Goal: Task Accomplishment & Management: Manage account settings

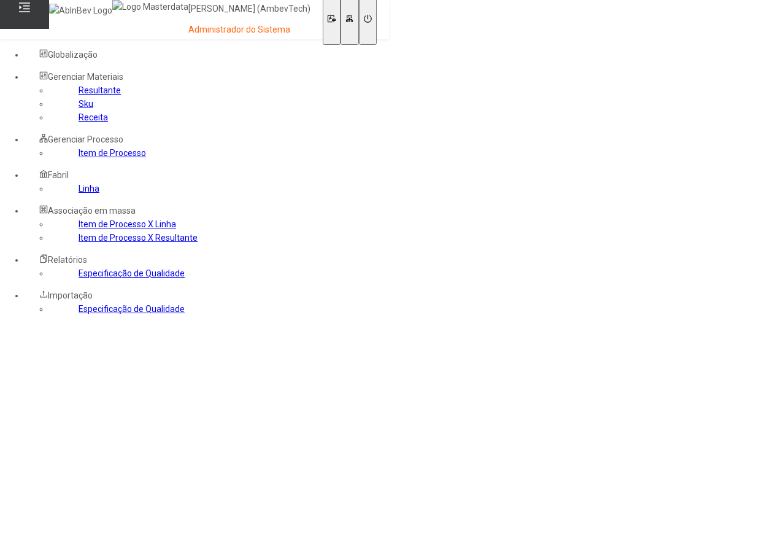
click at [105, 314] on link "Especificação de Qualidade" at bounding box center [132, 309] width 106 height 10
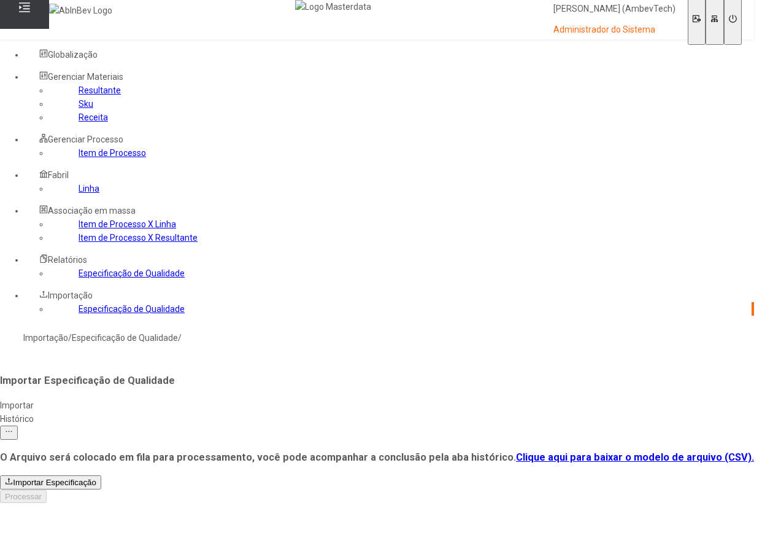
click at [516, 451] on link "Clique aqui para baixar o modelo de arquivo (CSV)." at bounding box center [635, 457] width 238 height 12
click at [83, 278] on link "Especificação de Qualidade" at bounding box center [132, 273] width 106 height 10
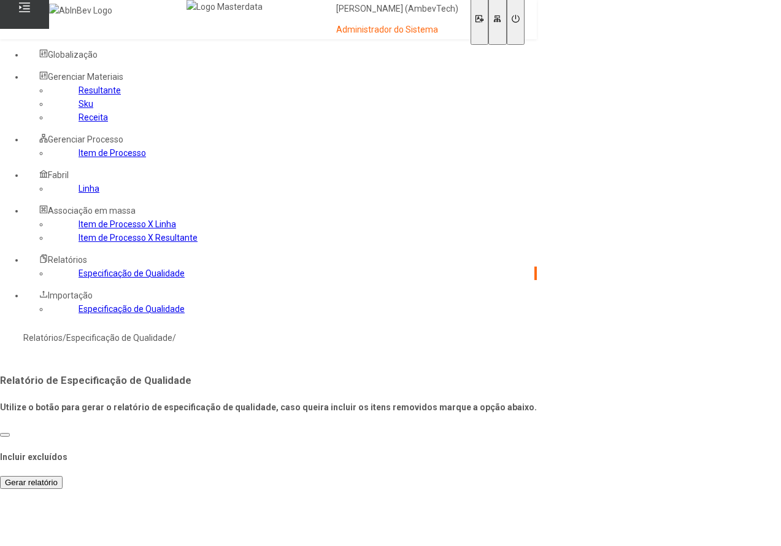
click at [58, 478] on span "Gerar relatório" at bounding box center [31, 482] width 53 height 9
click at [84, 314] on link "Especificação de Qualidade" at bounding box center [132, 309] width 106 height 10
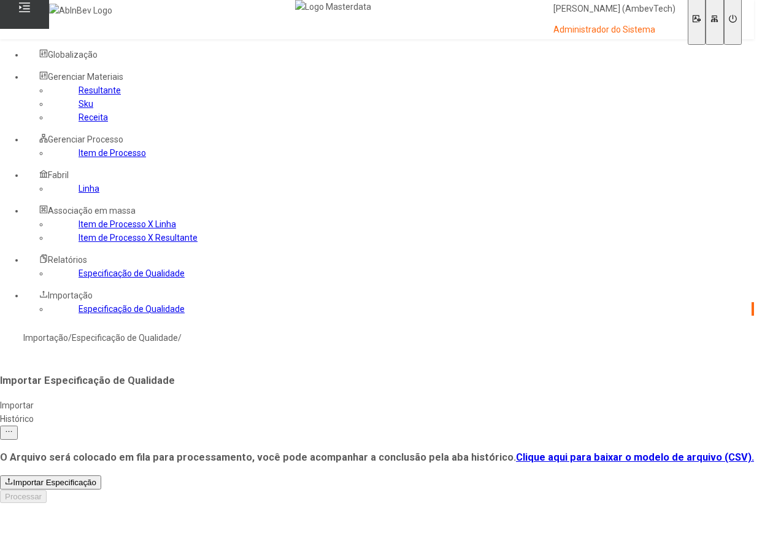
click at [96, 478] on span "Importar Especificação" at bounding box center [54, 482] width 83 height 9
click at [42, 519] on span "Processar" at bounding box center [23, 523] width 37 height 9
click at [256, 412] on div "Histórico" at bounding box center [377, 419] width 754 height 14
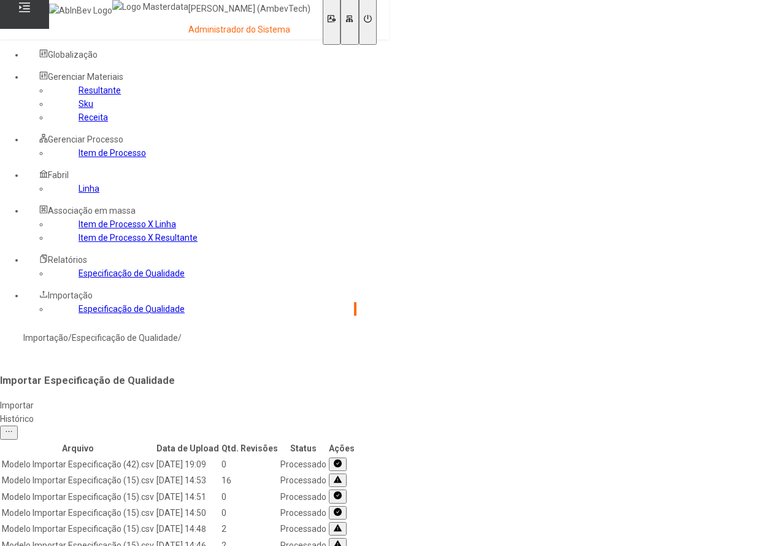
click at [195, 398] on div "Importar" at bounding box center [178, 405] width 357 height 14
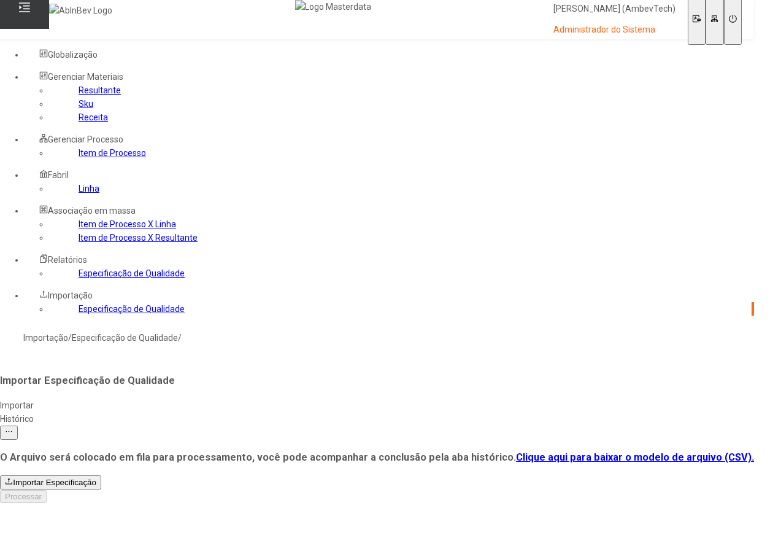
click at [516, 451] on link "Clique aqui para baixar o modelo de arquivo (CSV)." at bounding box center [635, 457] width 238 height 12
click at [79, 158] on link "Item de Processo" at bounding box center [113, 153] width 68 height 10
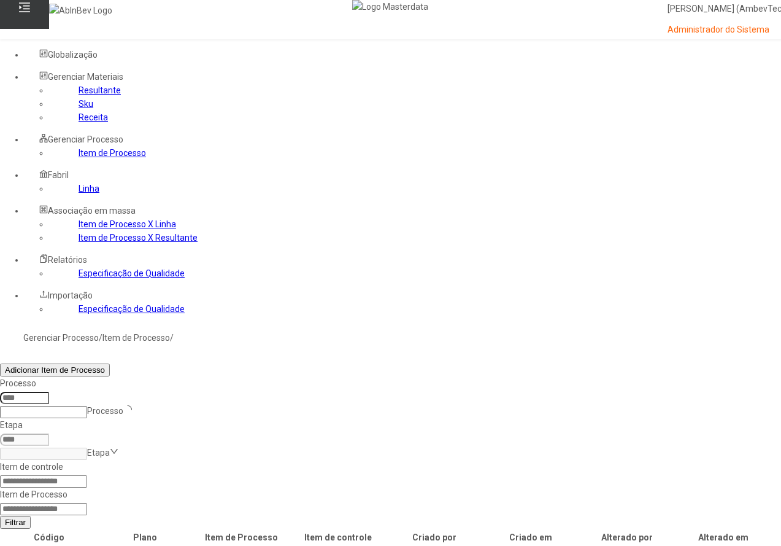
click at [87, 503] on input at bounding box center [43, 509] width 87 height 12
paste input "*****"
type input "*****"
click at [0, 516] on button "Filtrar" at bounding box center [15, 522] width 31 height 13
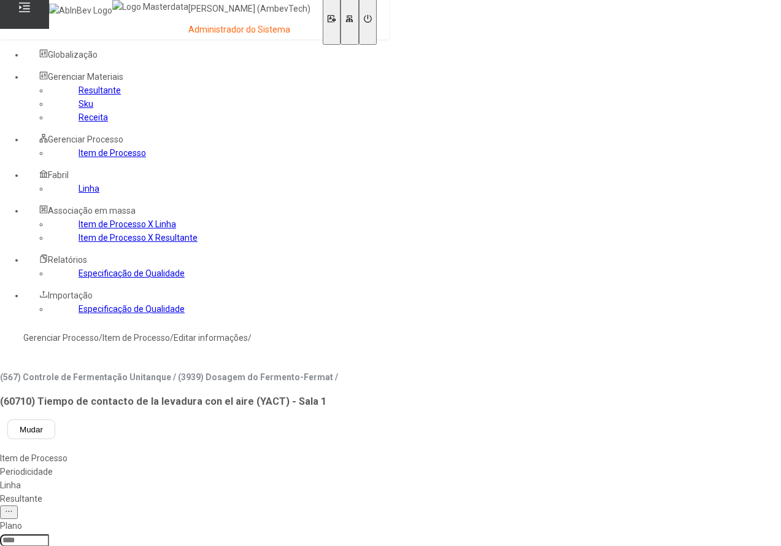
type input "****"
type input "*****"
click at [79, 158] on link "Item de Processo" at bounding box center [113, 153] width 68 height 10
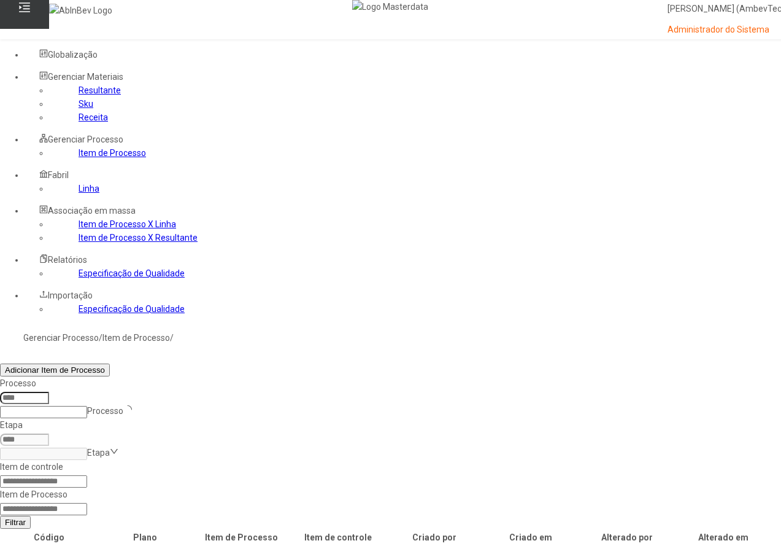
click at [68, 489] on nz-form-label "Item de Processo" at bounding box center [34, 494] width 68 height 10
click at [87, 503] on input at bounding box center [43, 509] width 87 height 12
paste input "*****"
type input "*****"
click at [0, 516] on button "Filtrar" at bounding box center [15, 522] width 31 height 13
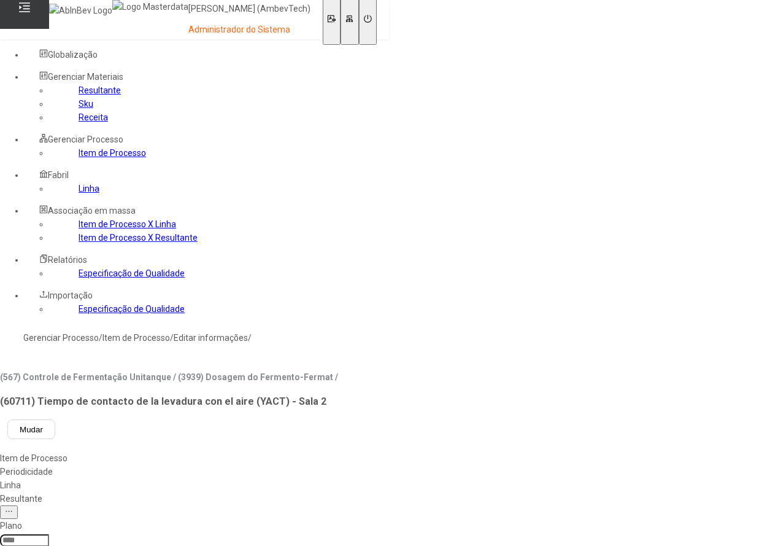
type input "****"
type input "*****"
click at [79, 314] on link "Especificação de Qualidade" at bounding box center [132, 309] width 106 height 10
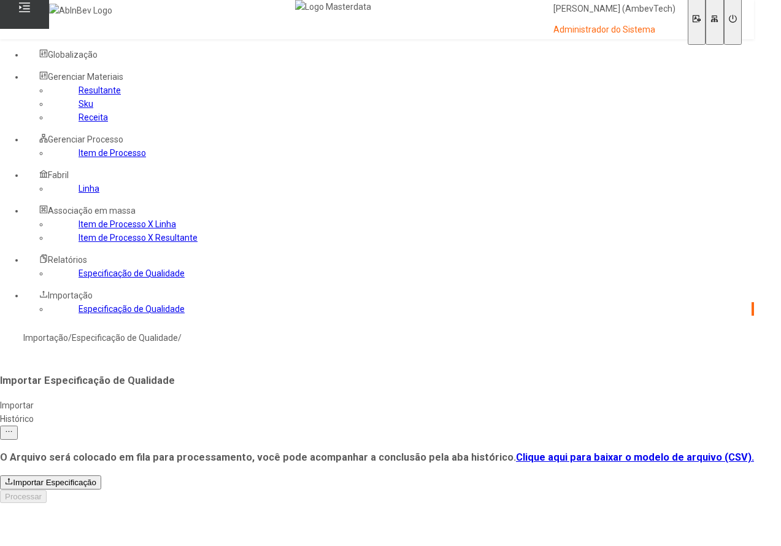
click at [96, 478] on span "Importar Especificação" at bounding box center [54, 482] width 83 height 9
click at [42, 519] on span "Processar" at bounding box center [23, 523] width 37 height 9
click at [516, 451] on link "Clique aqui para baixar o modelo de arquivo (CSV)." at bounding box center [635, 457] width 238 height 12
click at [96, 478] on span "Importar Especificação" at bounding box center [54, 482] width 83 height 9
click at [42, 519] on span "Processar" at bounding box center [23, 523] width 37 height 9
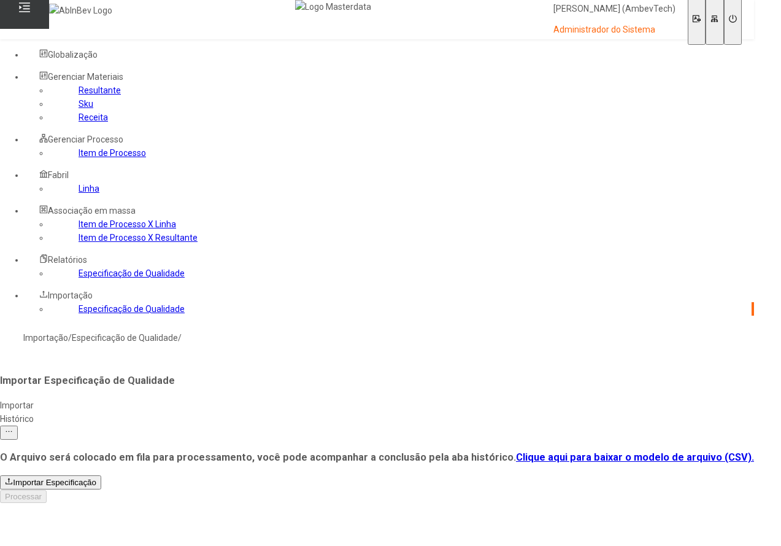
click at [261, 412] on div "Histórico" at bounding box center [377, 419] width 754 height 14
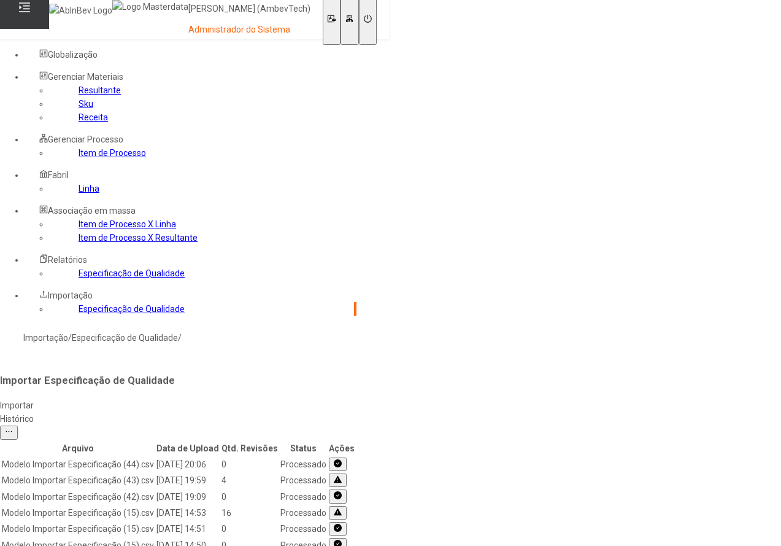
click at [342, 476] on icon at bounding box center [338, 480] width 8 height 9
click at [13, 545] on icon "Close" at bounding box center [9, 551] width 8 height 8
click at [191, 398] on div "Importar" at bounding box center [178, 405] width 357 height 14
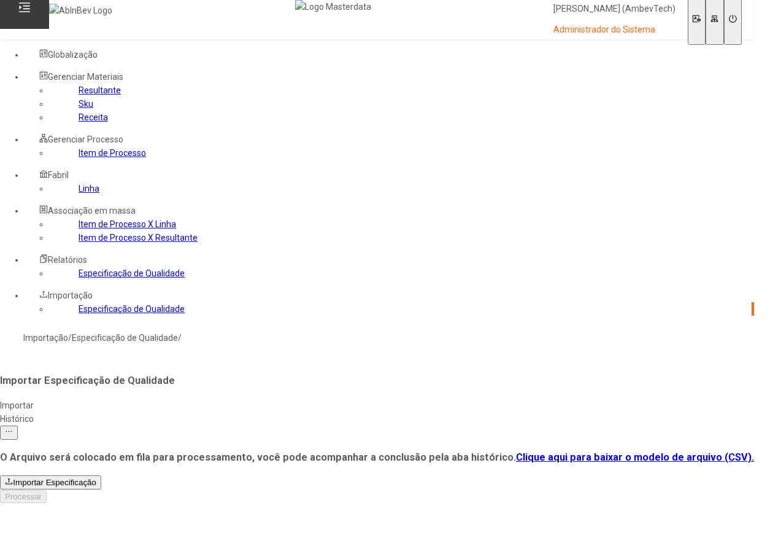
click at [96, 478] on span "Importar Especificação" at bounding box center [54, 482] width 83 height 9
click at [42, 519] on span "Processar" at bounding box center [23, 523] width 37 height 9
click at [252, 412] on div "Histórico" at bounding box center [377, 419] width 754 height 14
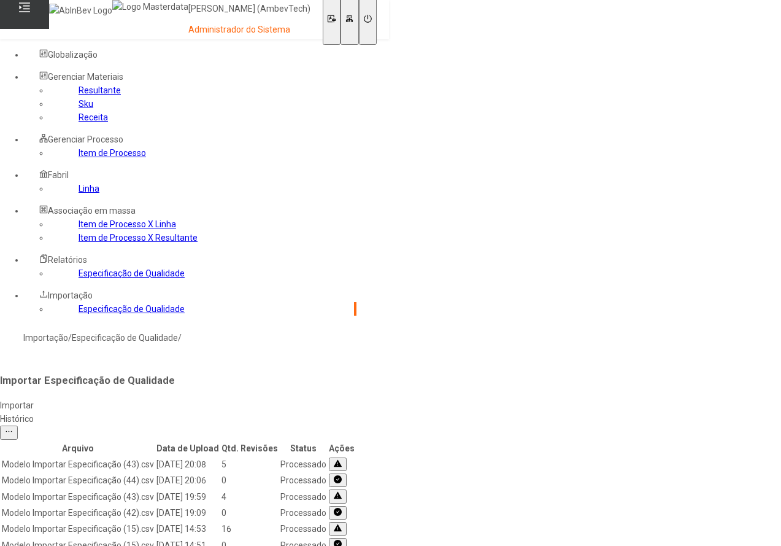
click at [347, 457] on button at bounding box center [338, 464] width 18 height 14
click at [13, 545] on span "Close" at bounding box center [9, 552] width 8 height 9
click at [79, 158] on link "Item de Processo" at bounding box center [113, 153] width 68 height 10
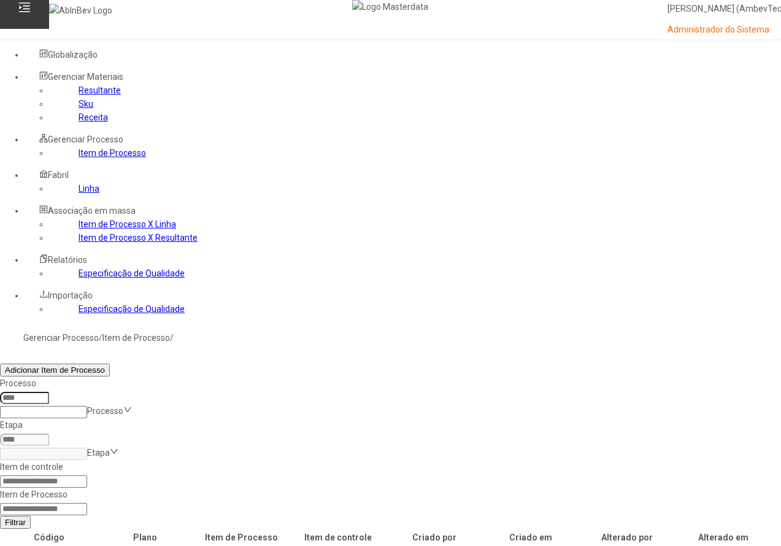
click at [87, 503] on input at bounding box center [43, 509] width 87 height 12
paste input "*****"
type input "*****"
click at [0, 516] on button "Filtrar" at bounding box center [15, 522] width 31 height 13
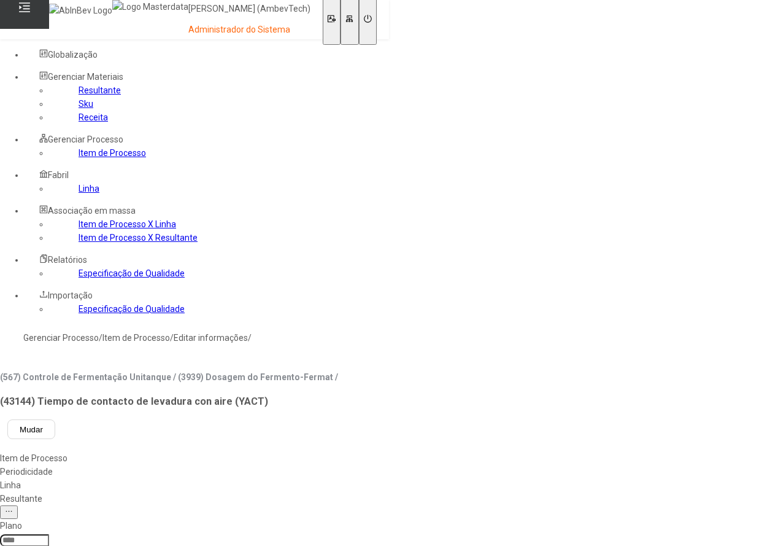
type input "****"
type input "*****"
click at [79, 158] on link "Item de Processo" at bounding box center [113, 153] width 68 height 10
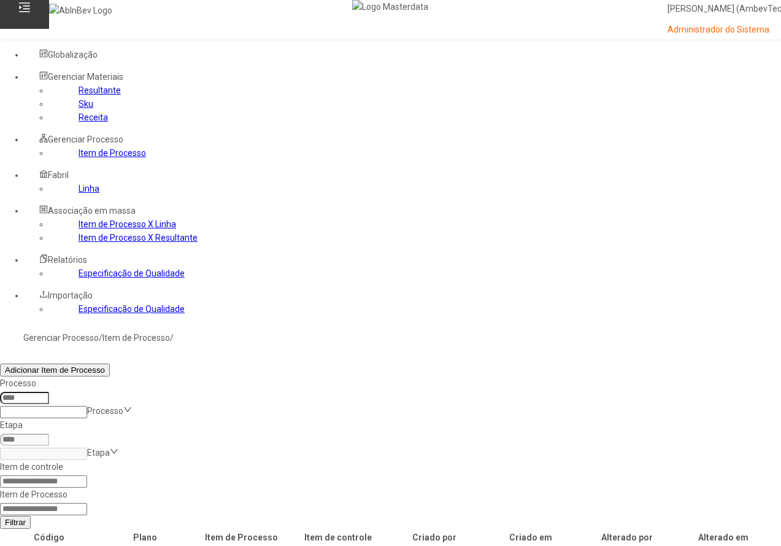
click at [87, 503] on input at bounding box center [43, 509] width 87 height 12
type input "****"
click at [0, 516] on button "Filtrar" at bounding box center [15, 522] width 31 height 13
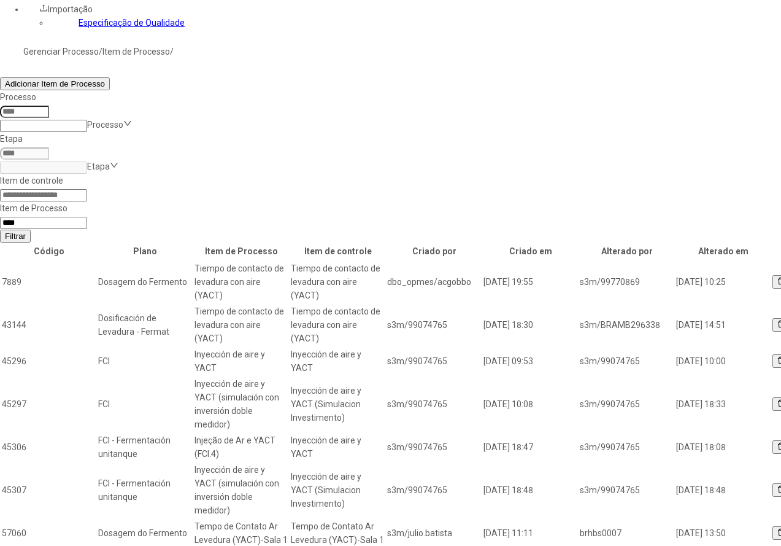
scroll to position [307, 0]
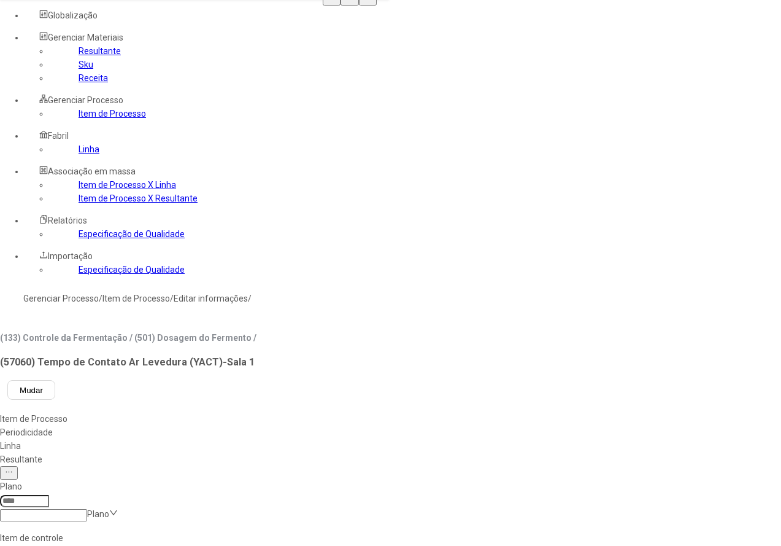
type input "***"
type input "*****"
click at [283, 439] on div "Linha" at bounding box center [141, 446] width 283 height 14
click at [84, 118] on link "Item de Processo" at bounding box center [113, 114] width 68 height 10
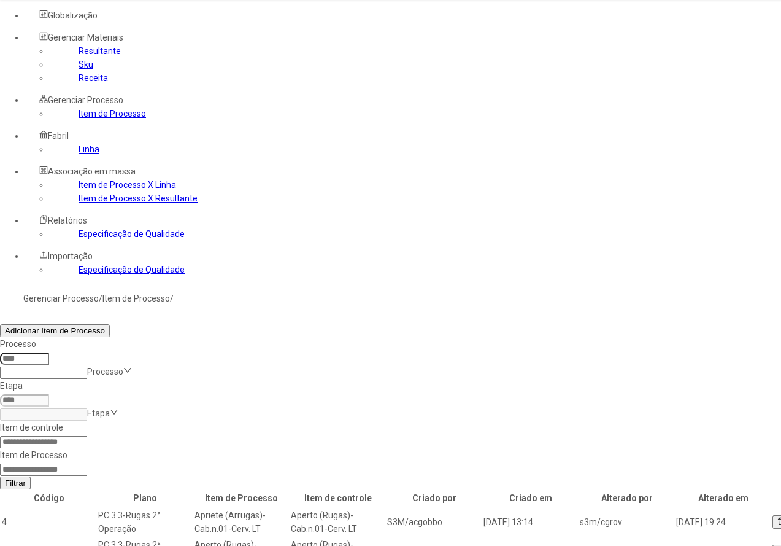
click at [68, 450] on nz-form-label "Item de Processo" at bounding box center [34, 455] width 68 height 10
click at [87, 463] on input at bounding box center [43, 469] width 87 height 12
paste input "*****"
type input "*****"
click at [0, 476] on button "Filtrar" at bounding box center [15, 482] width 31 height 13
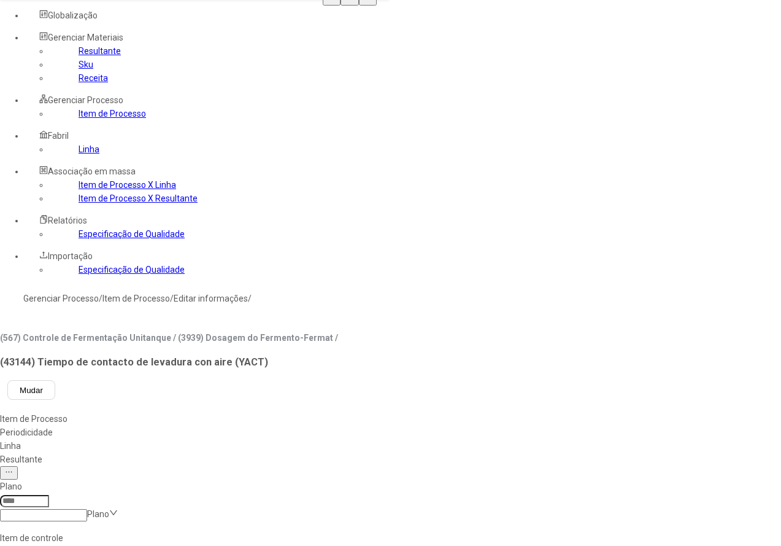
type input "****"
type input "*****"
click at [338, 439] on div "Linha" at bounding box center [169, 446] width 338 height 14
click at [49, 495] on input at bounding box center [24, 501] width 49 height 12
type input "***"
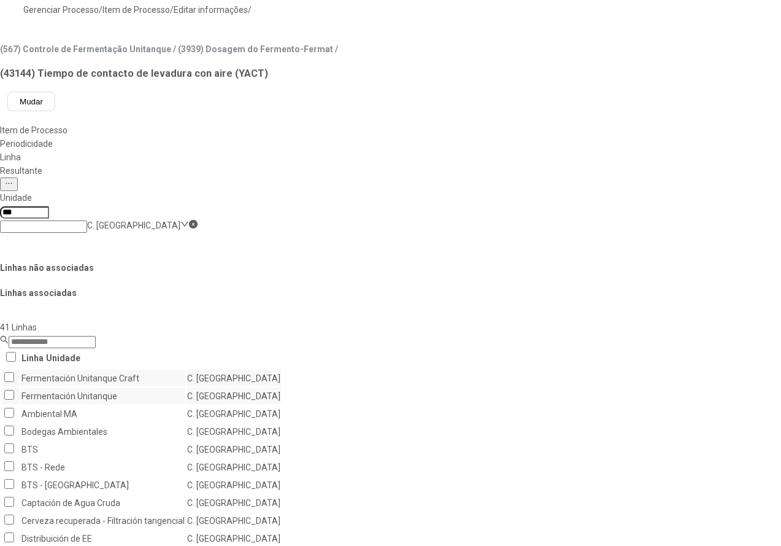
scroll to position [346, 0]
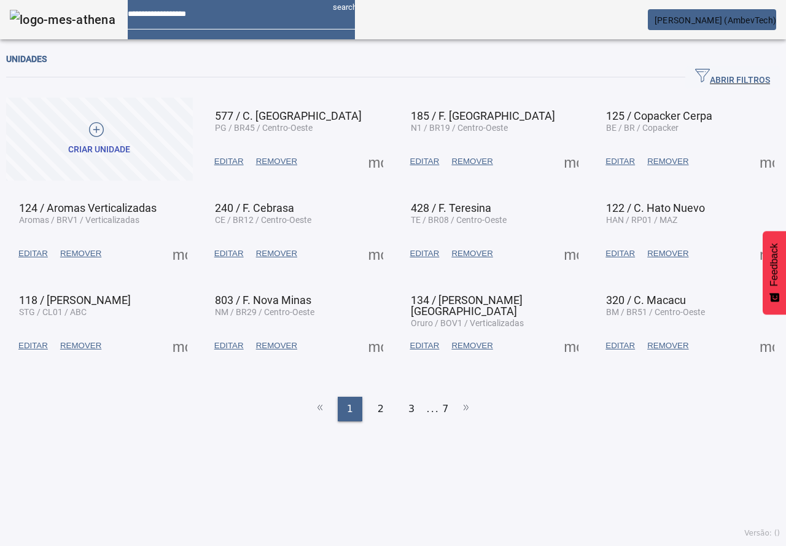
click at [697, 68] on span "button" at bounding box center [732, 77] width 95 height 29
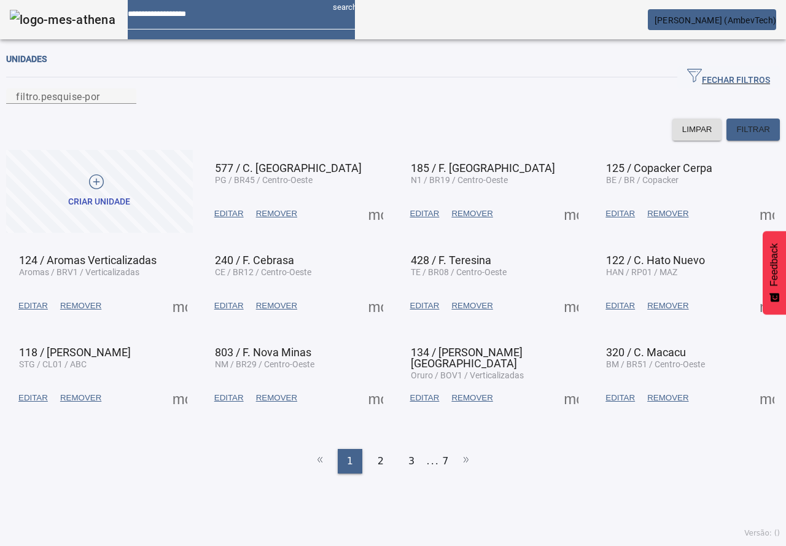
click at [697, 66] on span "button" at bounding box center [728, 77] width 103 height 29
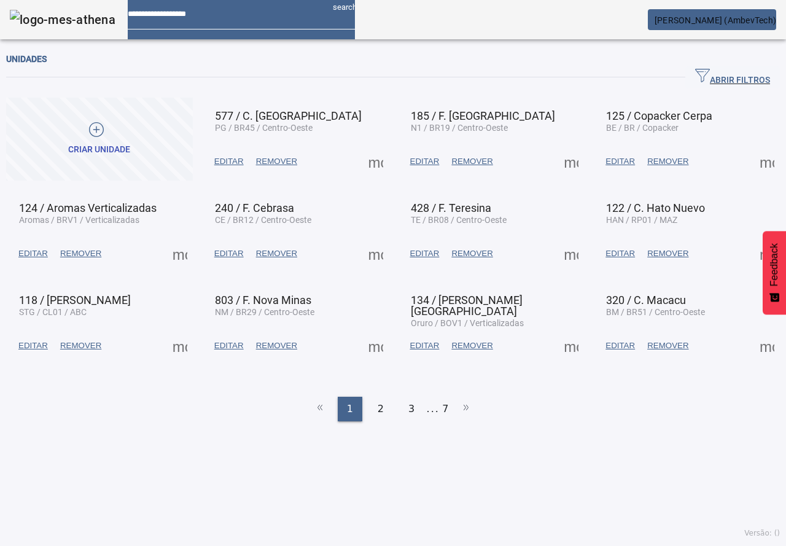
click at [56, 26] on img at bounding box center [63, 20] width 106 height 20
click at [31, 17] on img at bounding box center [63, 20] width 106 height 20
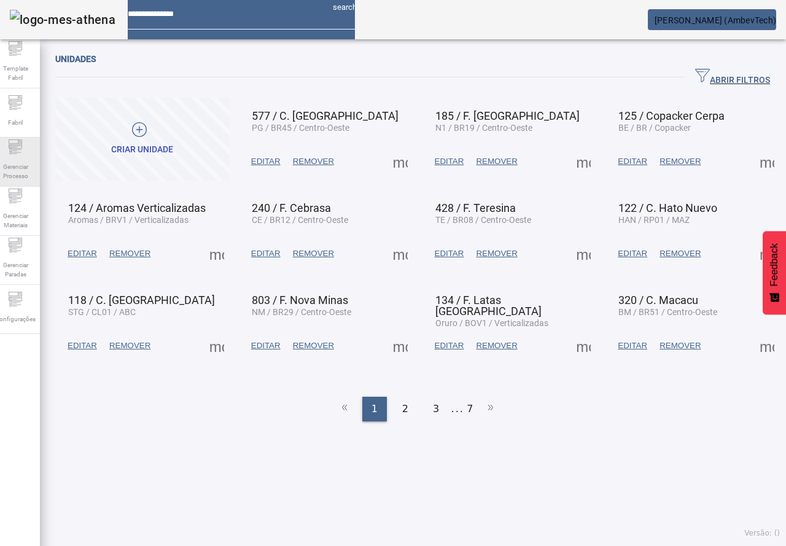
click at [31, 161] on span "Gerenciar Processo" at bounding box center [15, 171] width 37 height 26
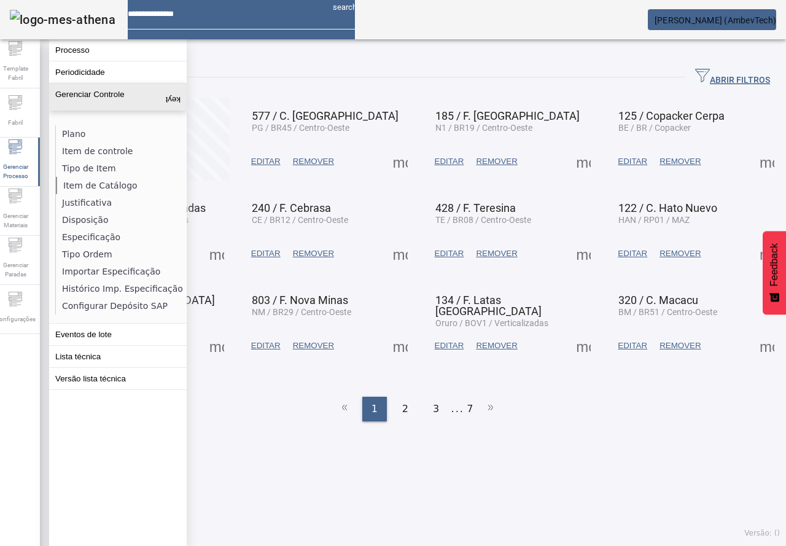
click at [88, 185] on li "Item de Catálogo" at bounding box center [121, 185] width 130 height 17
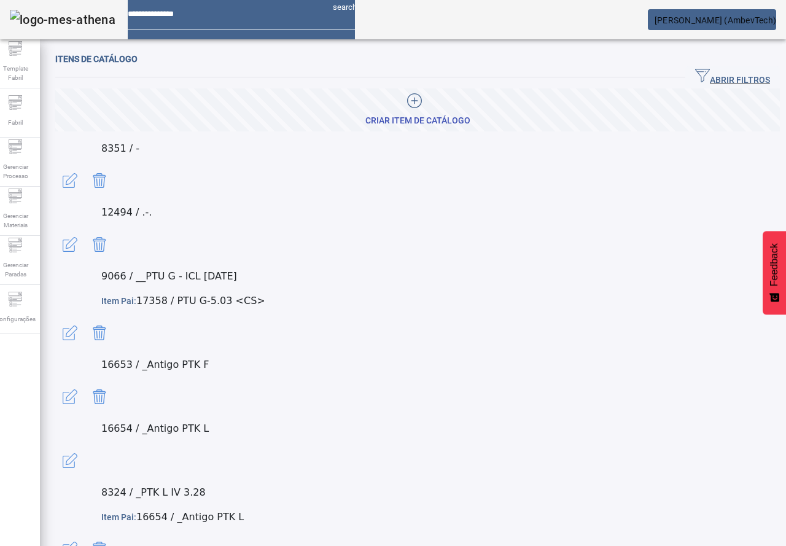
click at [723, 79] on span "ABRIR FILTROS" at bounding box center [732, 77] width 75 height 18
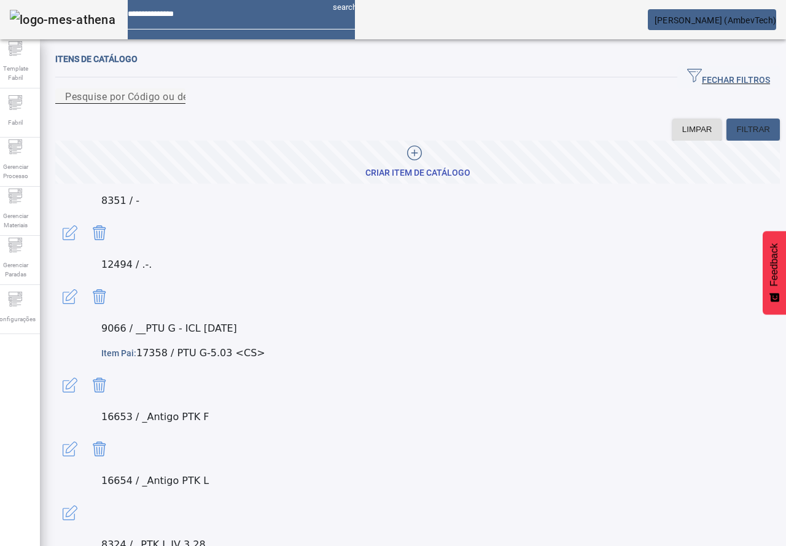
click at [176, 97] on div "Pesquise por Código ou descrição" at bounding box center [120, 95] width 110 height 15
paste input "**********"
type input "**********"
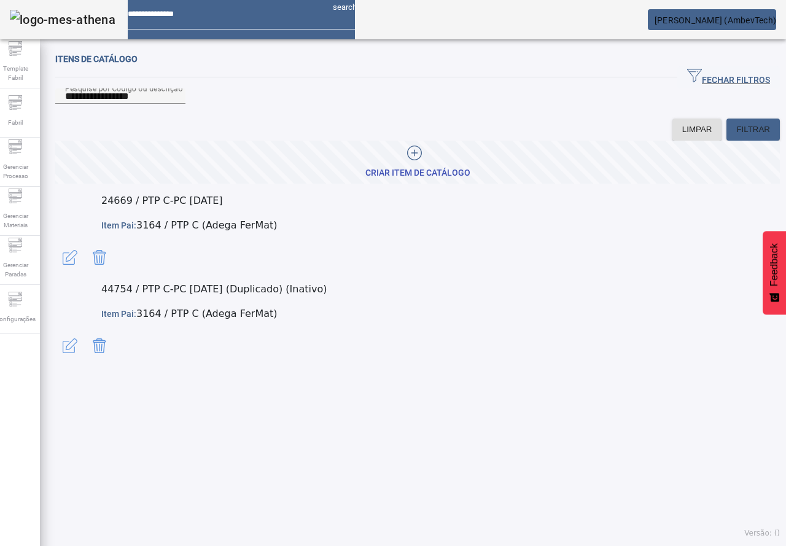
drag, startPoint x: 102, startPoint y: 231, endPoint x: 198, endPoint y: 406, distance: 200.0
click at [198, 406] on div "**********" at bounding box center [417, 295] width 755 height 500
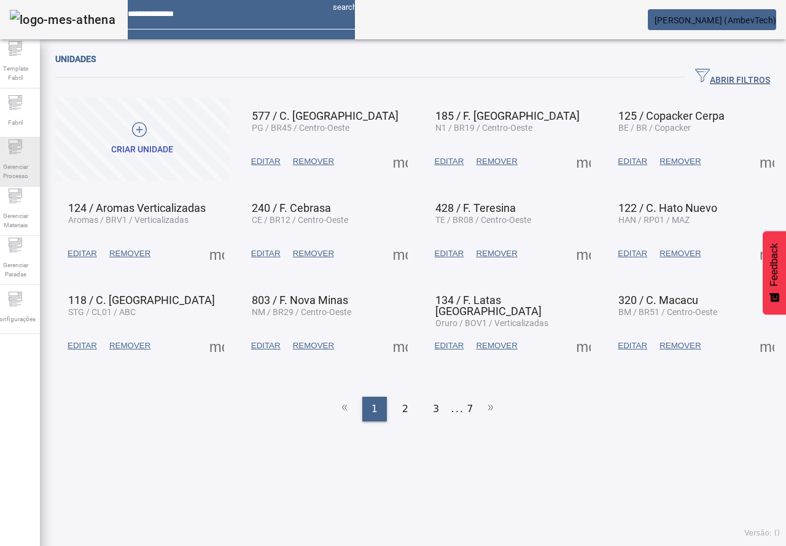
click at [11, 149] on div "Gerenciar Processo" at bounding box center [15, 161] width 49 height 49
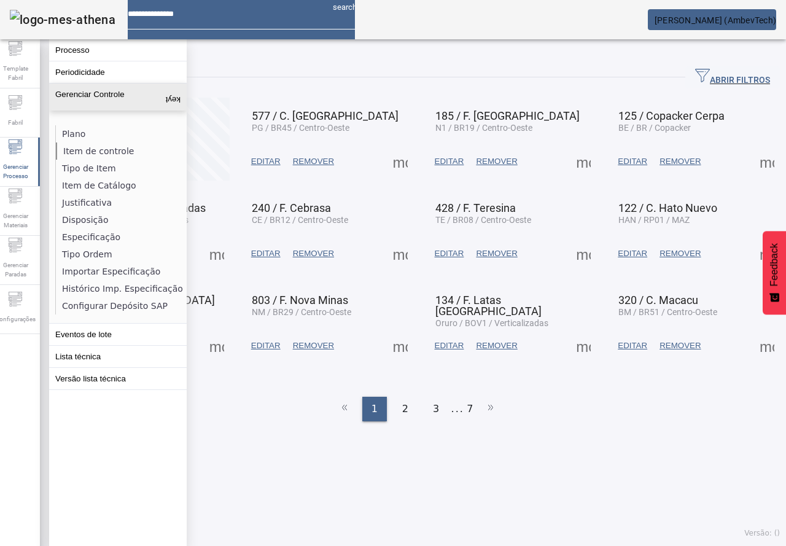
click at [101, 147] on li "Item de controle" at bounding box center [121, 150] width 130 height 17
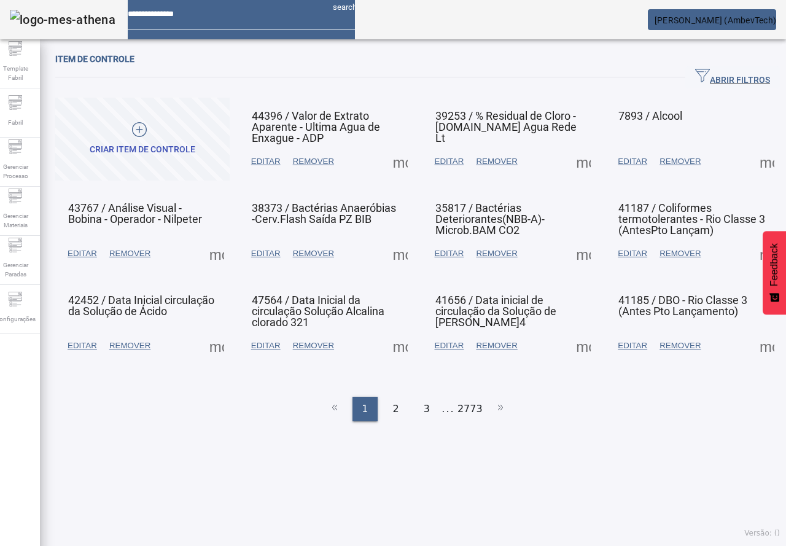
click at [710, 70] on span "ABRIR FILTROS" at bounding box center [732, 77] width 75 height 18
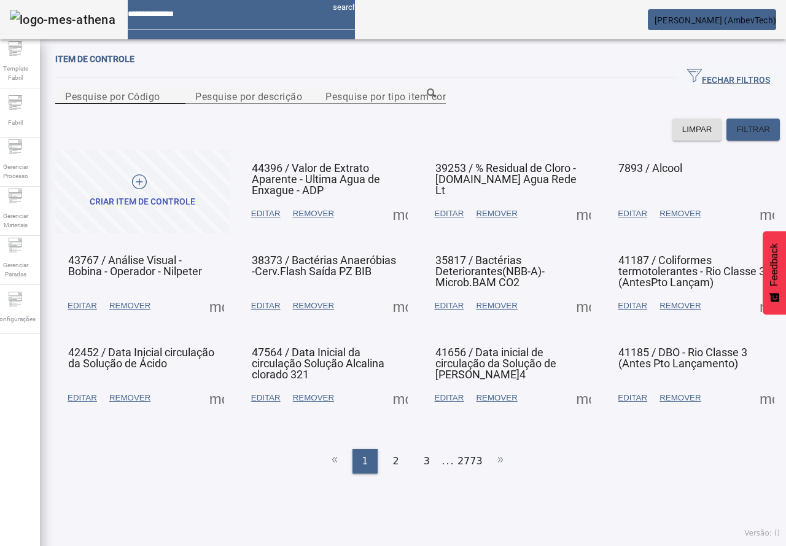
click at [133, 102] on mat-label "Pesquise por Código" at bounding box center [112, 96] width 95 height 12
click at [133, 104] on input "Pesquise por Código" at bounding box center [120, 96] width 110 height 15
paste input "*****"
type input "*****"
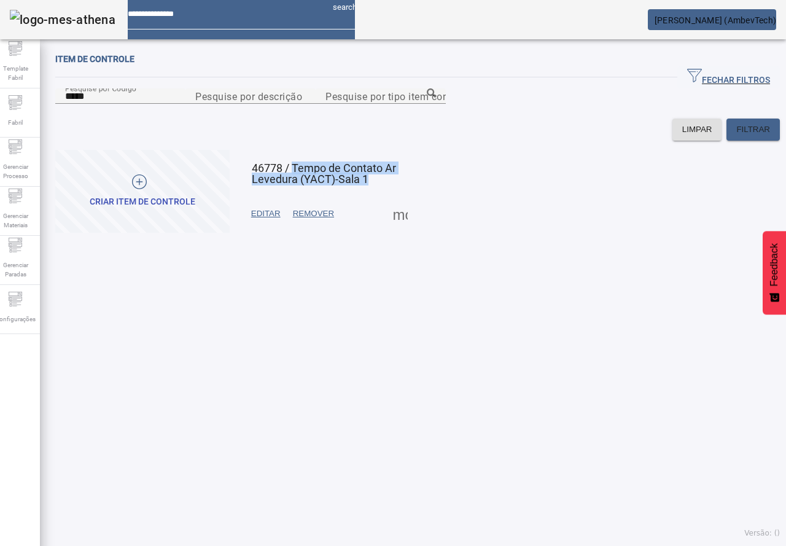
drag, startPoint x: 296, startPoint y: 231, endPoint x: 406, endPoint y: 246, distance: 110.9
click at [406, 233] on mat-card "46778 / Tempo de Contato Ar Levedura (YACT)-Sala 1 EDITAR REMOVER more_vert" at bounding box center [326, 191] width 174 height 83
copy span "Tempo de Contato Ar Levedura (YACT)-Sala 1"
click at [20, 194] on icon at bounding box center [15, 195] width 15 height 15
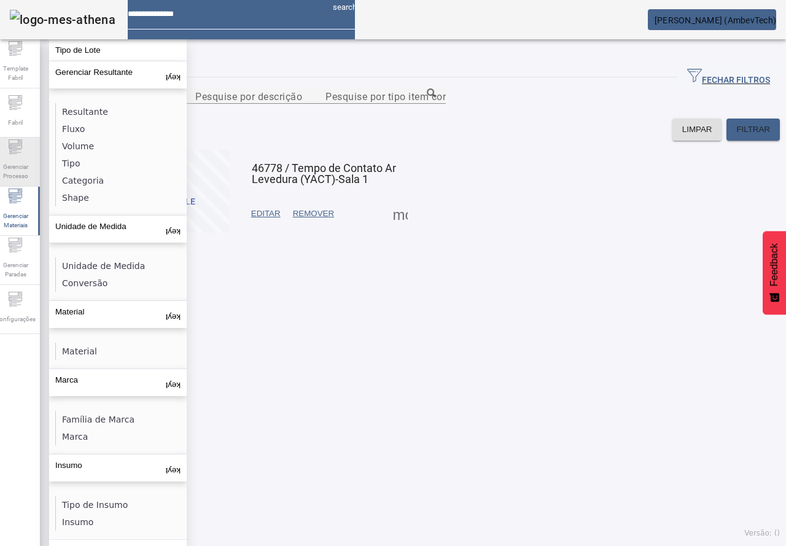
click at [14, 171] on span "Gerenciar Processo" at bounding box center [15, 171] width 37 height 26
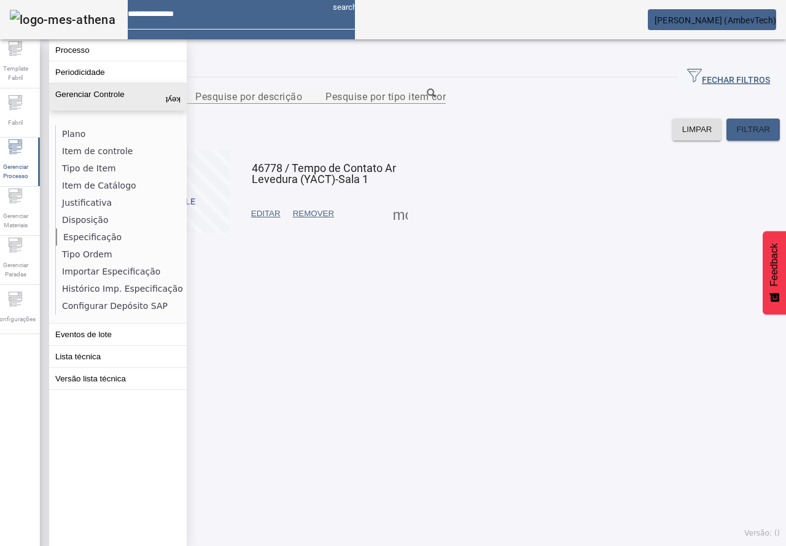
click at [89, 233] on li "Especificação" at bounding box center [121, 236] width 130 height 17
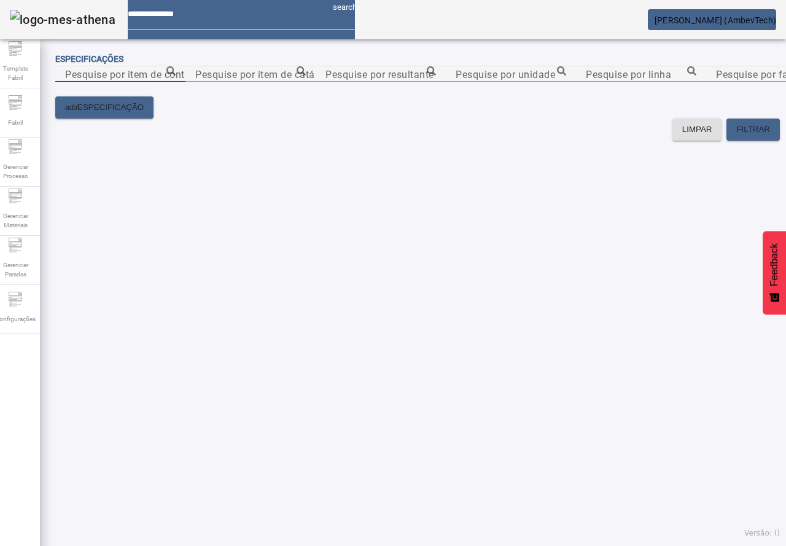
click at [176, 82] on input "Pesquise por item de controle" at bounding box center [120, 74] width 110 height 15
paste input "**********"
click at [176, 75] on icon at bounding box center [170, 70] width 9 height 9
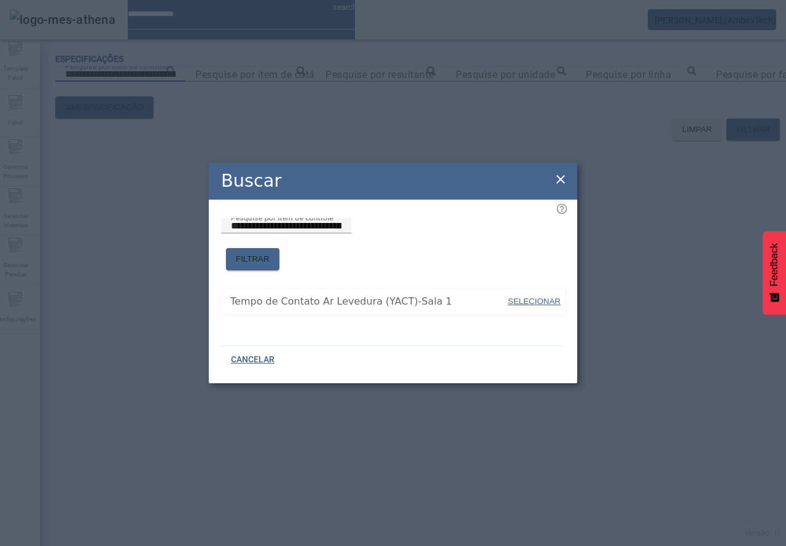
click at [536, 287] on span at bounding box center [533, 301] width 55 height 29
type input "**********"
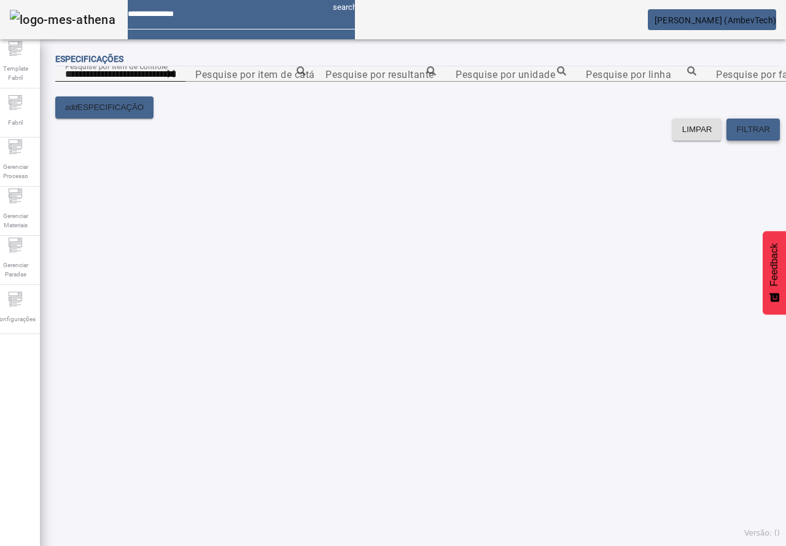
click at [736, 136] on span "FILTRAR" at bounding box center [753, 129] width 34 height 12
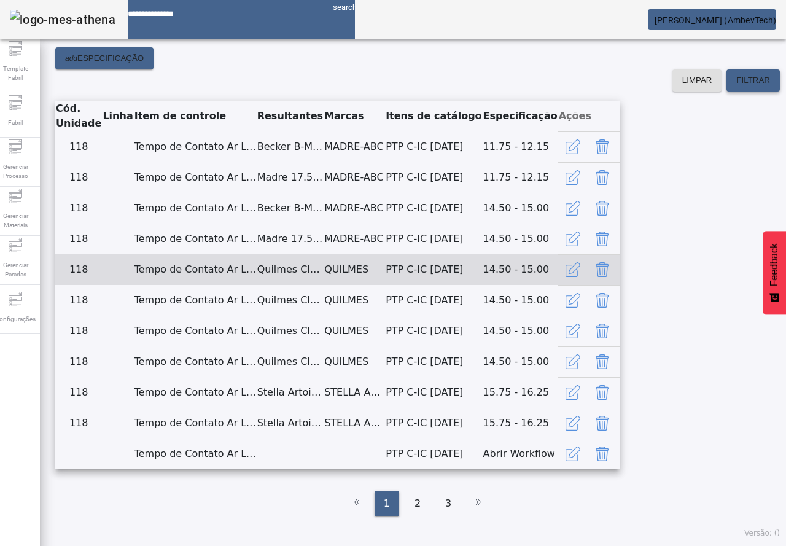
scroll to position [311, 0]
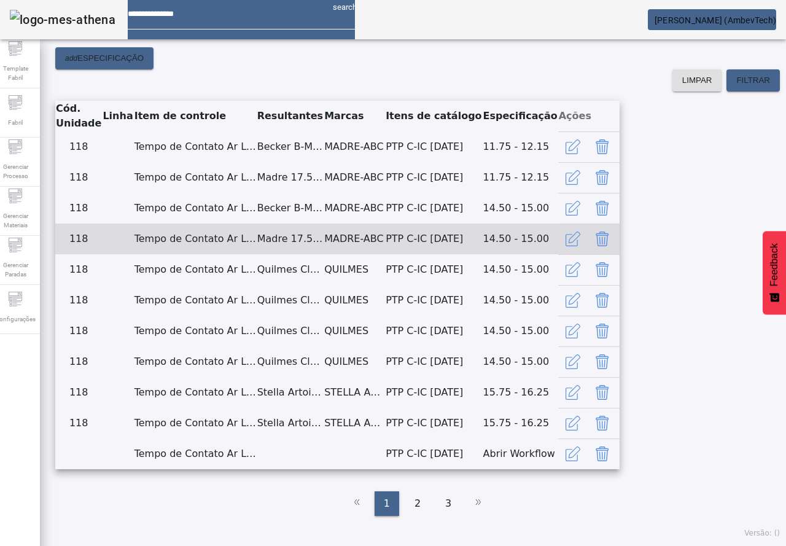
drag, startPoint x: 498, startPoint y: 274, endPoint x: 511, endPoint y: 269, distance: 13.6
click at [482, 254] on td "PTP C-IC [DATE]" at bounding box center [433, 238] width 97 height 31
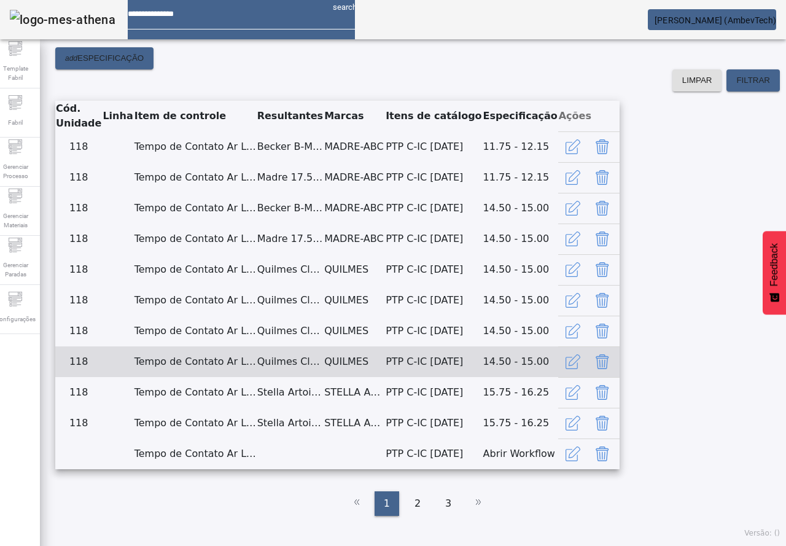
scroll to position [618, 0]
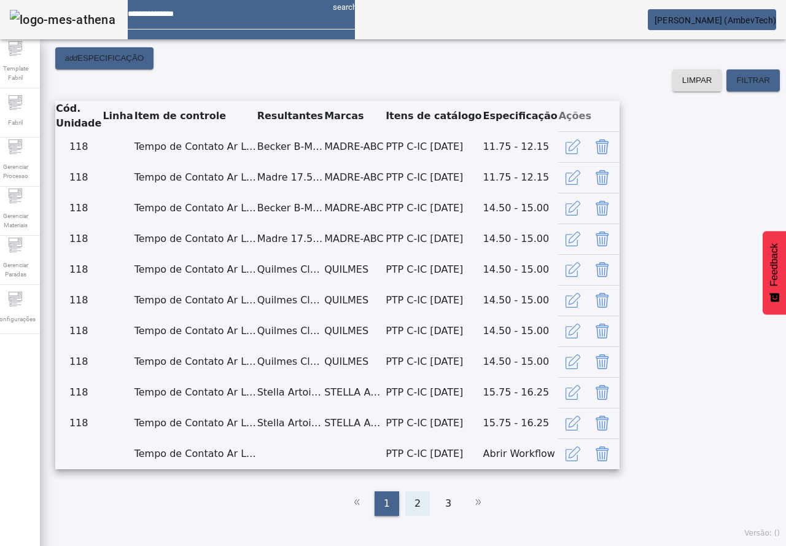
click at [409, 516] on div "2" at bounding box center [417, 503] width 25 height 25
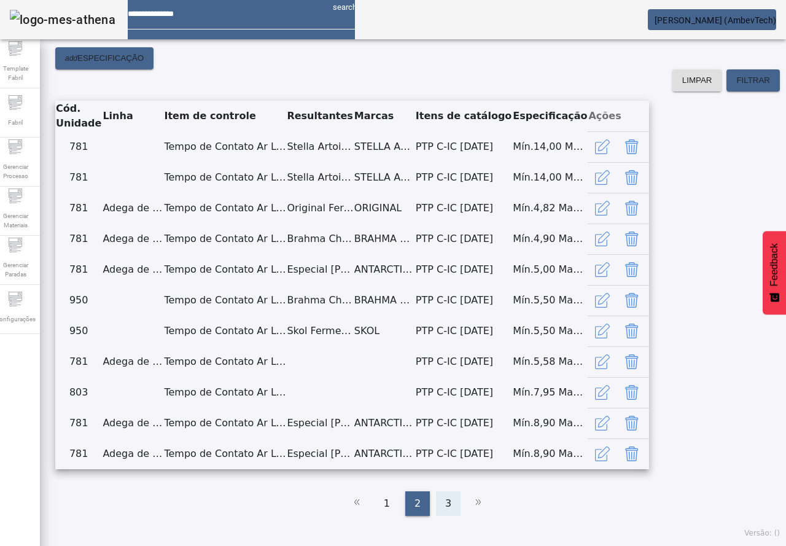
click at [436, 516] on div "3" at bounding box center [448, 503] width 25 height 25
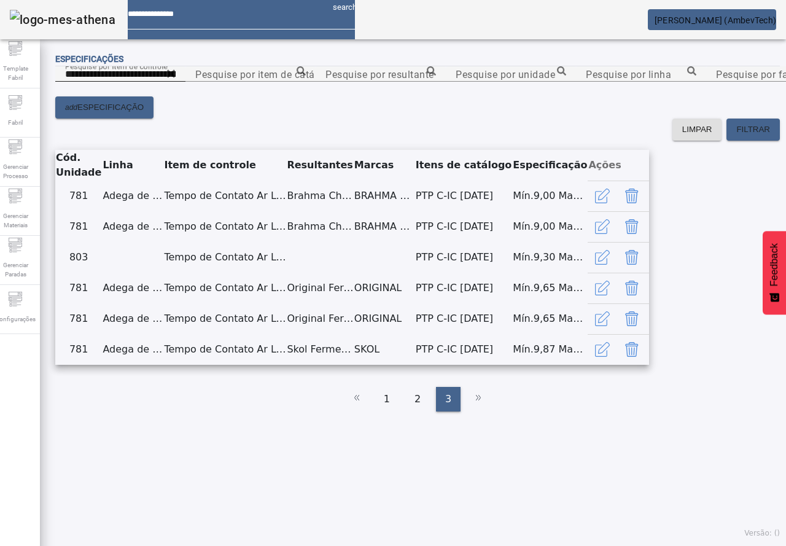
scroll to position [0, 0]
click at [500, 82] on div "Pesquise por unidade" at bounding box center [510, 73] width 110 height 15
click at [489, 82] on input "Pesquise por unidade" at bounding box center [510, 74] width 110 height 15
click at [566, 75] on icon at bounding box center [561, 70] width 9 height 9
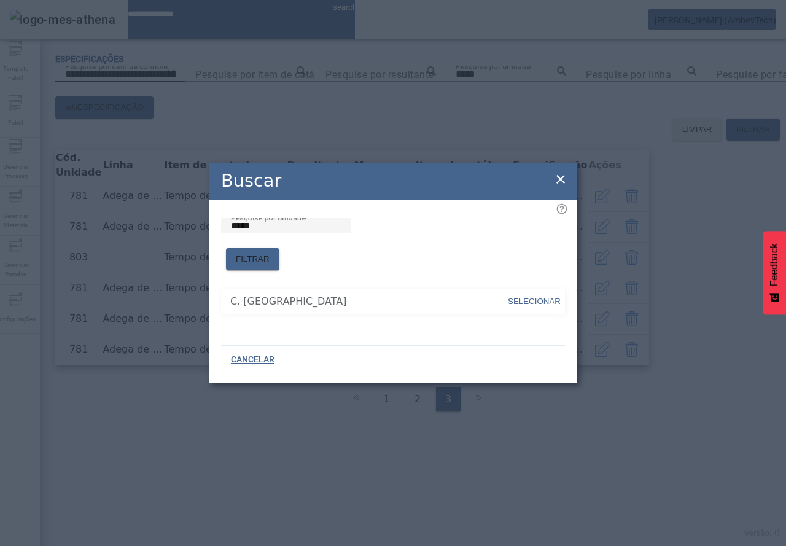
click at [543, 296] on span "SELECIONAR" at bounding box center [534, 300] width 53 height 9
type input "**********"
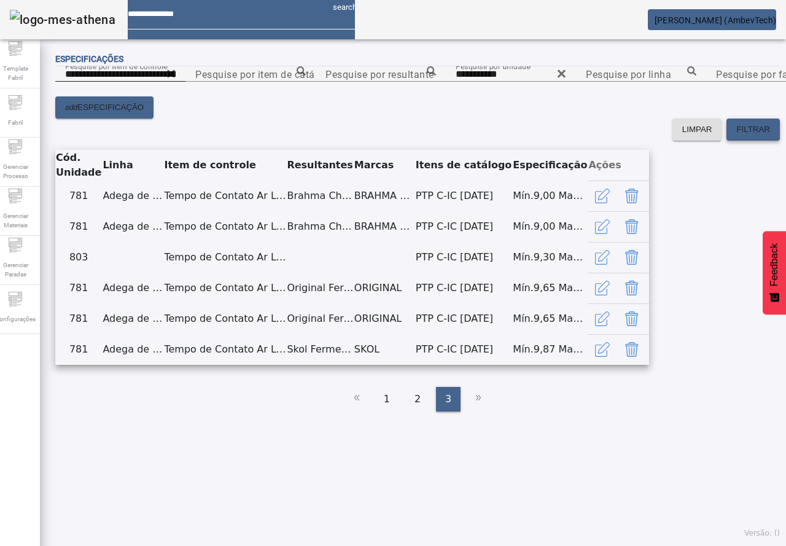
click at [726, 144] on span at bounding box center [752, 129] width 53 height 29
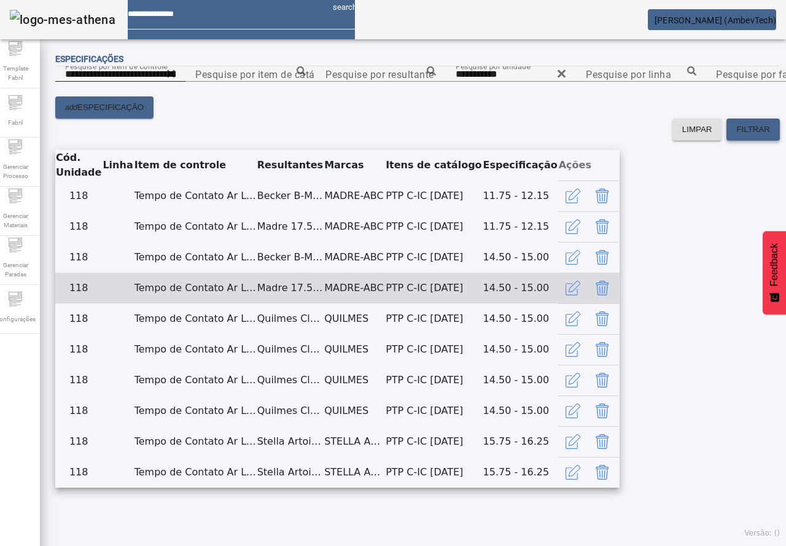
scroll to position [373, 0]
click at [580, 280] on icon "button" at bounding box center [572, 287] width 15 height 15
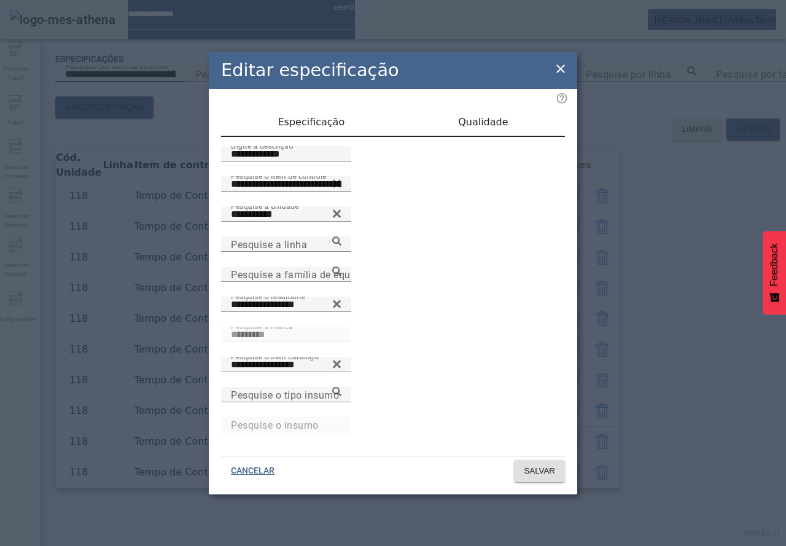
click at [554, 71] on icon at bounding box center [560, 68] width 15 height 15
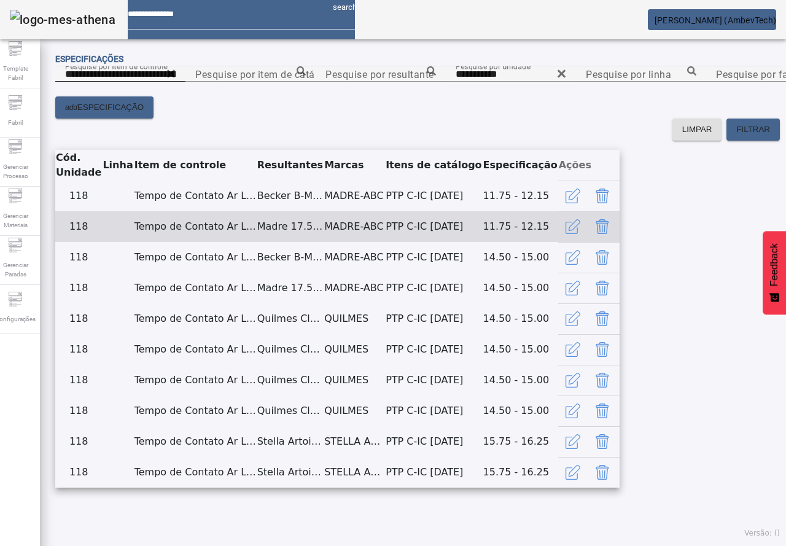
scroll to position [287, 0]
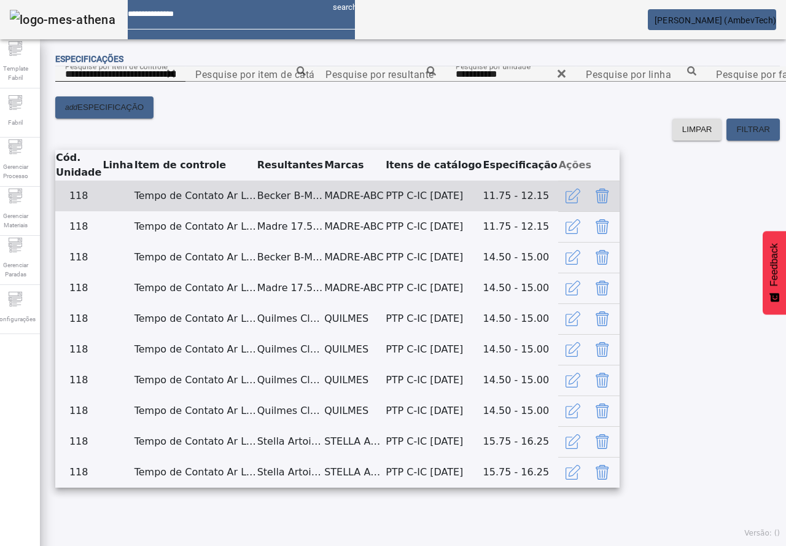
click at [617, 181] on button "Delete" at bounding box center [601, 195] width 29 height 29
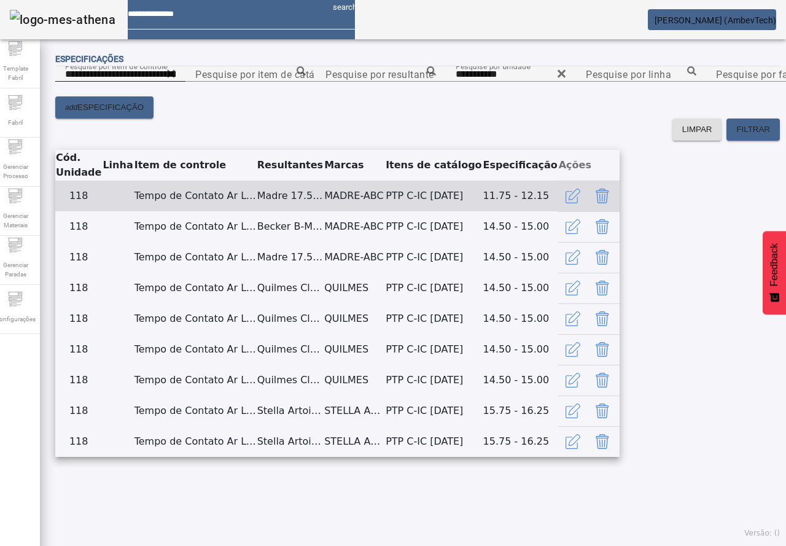
scroll to position [127, 0]
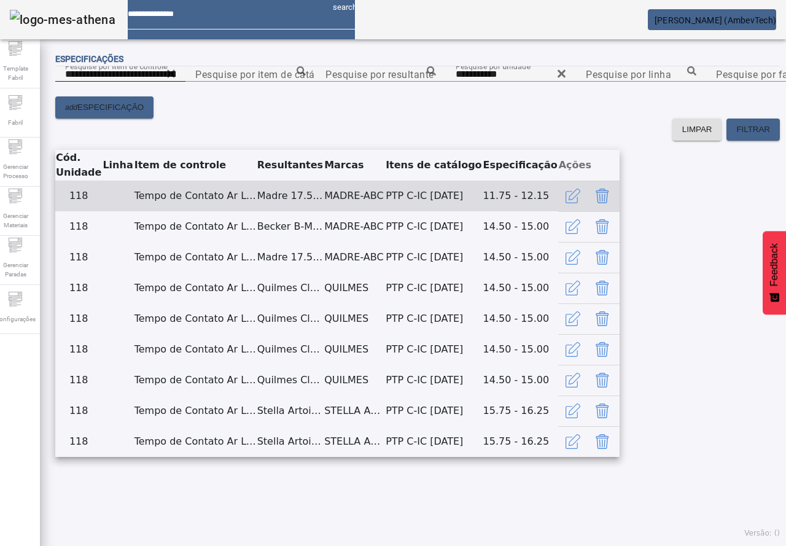
click at [609, 203] on icon "Delete" at bounding box center [602, 195] width 15 height 15
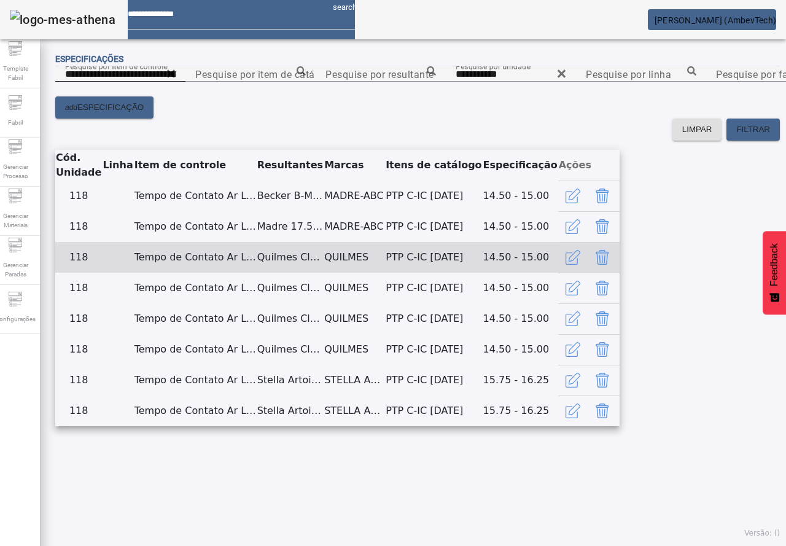
scroll to position [311, 0]
drag, startPoint x: 506, startPoint y: 208, endPoint x: 527, endPoint y: 196, distance: 24.2
click at [482, 242] on td "PTP C-IC [DATE]" at bounding box center [433, 257] width 97 height 31
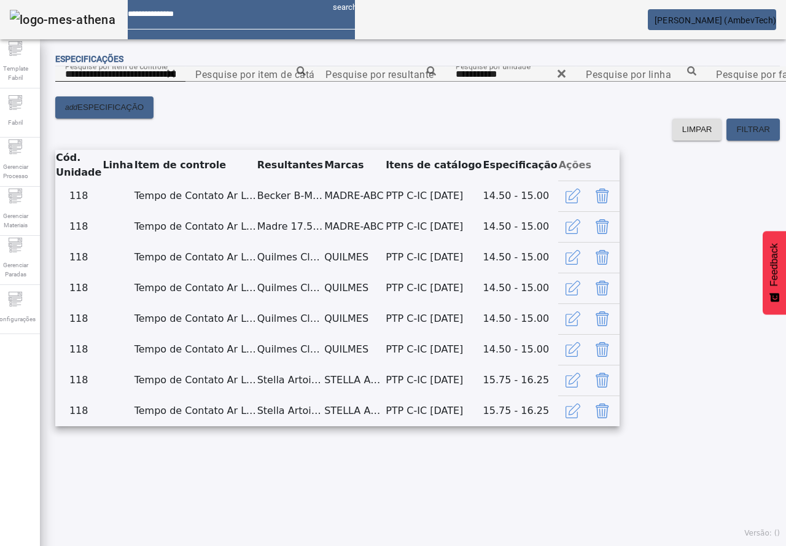
scroll to position [188, 0]
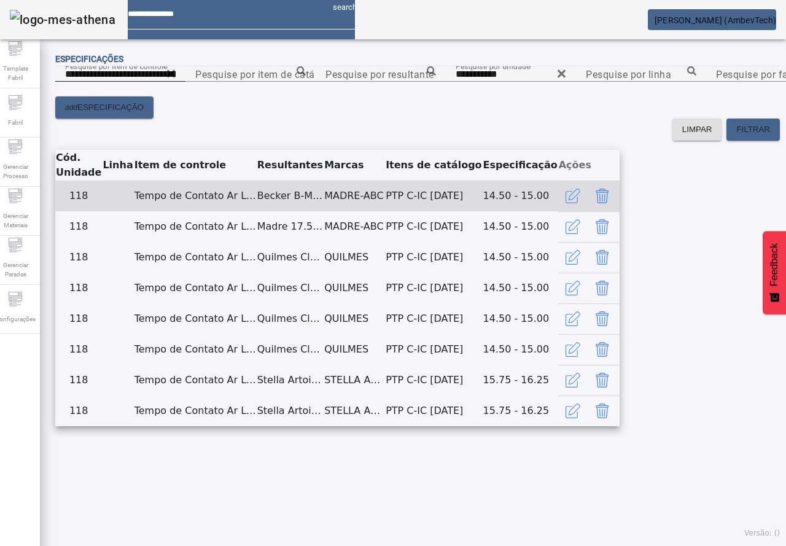
click at [617, 207] on button "Delete" at bounding box center [601, 195] width 29 height 29
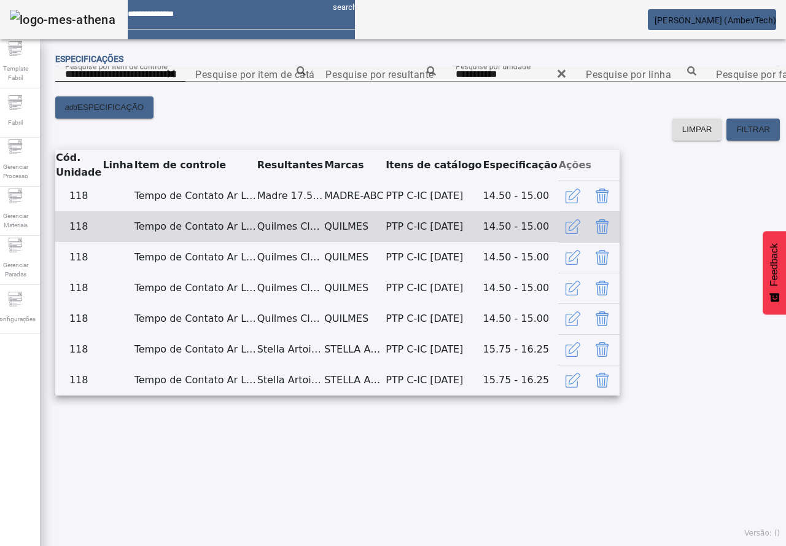
scroll to position [311, 0]
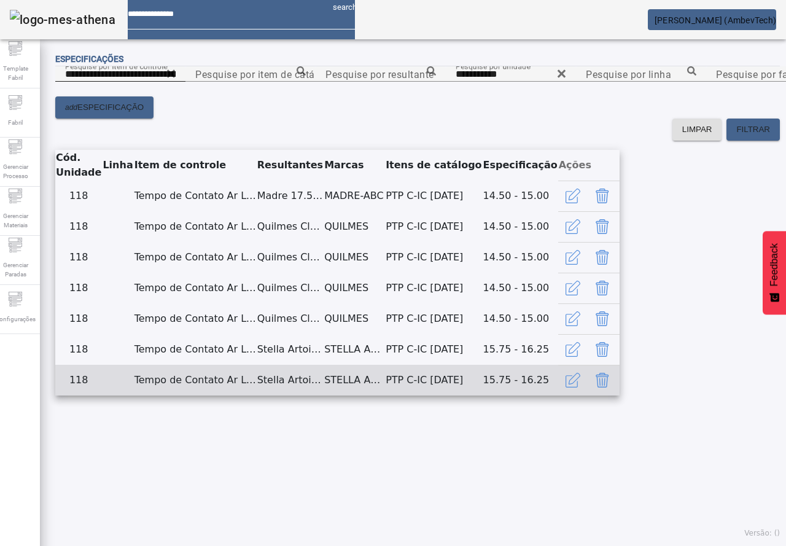
click at [609, 387] on icon "Delete" at bounding box center [602, 380] width 15 height 15
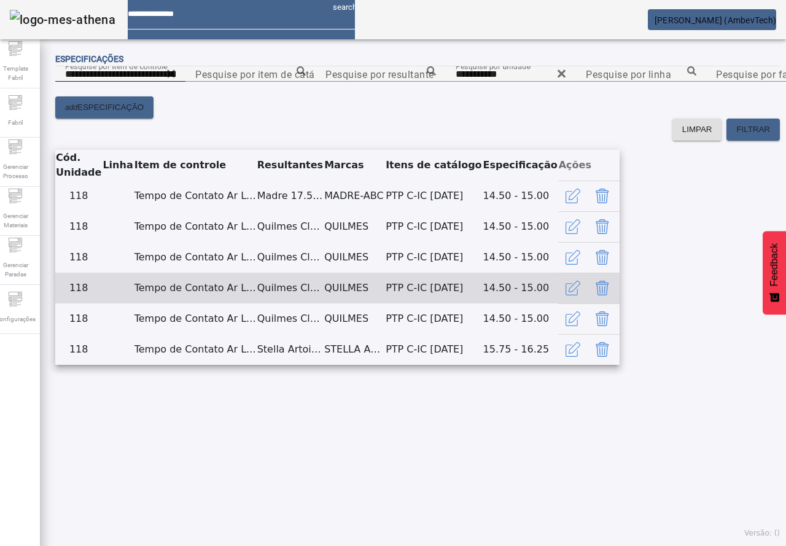
scroll to position [255, 0]
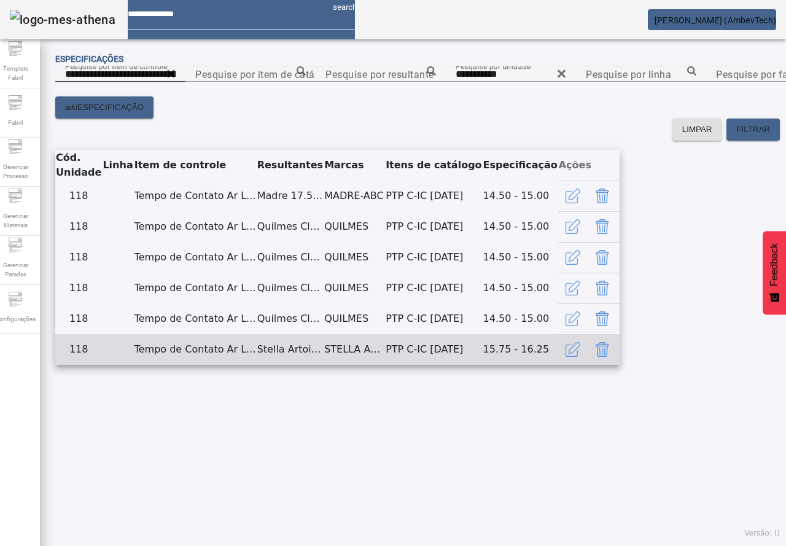
click at [609, 357] on icon "Delete" at bounding box center [602, 349] width 15 height 15
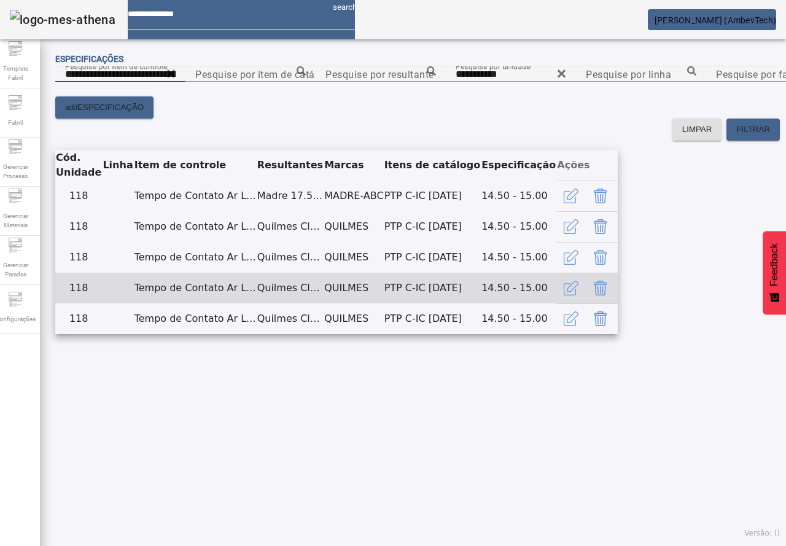
scroll to position [186, 0]
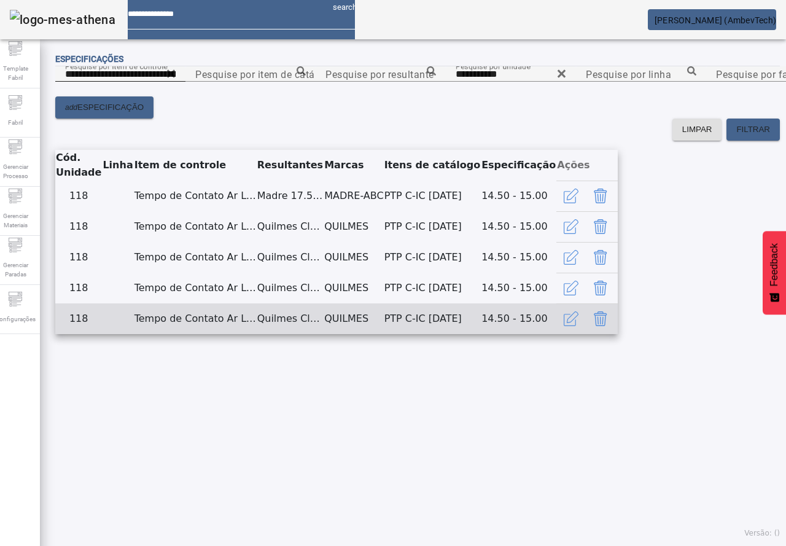
click at [617, 333] on div at bounding box center [586, 318] width 61 height 29
click at [615, 333] on button "Delete" at bounding box center [600, 318] width 29 height 29
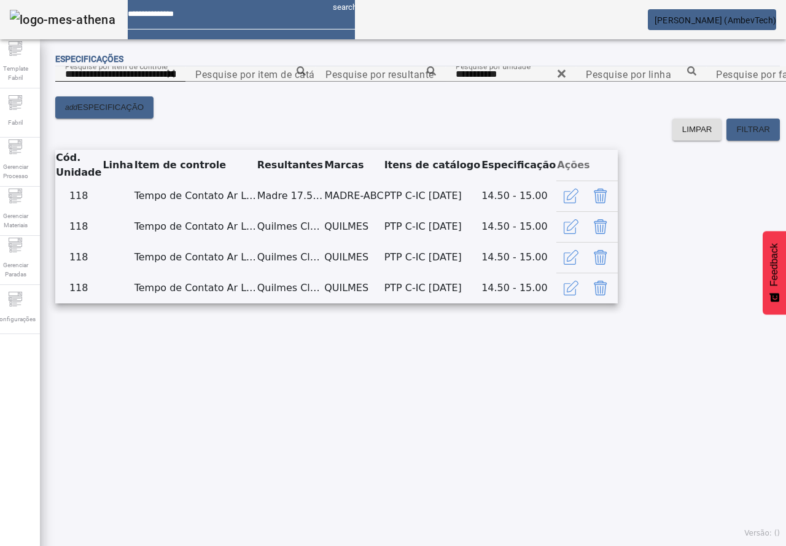
scroll to position [117, 0]
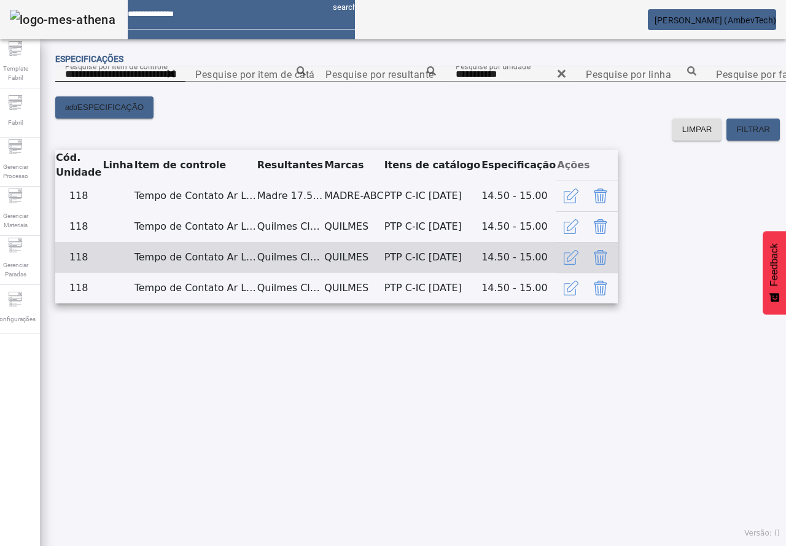
click at [603, 263] on icon "Delete" at bounding box center [602, 259] width 1 height 8
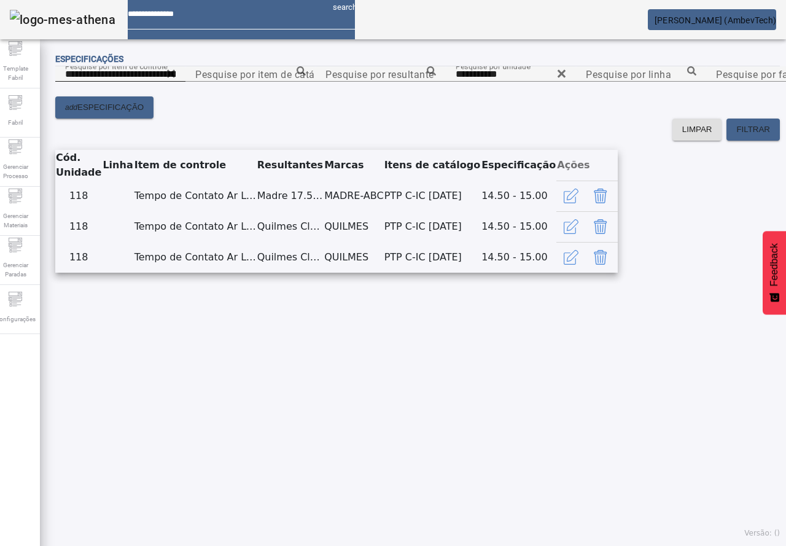
scroll to position [47, 0]
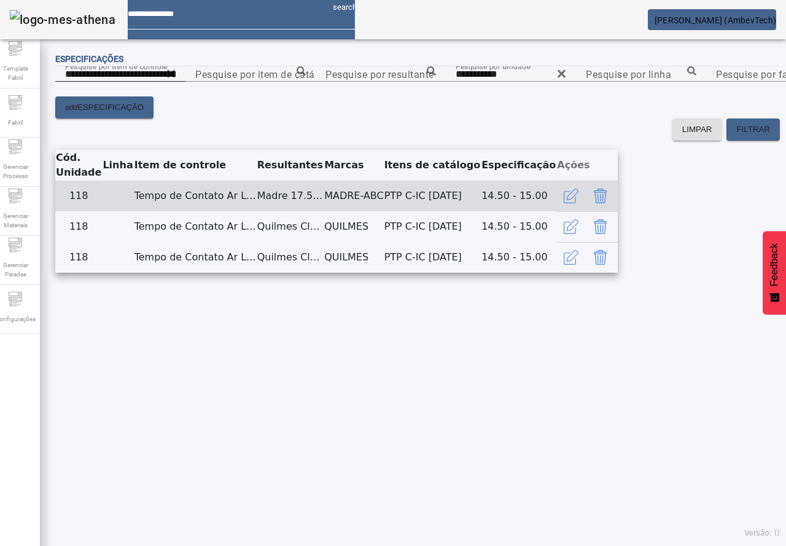
click at [615, 211] on button "Delete" at bounding box center [600, 195] width 29 height 29
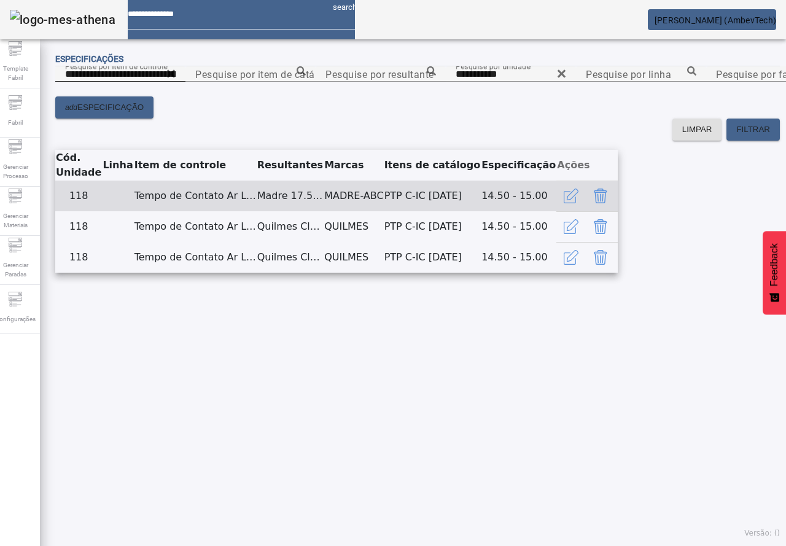
scroll to position [0, 0]
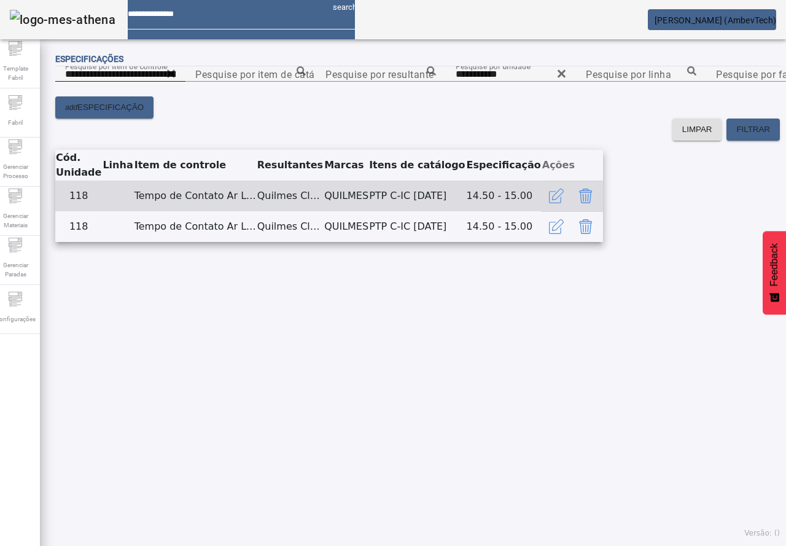
click at [593, 203] on icon "Delete" at bounding box center [585, 195] width 15 height 15
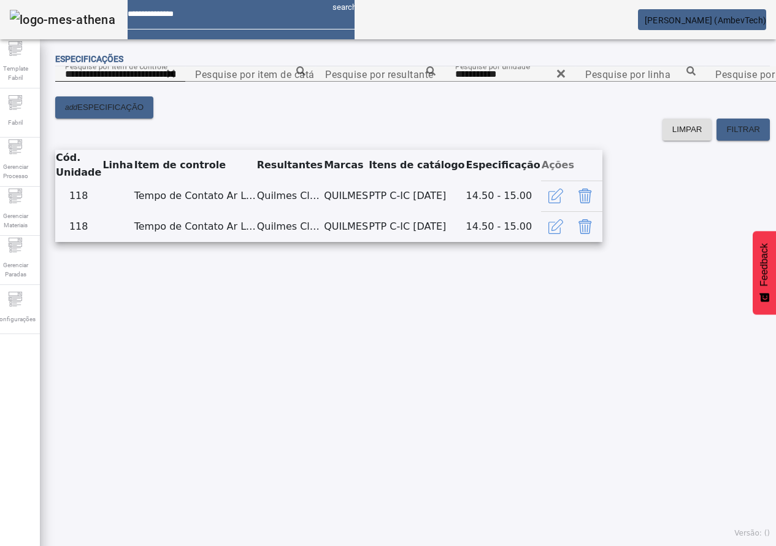
drag, startPoint x: 436, startPoint y: 314, endPoint x: 451, endPoint y: 313, distance: 14.2
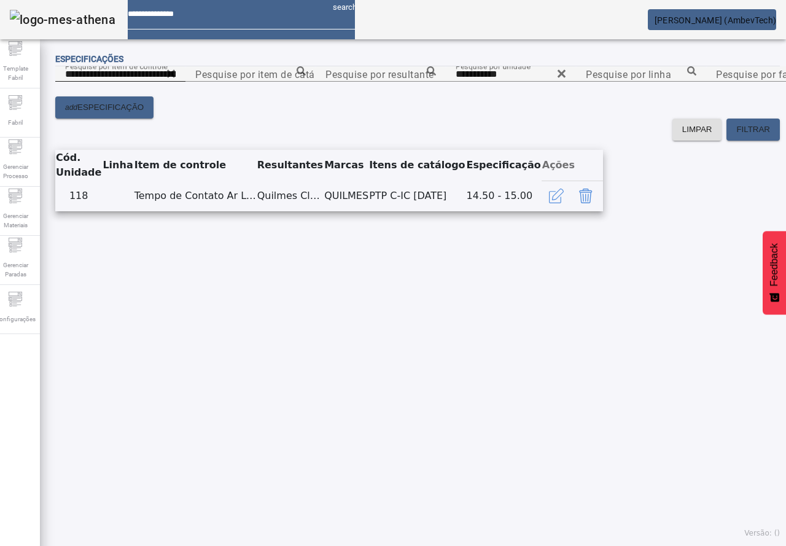
click at [600, 211] on button "Delete" at bounding box center [585, 195] width 29 height 29
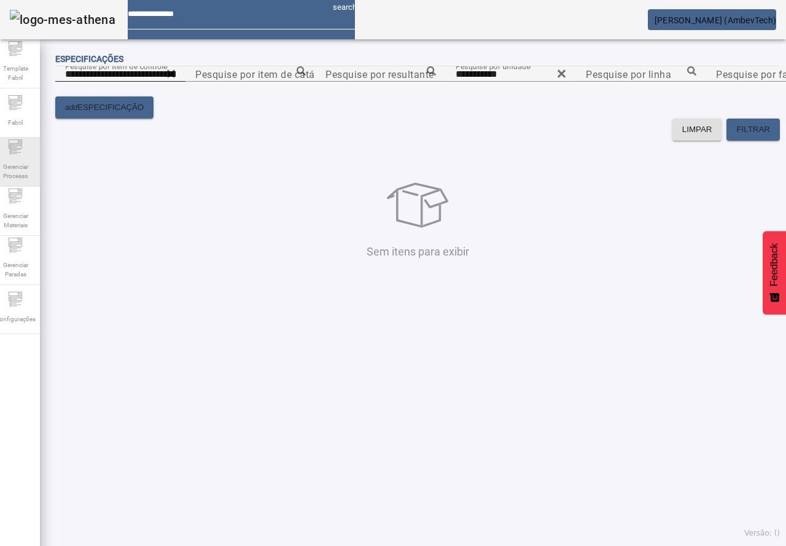
click at [21, 158] on span "Gerenciar Processo" at bounding box center [15, 171] width 37 height 26
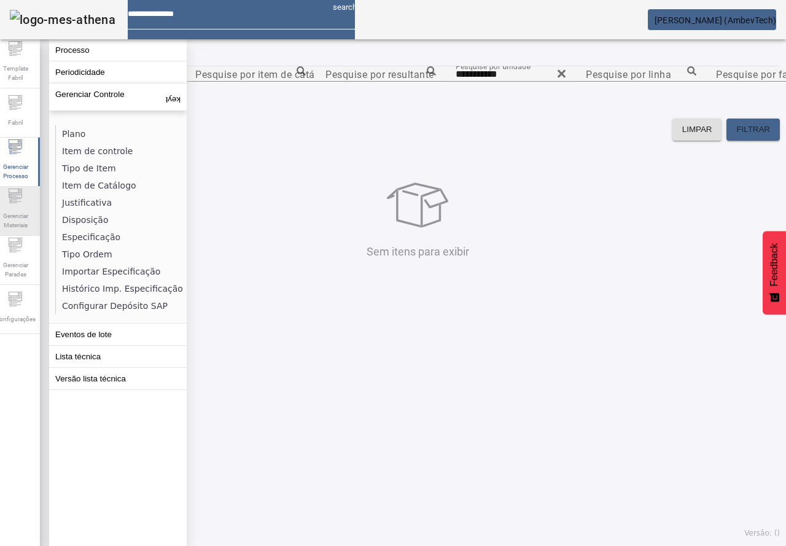
click at [25, 218] on span "Gerenciar Materiais" at bounding box center [15, 220] width 37 height 26
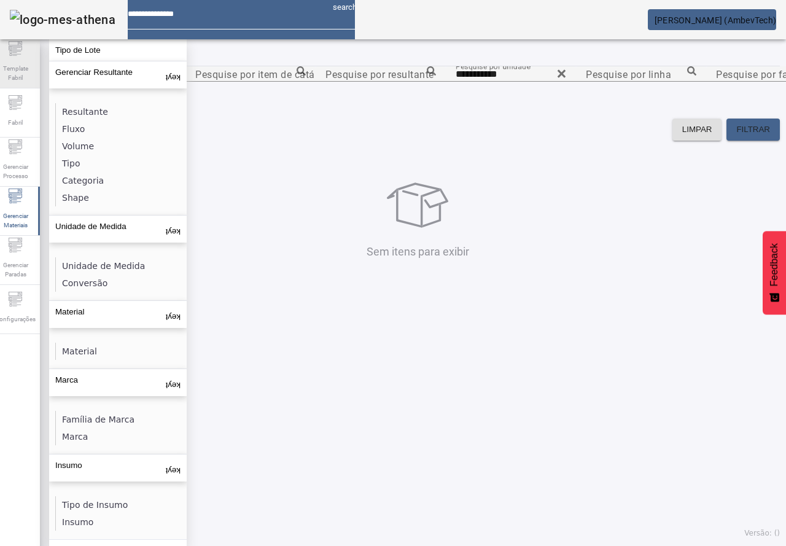
click at [19, 71] on span "Template Fabril" at bounding box center [15, 73] width 37 height 26
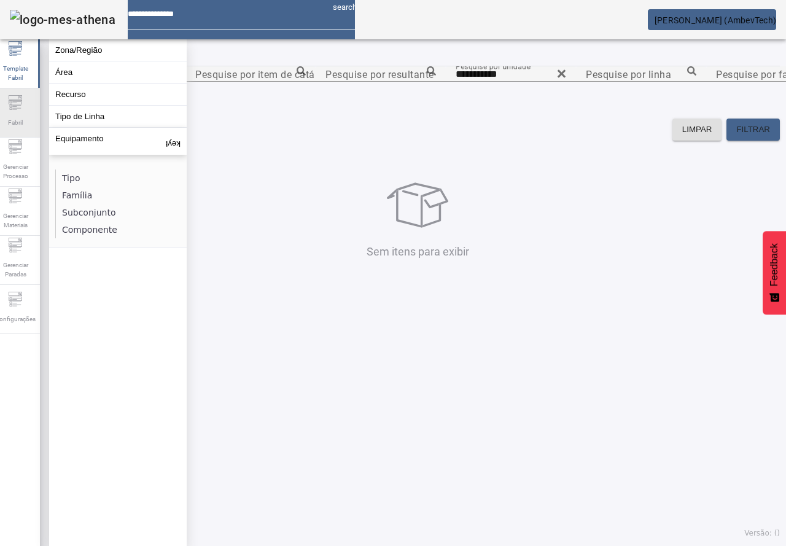
click at [32, 134] on div "Fabril" at bounding box center [15, 112] width 49 height 49
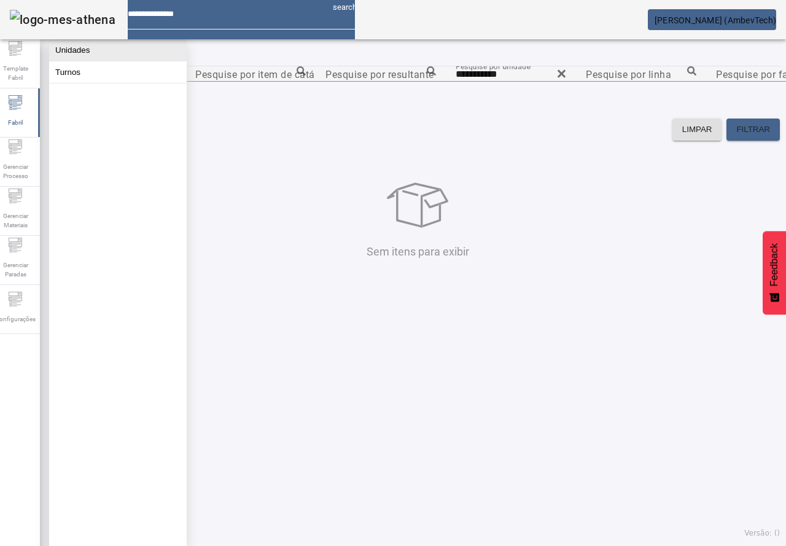
click at [85, 46] on button "Unidades" at bounding box center [117, 49] width 137 height 21
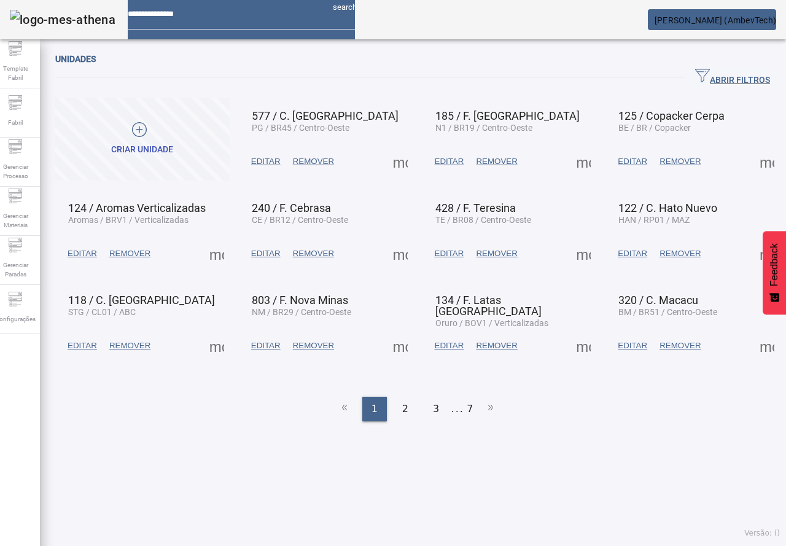
click at [696, 67] on span "button" at bounding box center [732, 77] width 95 height 29
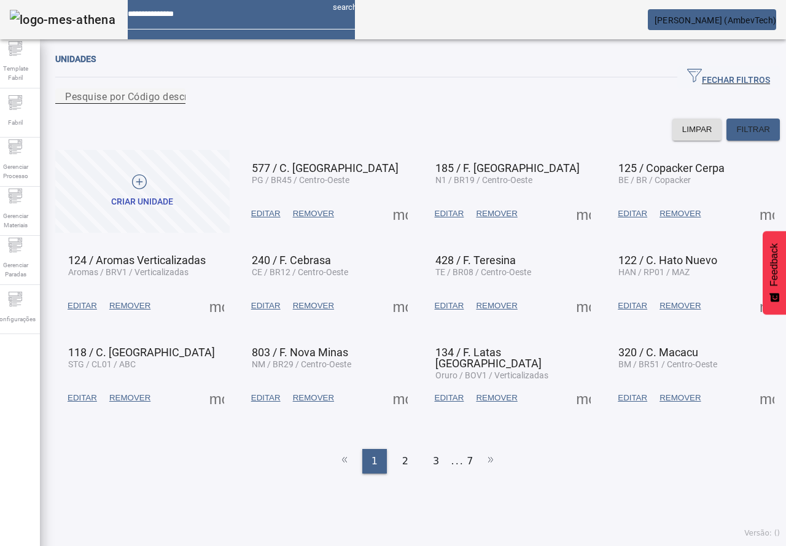
click at [176, 104] on input "Pesquise por Código descrição ou sigla" at bounding box center [120, 96] width 110 height 15
type input "***"
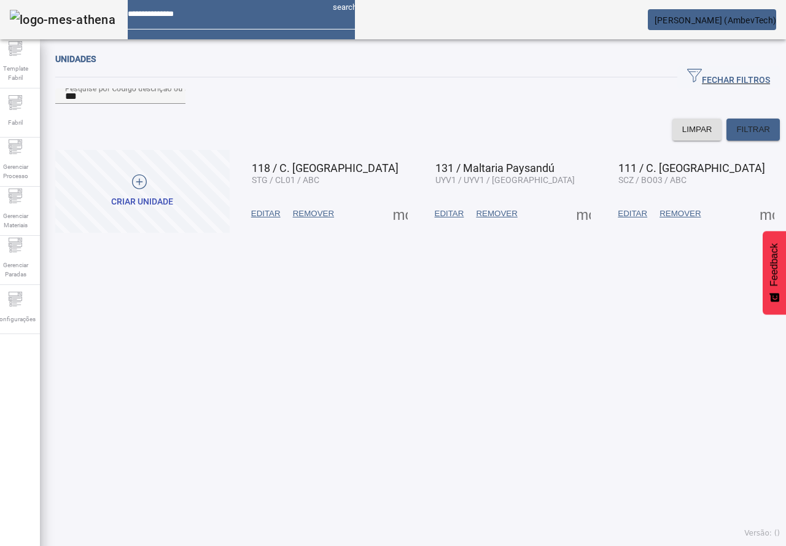
click at [393, 228] on span at bounding box center [399, 213] width 29 height 29
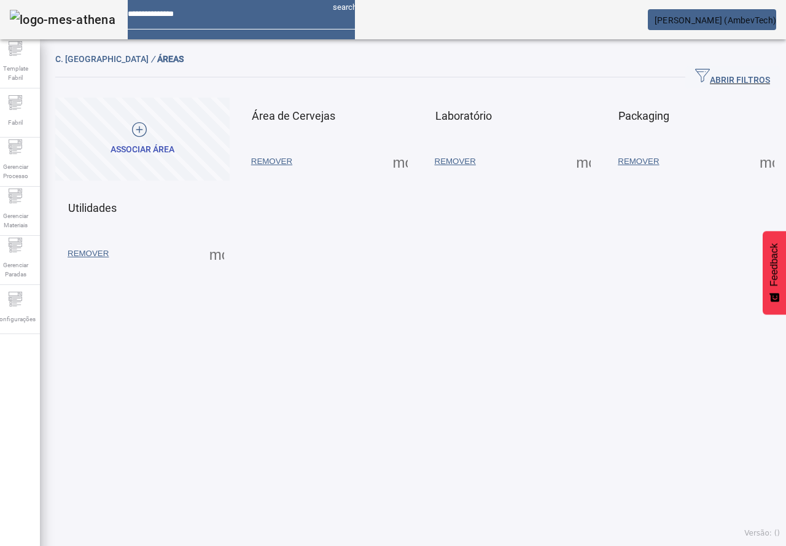
click at [398, 166] on span at bounding box center [399, 161] width 29 height 29
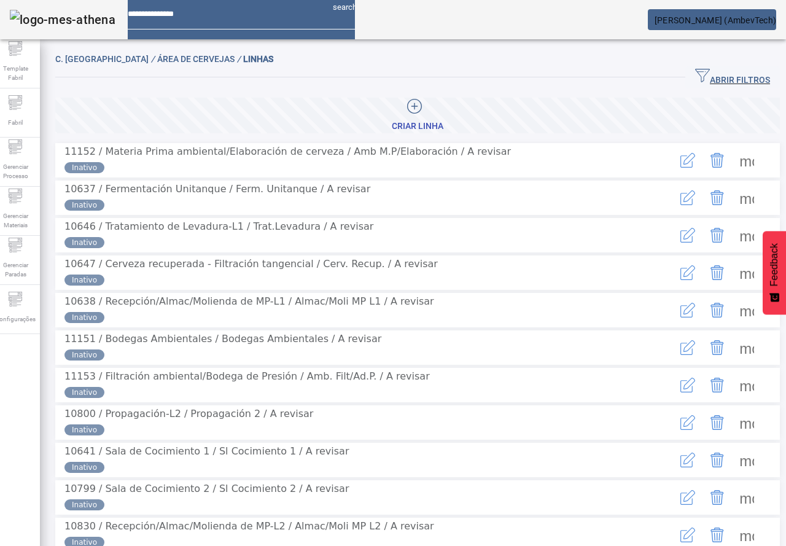
click at [703, 64] on span "button" at bounding box center [732, 77] width 95 height 29
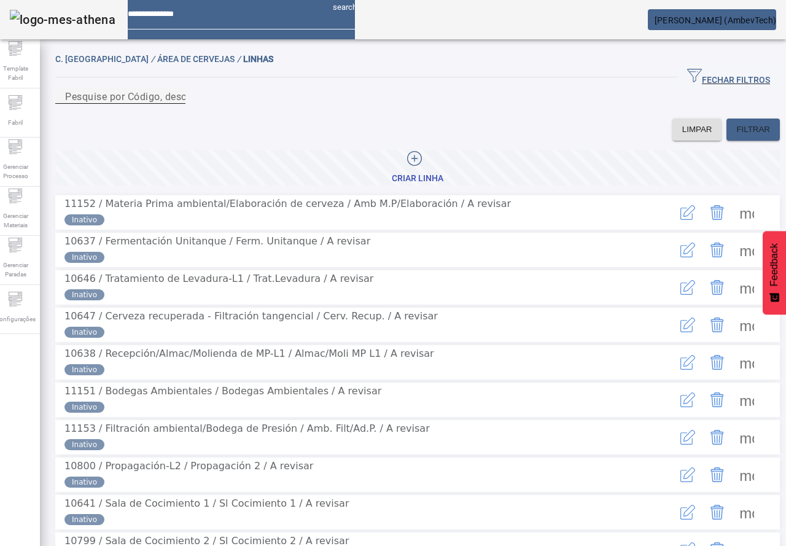
click at [224, 102] on mat-label "Pesquise por Código, descrição, descrição abreviada ou descrição SAP" at bounding box center [228, 96] width 326 height 12
click at [176, 104] on input "Pesquise por Código, descrição, descrição abreviada ou descrição SAP" at bounding box center [120, 96] width 110 height 15
type input "***"
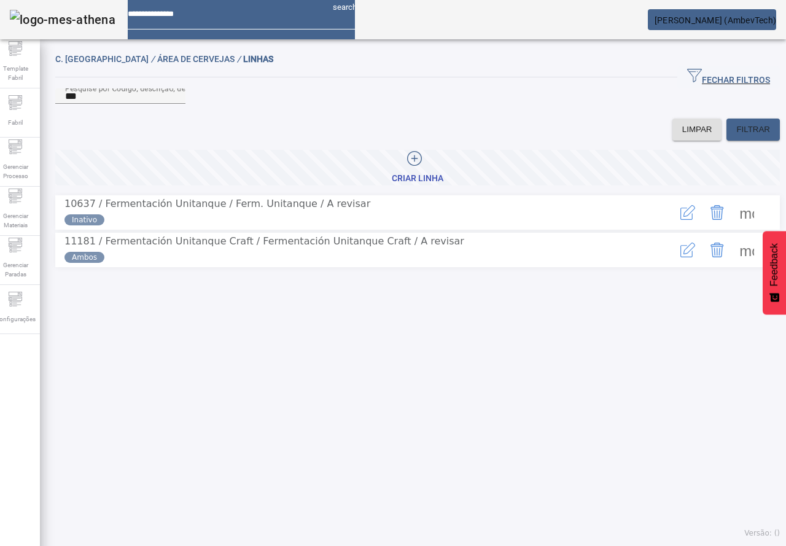
click at [735, 227] on span at bounding box center [746, 212] width 29 height 29
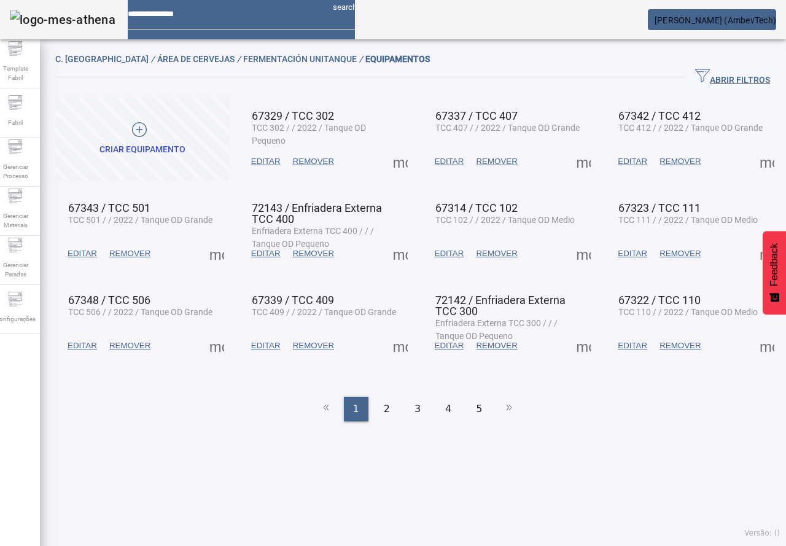
click at [266, 256] on span "EDITAR" at bounding box center [265, 253] width 29 height 12
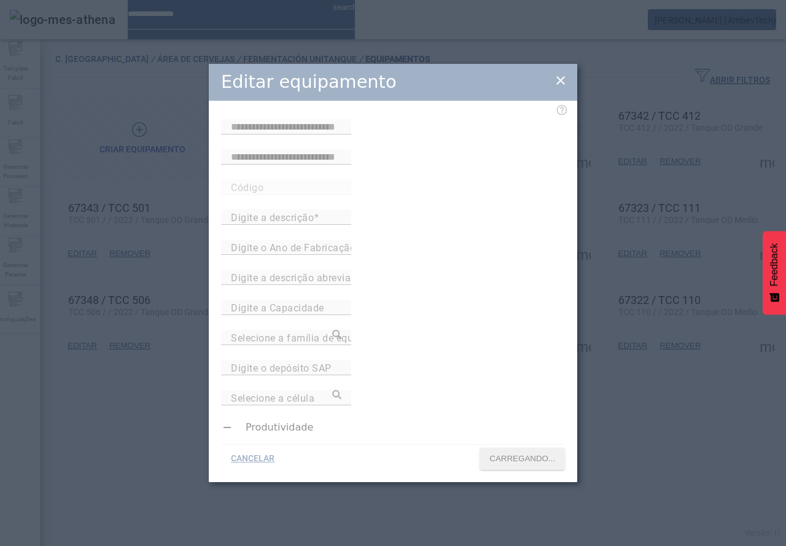
type input "*****"
type input "**********"
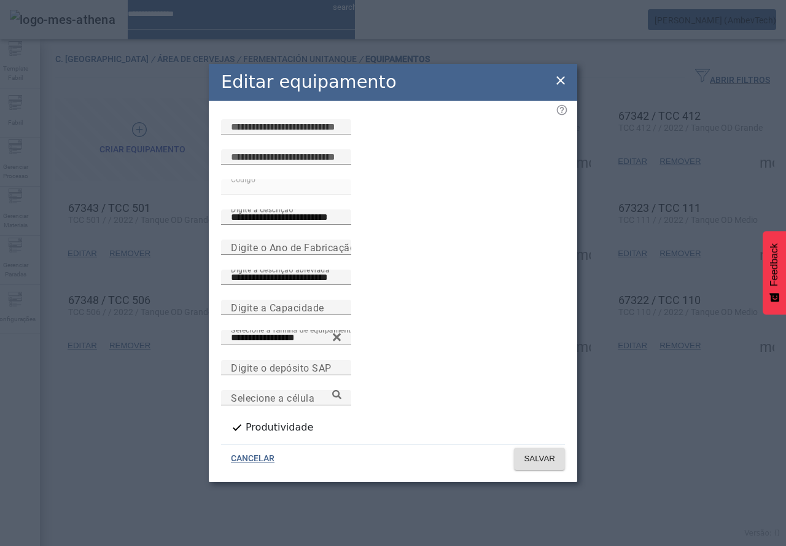
click at [562, 84] on icon at bounding box center [560, 80] width 15 height 15
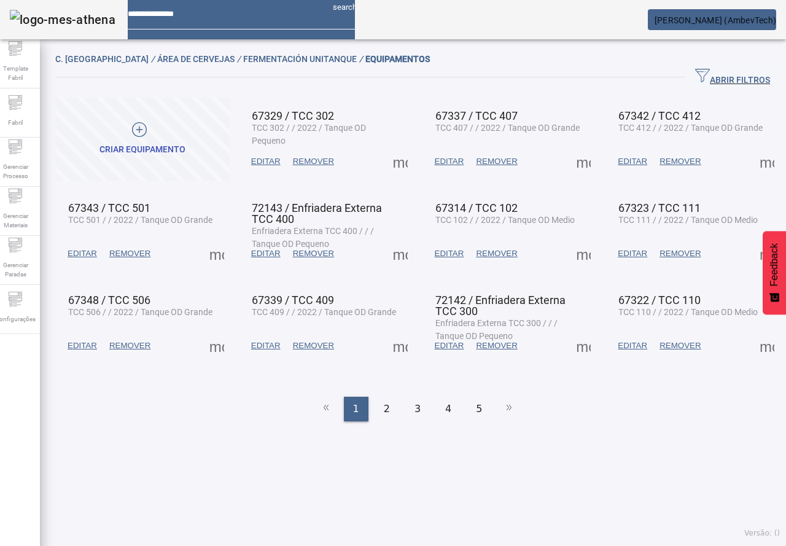
drag, startPoint x: 330, startPoint y: 124, endPoint x: 340, endPoint y: 137, distance: 16.6
click at [340, 137] on mat-card "67329 / TCC 302 TCC 302 / / 2022 / Tanque OD Pequeno EDITAR REMOVER more_vert" at bounding box center [326, 139] width 174 height 83
drag, startPoint x: 327, startPoint y: 125, endPoint x: 338, endPoint y: 138, distance: 17.1
click at [338, 138] on mat-card "67329 / TCC 302 TCC 302 / / 2022 / Tanque OD Pequeno EDITAR REMOVER more_vert" at bounding box center [326, 139] width 174 height 83
copy span "Tanque OD Pequeno"
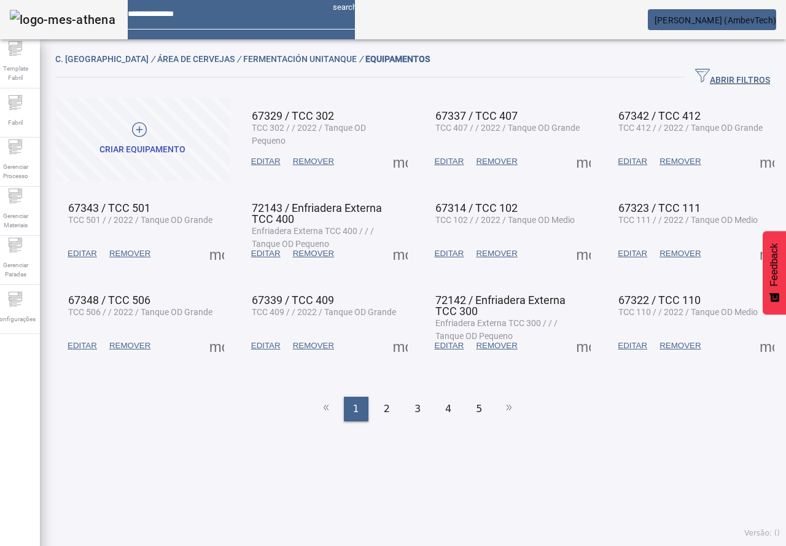
drag, startPoint x: 327, startPoint y: 312, endPoint x: 349, endPoint y: 322, distance: 24.4
click at [349, 322] on mat-card "67339 / TCC 409 TCC 409 / / 2022 / Tanque OD Grande EDITAR REMOVER more_vert" at bounding box center [326, 323] width 174 height 83
copy span "Tanque OD Grande"
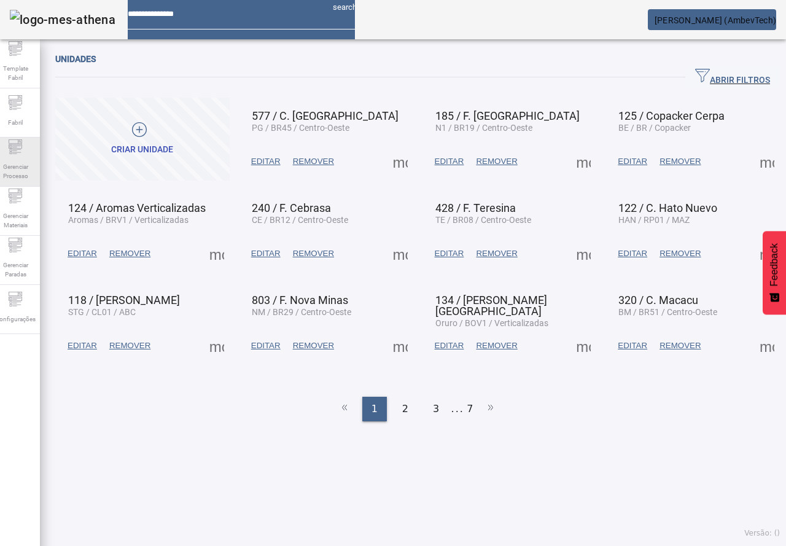
drag, startPoint x: 21, startPoint y: 155, endPoint x: 1, endPoint y: 190, distance: 40.7
click at [21, 154] on icon at bounding box center [15, 146] width 15 height 15
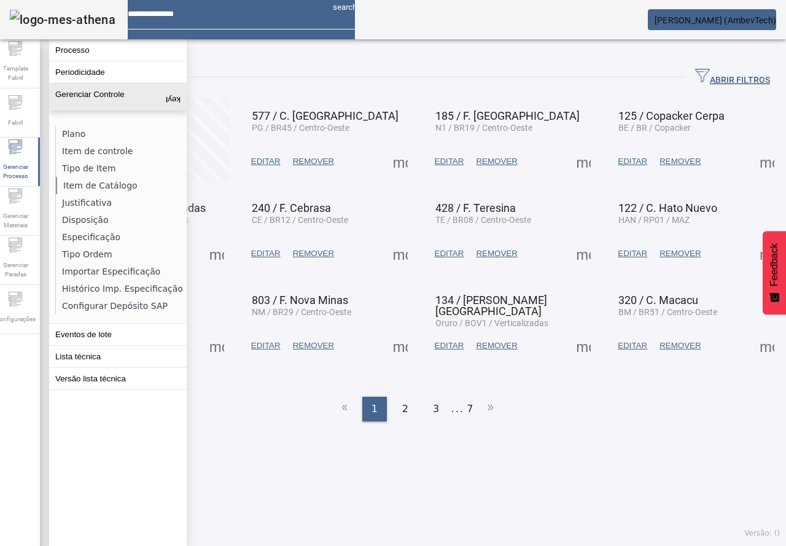
click at [101, 184] on li "Item de Catálogo" at bounding box center [121, 185] width 130 height 17
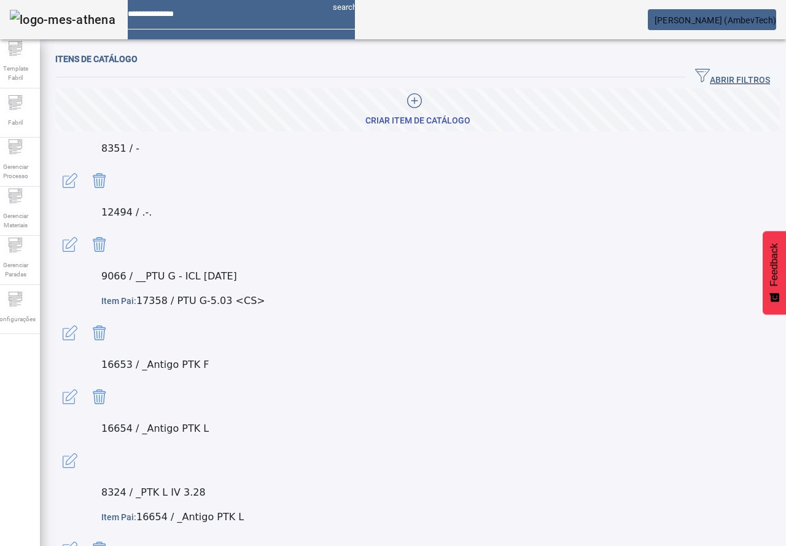
click at [702, 76] on span "ABRIR FILTROS" at bounding box center [732, 77] width 75 height 18
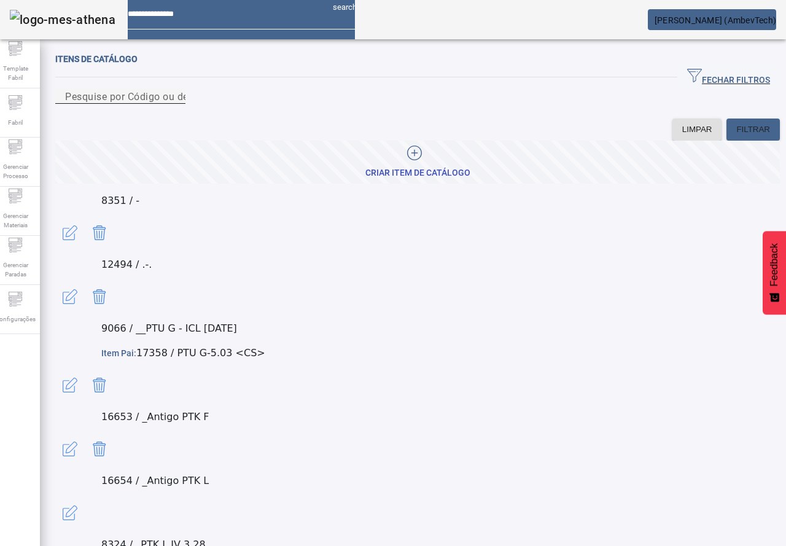
click at [176, 104] on div "Pesquise por Código ou descrição" at bounding box center [120, 95] width 110 height 15
paste input "**********"
type input "**********"
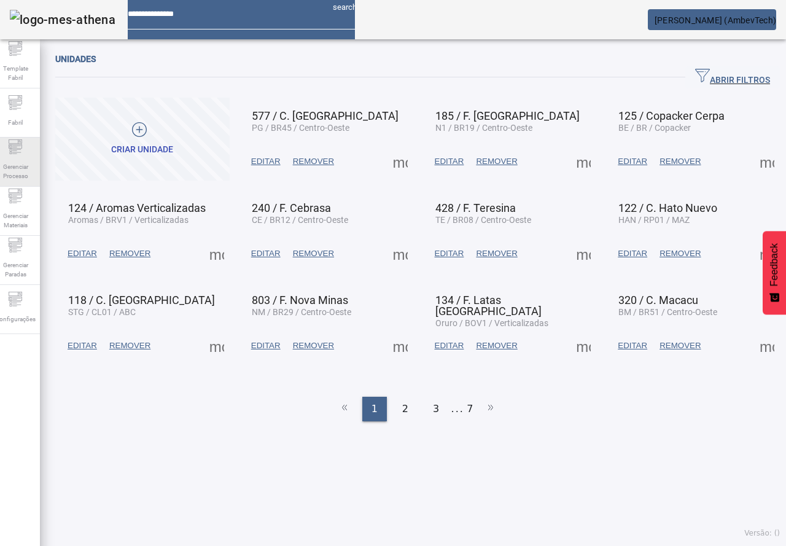
click at [25, 139] on div "Gerenciar Processo" at bounding box center [15, 161] width 49 height 49
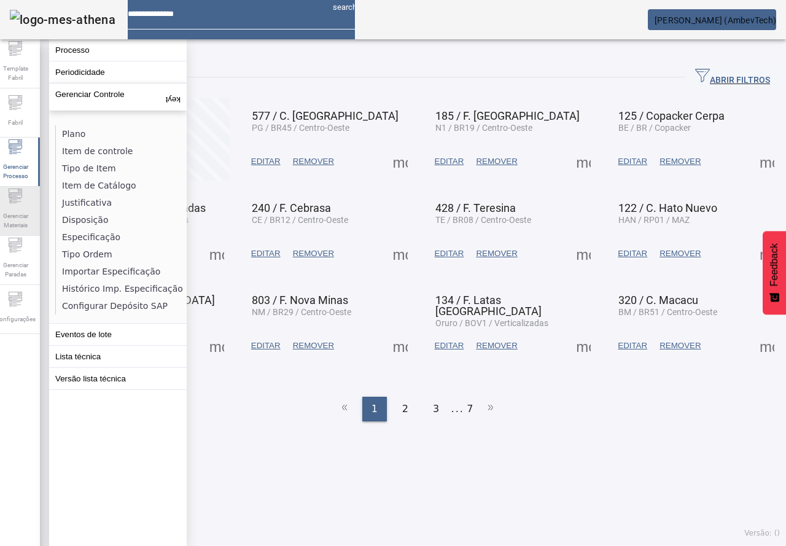
click at [18, 213] on span "Gerenciar Materiais" at bounding box center [15, 220] width 37 height 26
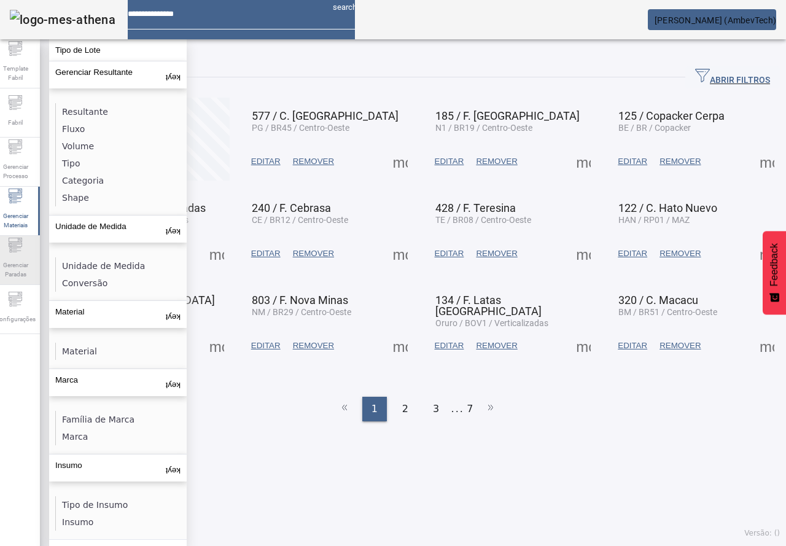
click at [14, 261] on span "Gerenciar Paradas" at bounding box center [15, 270] width 37 height 26
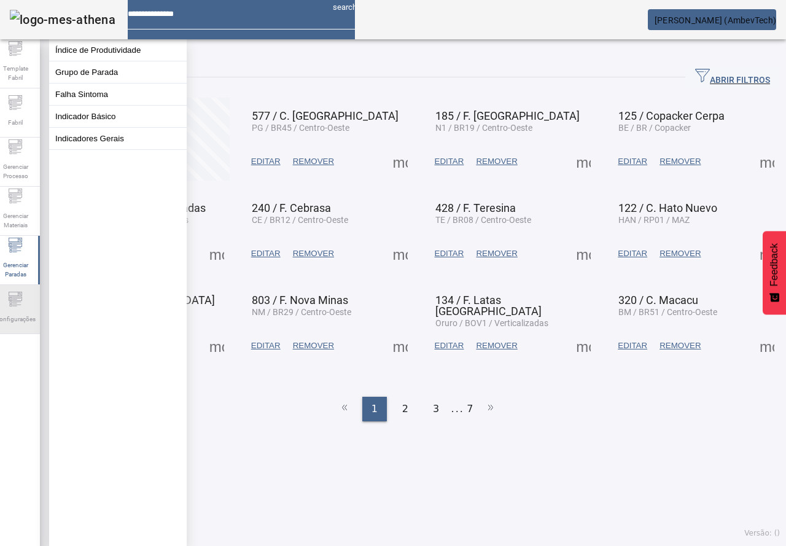
click at [14, 287] on div "Configurações" at bounding box center [15, 309] width 49 height 49
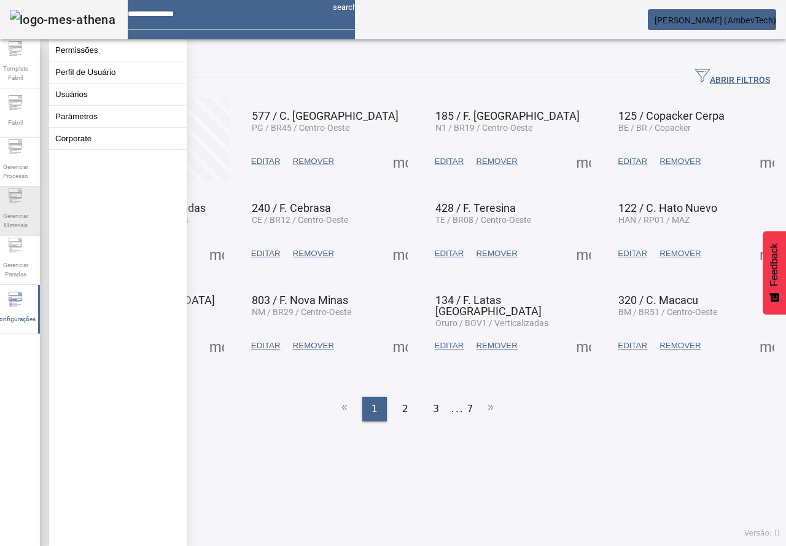
click at [20, 188] on div "Gerenciar Materiais" at bounding box center [15, 211] width 49 height 49
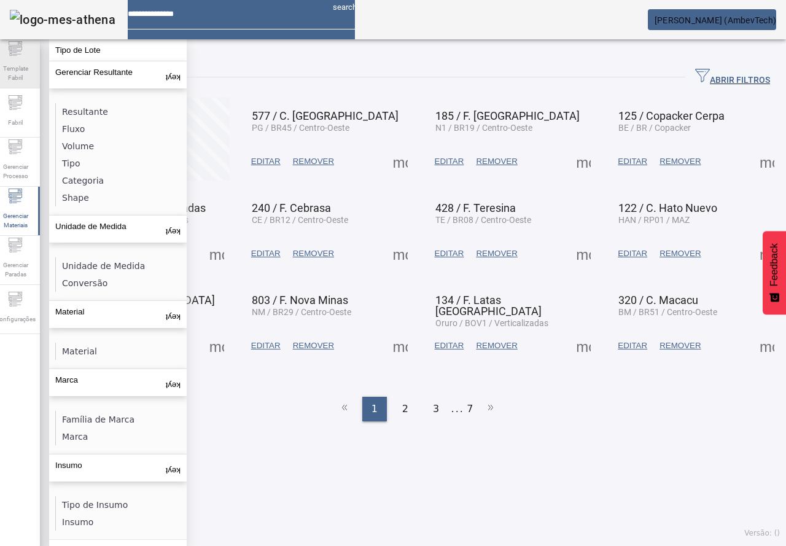
click at [21, 63] on span "Template Fabril" at bounding box center [15, 73] width 37 height 26
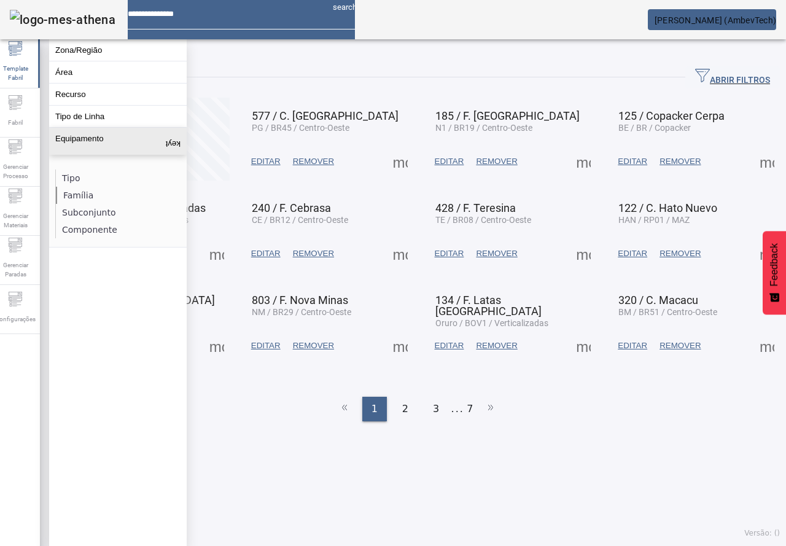
click at [80, 200] on li "Família" at bounding box center [121, 195] width 130 height 17
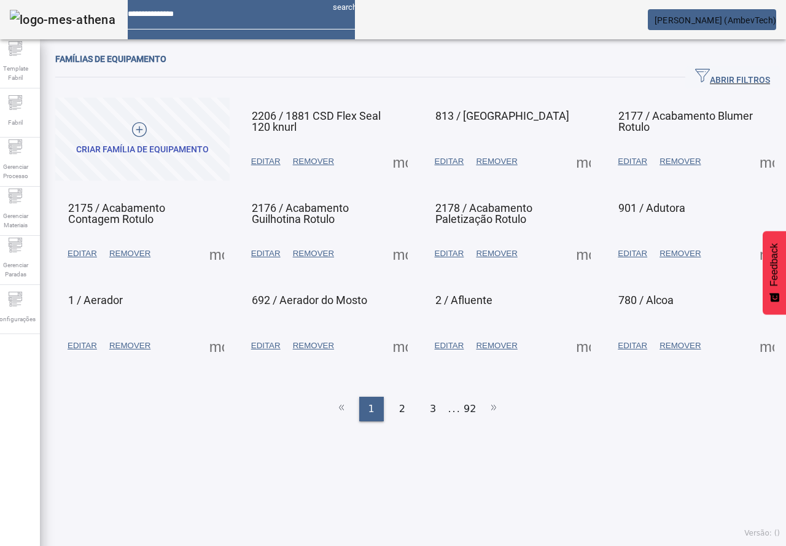
drag, startPoint x: 713, startPoint y: 74, endPoint x: 609, endPoint y: 93, distance: 105.5
click at [711, 75] on span "ABRIR FILTROS" at bounding box center [732, 77] width 75 height 18
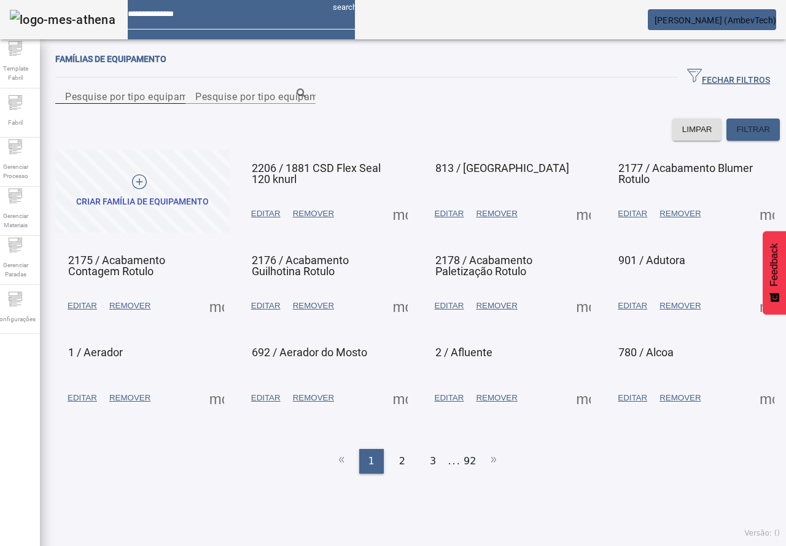
click at [206, 102] on mat-label "Pesquise por tipo equipamento" at bounding box center [137, 96] width 144 height 12
click at [176, 104] on input "Pesquise por tipo equipamento" at bounding box center [120, 96] width 110 height 15
click at [195, 102] on mat-label "Pesquise por tipo equipamento" at bounding box center [267, 96] width 144 height 12
click at [195, 104] on input "Pesquise por tipo equipamento" at bounding box center [250, 96] width 110 height 15
paste input "**********"
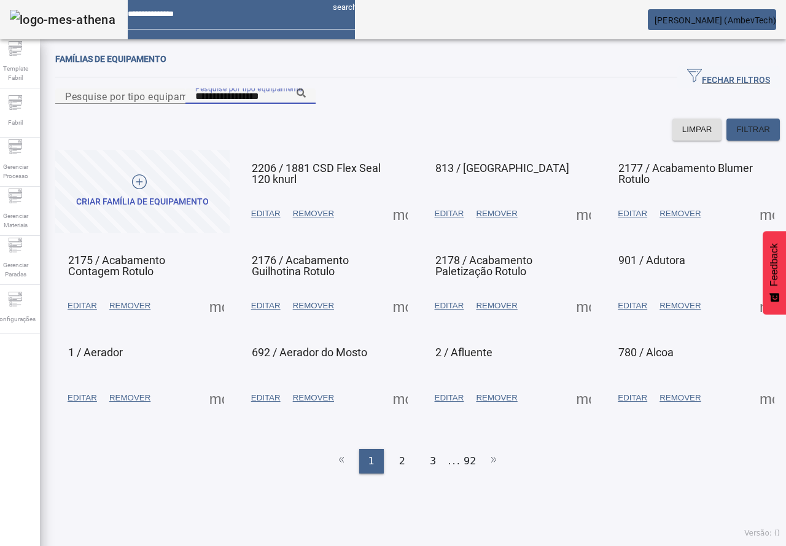
click at [306, 98] on icon at bounding box center [300, 92] width 9 height 9
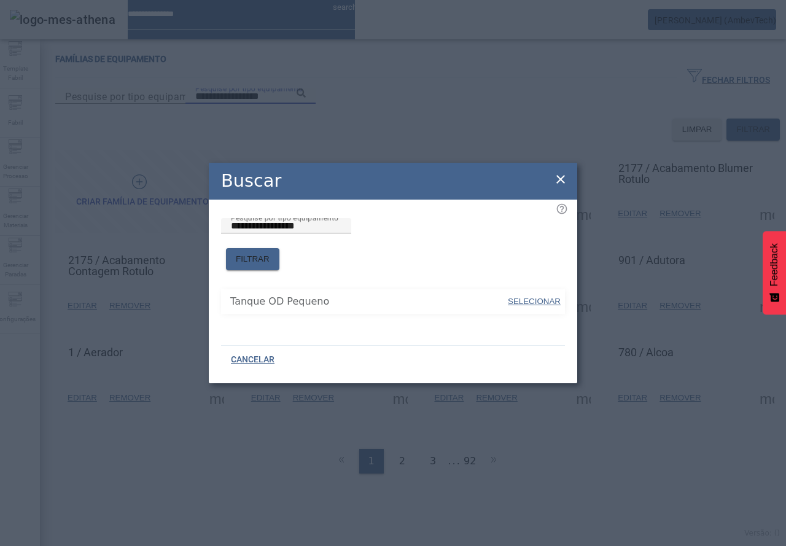
click at [533, 296] on span "SELECIONAR" at bounding box center [534, 300] width 53 height 9
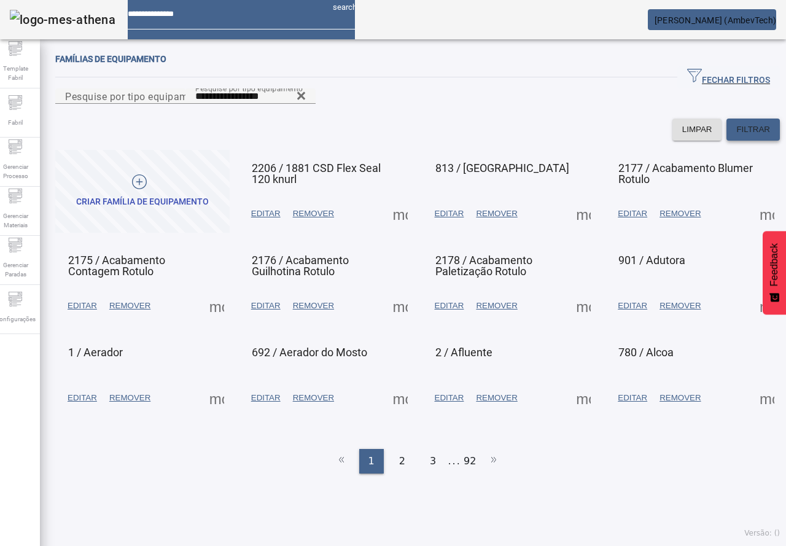
click at [736, 136] on span "FILTRAR" at bounding box center [753, 129] width 34 height 12
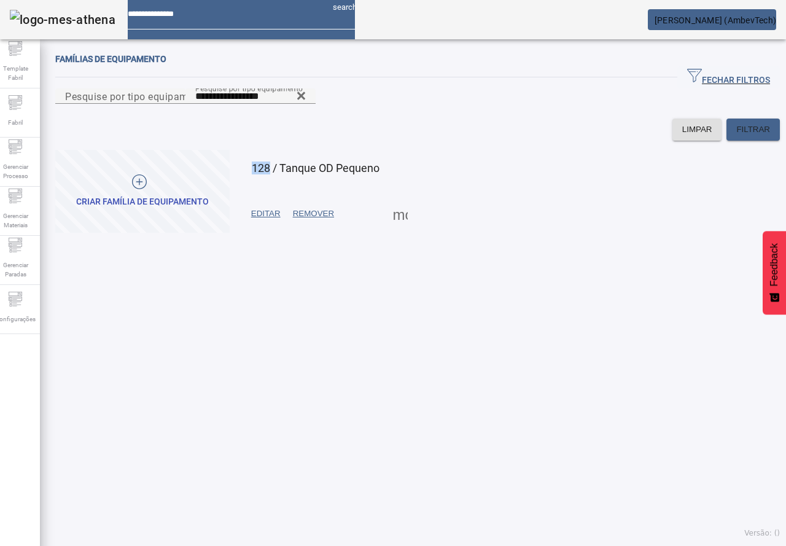
drag, startPoint x: 253, startPoint y: 233, endPoint x: 271, endPoint y: 230, distance: 17.4
click at [271, 174] on span "128 / Tanque OD Pequeno" at bounding box center [316, 167] width 128 height 13
copy span "128"
drag, startPoint x: 171, startPoint y: 162, endPoint x: -77, endPoint y: 144, distance: 248.0
click at [0, 144] on html "**********" at bounding box center [393, 273] width 786 height 546
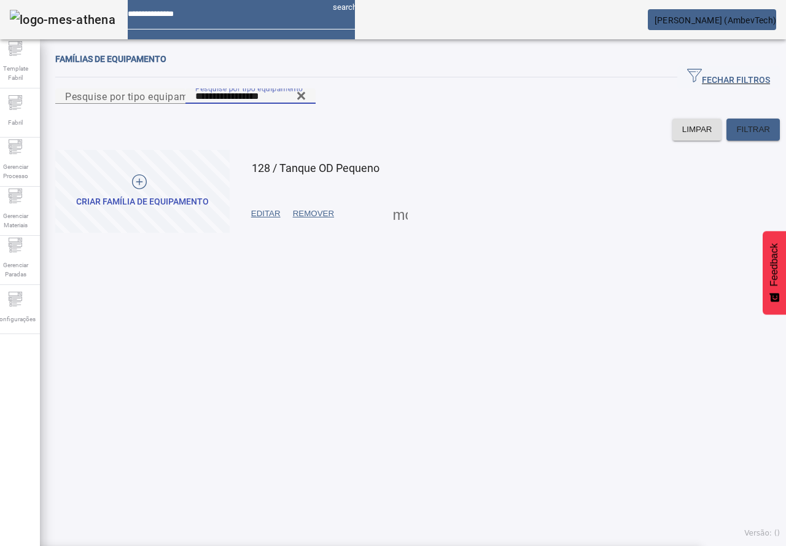
paste input "Number"
type input "**********"
drag, startPoint x: 187, startPoint y: 162, endPoint x: 109, endPoint y: 159, distance: 77.4
click at [195, 104] on input "**********" at bounding box center [250, 96] width 110 height 15
click at [305, 99] on icon at bounding box center [301, 95] width 8 height 8
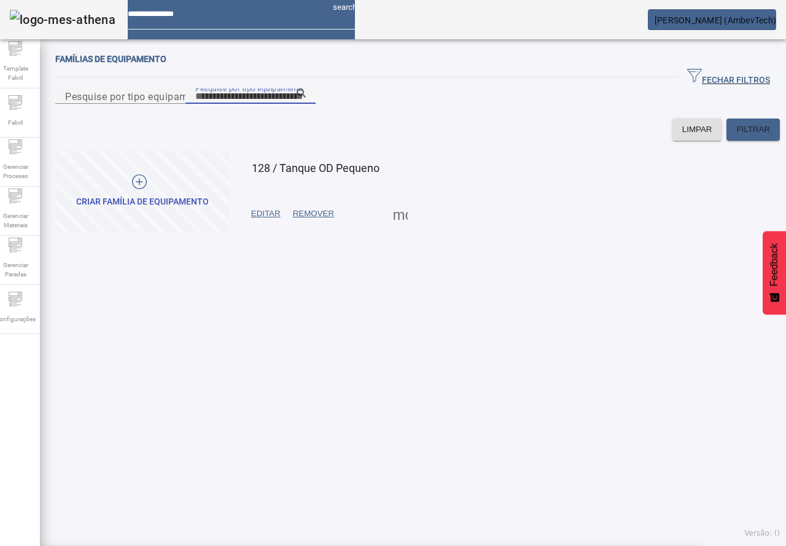
paste input "**********"
click at [306, 98] on icon at bounding box center [300, 92] width 9 height 9
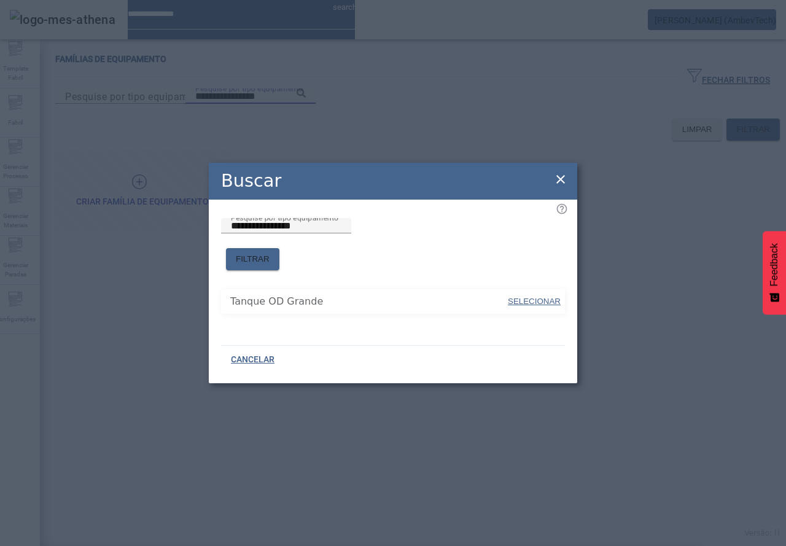
click at [540, 296] on span "SELECIONAR" at bounding box center [534, 300] width 53 height 9
type input "**********"
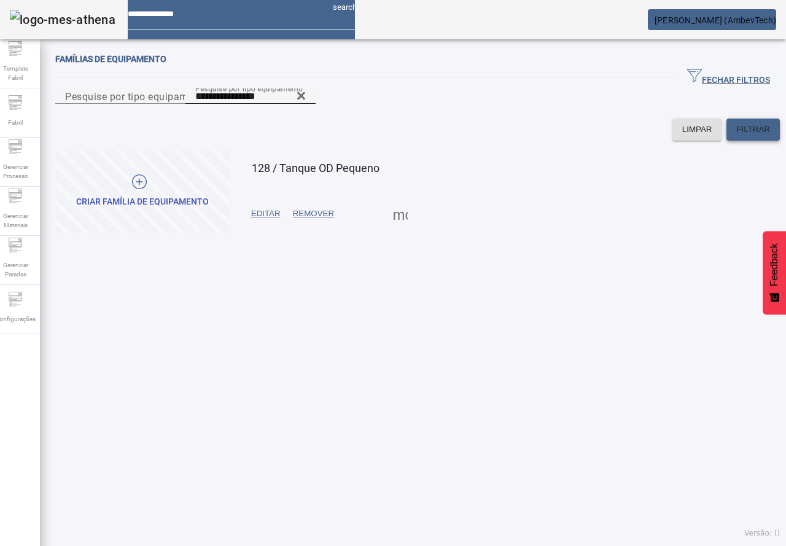
click at [749, 136] on span "FILTRAR" at bounding box center [753, 129] width 34 height 12
click at [195, 104] on input "**********" at bounding box center [250, 96] width 110 height 15
type input "**********"
click at [306, 103] on icon at bounding box center [300, 95] width 9 height 15
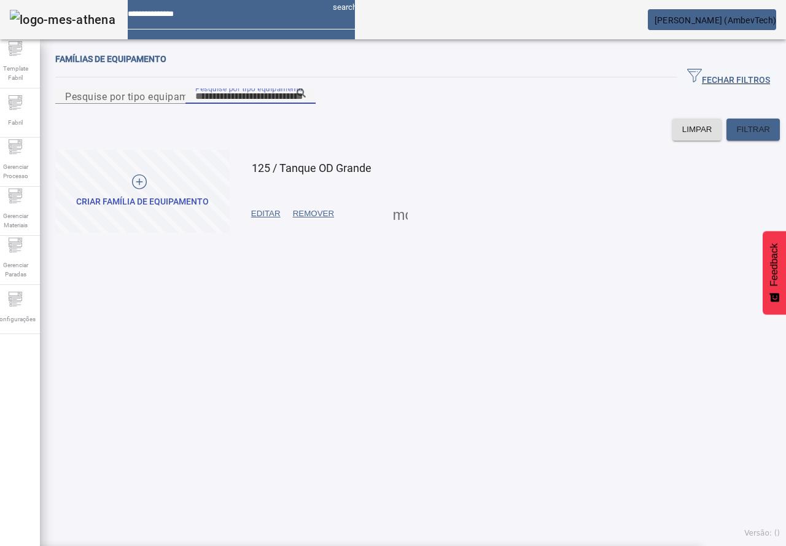
click at [306, 104] on input "Pesquise por tipo equipamento" at bounding box center [250, 96] width 110 height 15
paste input "**********"
click at [195, 104] on div at bounding box center [250, 95] width 110 height 15
click at [195, 104] on input "**********" at bounding box center [250, 96] width 110 height 15
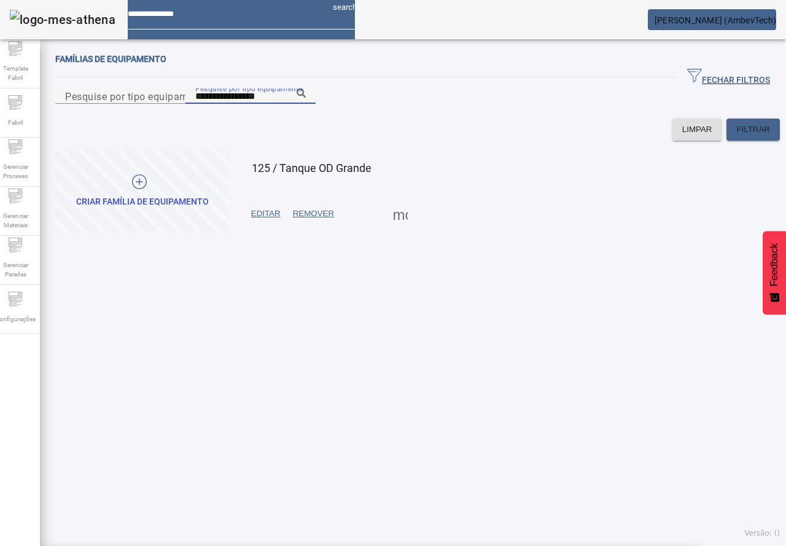
click at [195, 104] on input "**********" at bounding box center [250, 96] width 110 height 15
type input "**********"
click at [736, 136] on span "FILTRAR" at bounding box center [753, 129] width 34 height 12
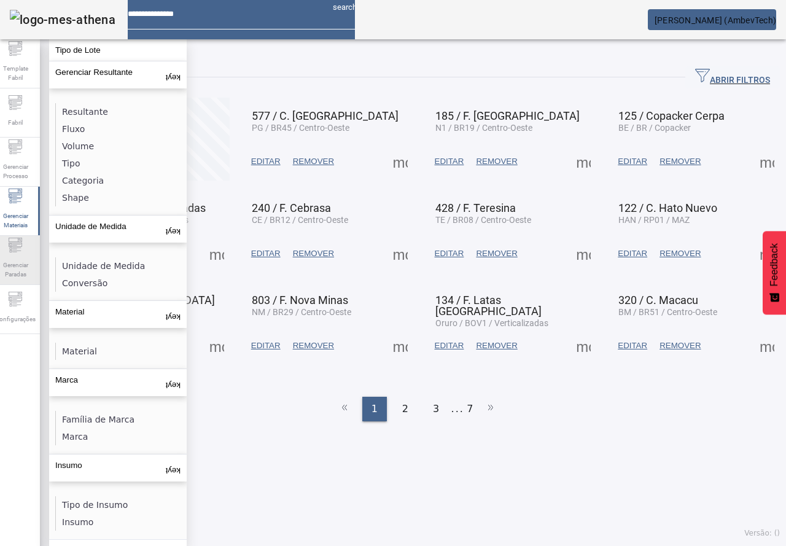
click at [25, 262] on span "Gerenciar Paradas" at bounding box center [15, 270] width 37 height 26
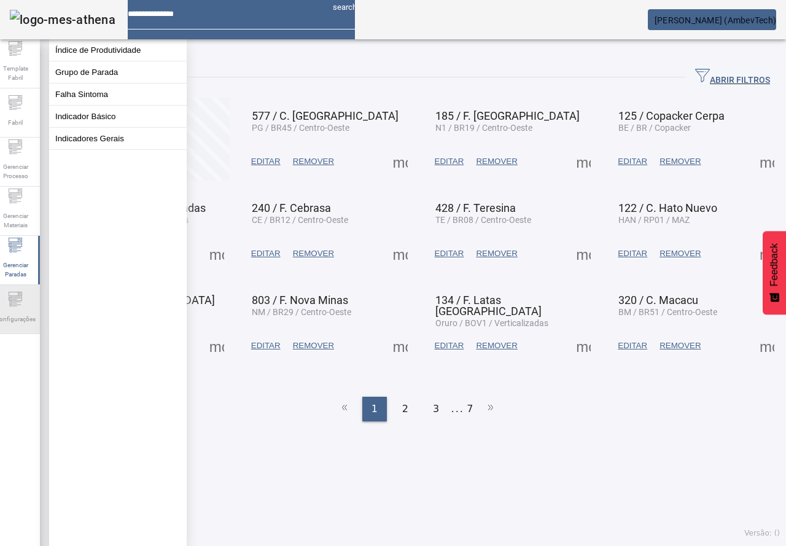
click at [12, 303] on icon at bounding box center [11, 302] width 2 height 2
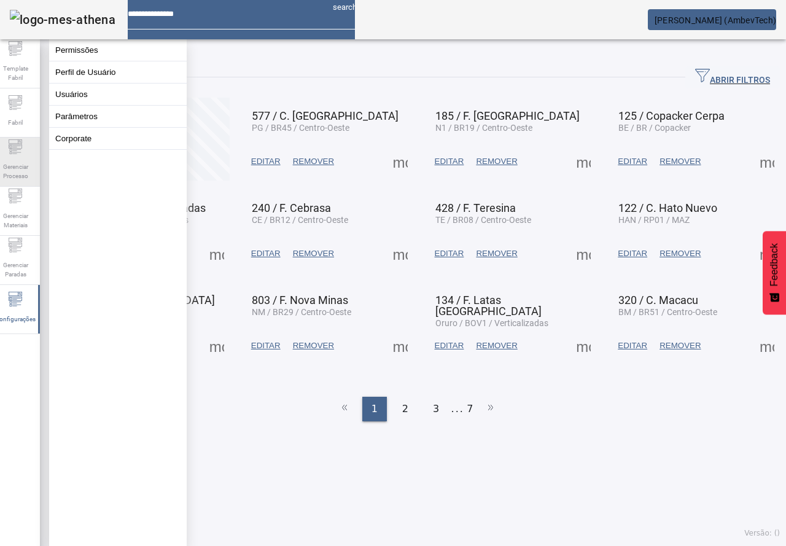
click at [18, 147] on icon at bounding box center [15, 146] width 15 height 15
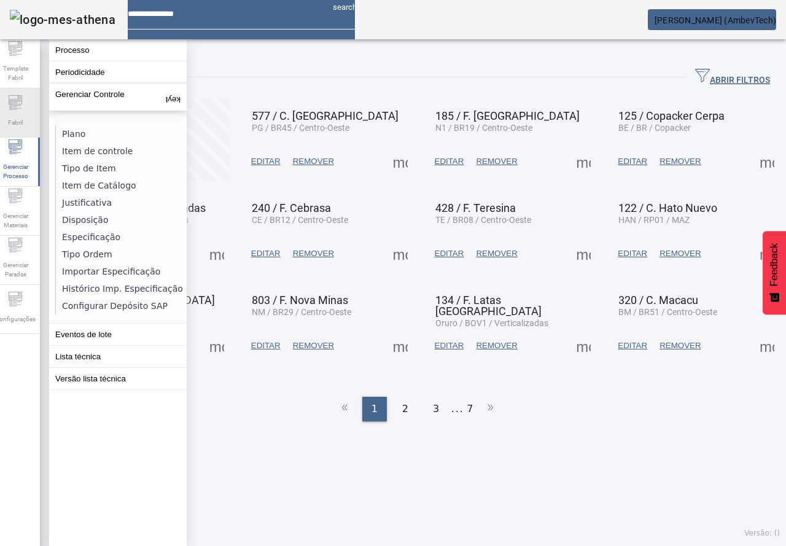
click at [23, 100] on icon at bounding box center [15, 102] width 15 height 15
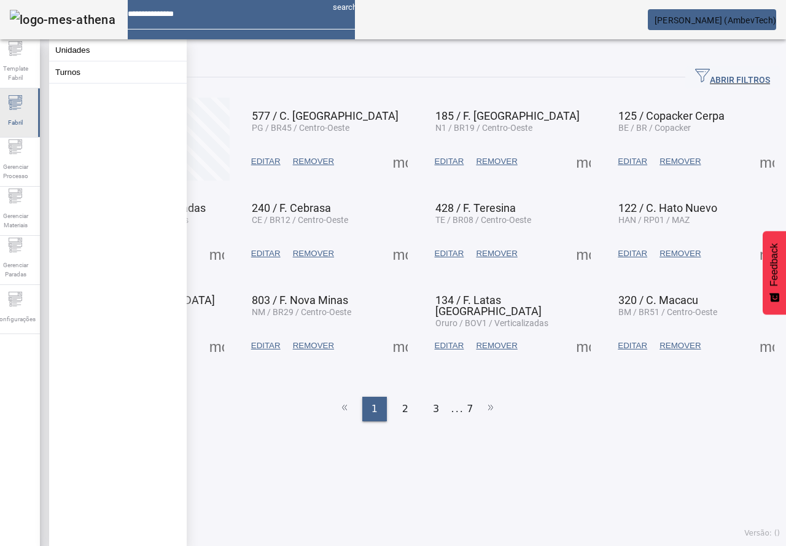
click at [17, 136] on div "Fabril" at bounding box center [15, 112] width 49 height 49
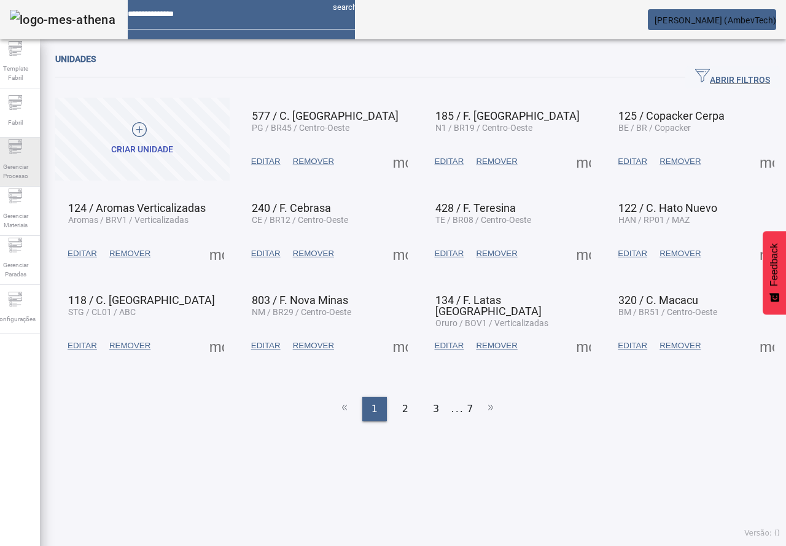
click at [6, 152] on div "Gerenciar Processo" at bounding box center [15, 161] width 49 height 49
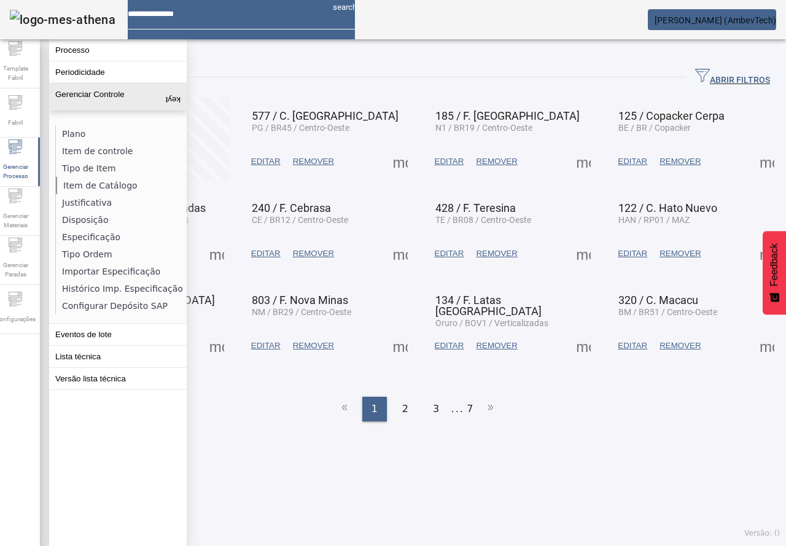
click at [115, 187] on li "Item de Catálogo" at bounding box center [121, 185] width 130 height 17
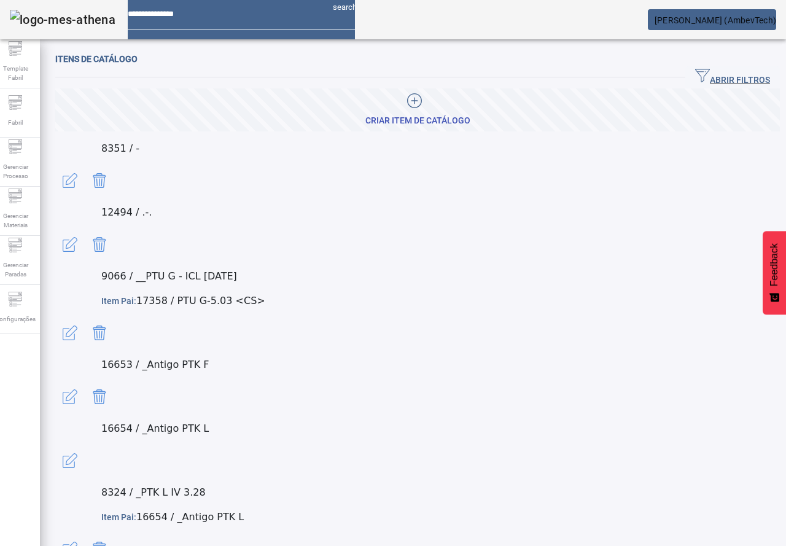
click at [714, 79] on span "ABRIR FILTROS" at bounding box center [732, 77] width 75 height 18
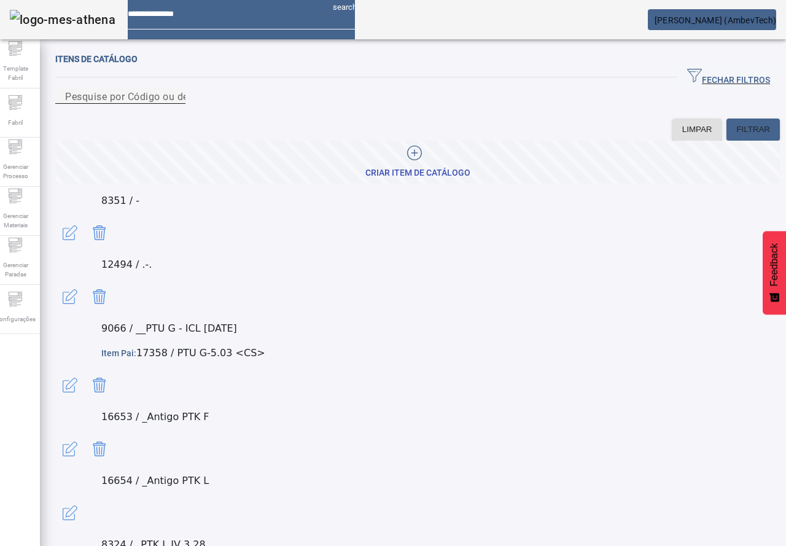
click at [196, 102] on mat-label "Pesquise por Código ou descrição" at bounding box center [143, 96] width 157 height 12
click at [176, 104] on input "Pesquise por Código ou descrição" at bounding box center [120, 96] width 110 height 15
paste input "**********"
type input "**********"
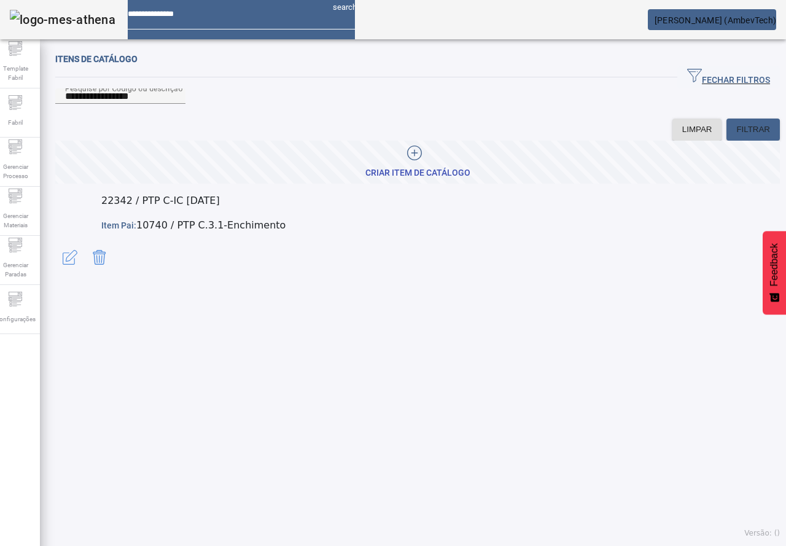
drag, startPoint x: 103, startPoint y: 228, endPoint x: 183, endPoint y: 327, distance: 126.5
click at [182, 326] on div "**********" at bounding box center [417, 295] width 755 height 500
click at [26, 184] on div "Gerenciar Processo" at bounding box center [15, 161] width 49 height 49
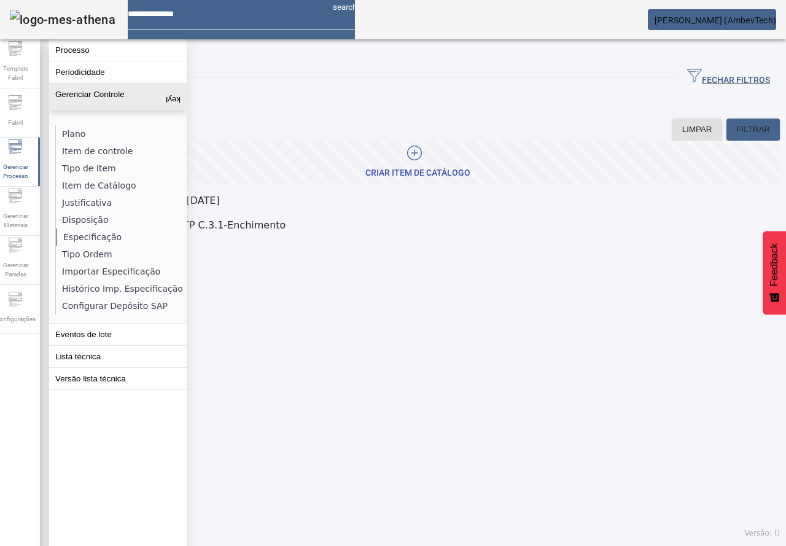
click at [96, 238] on li "Especificação" at bounding box center [121, 236] width 130 height 17
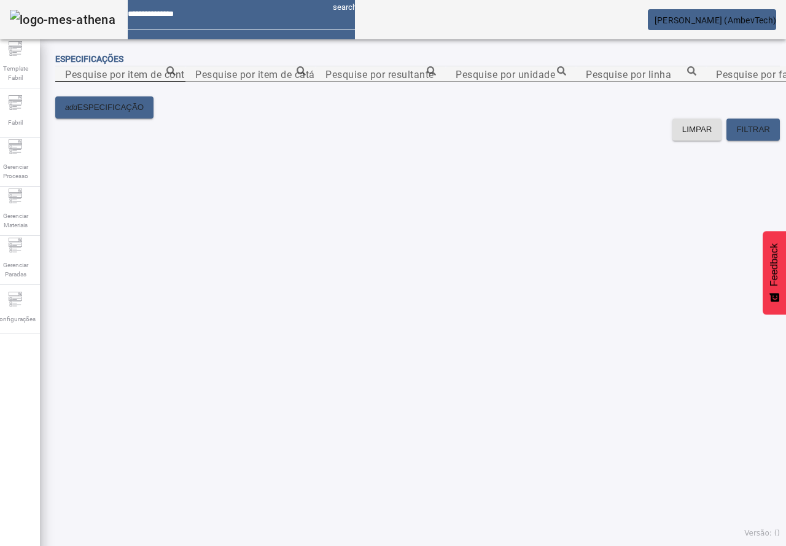
click at [176, 72] on div "Pesquise por item de controle" at bounding box center [120, 73] width 110 height 15
paste input "**********"
click at [176, 75] on icon at bounding box center [170, 70] width 9 height 9
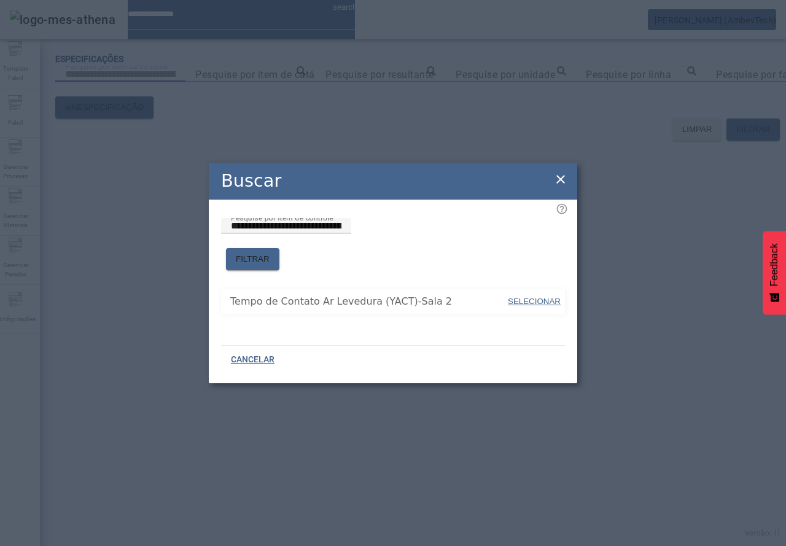
click at [551, 296] on span "SELECIONAR" at bounding box center [534, 300] width 53 height 9
type input "**********"
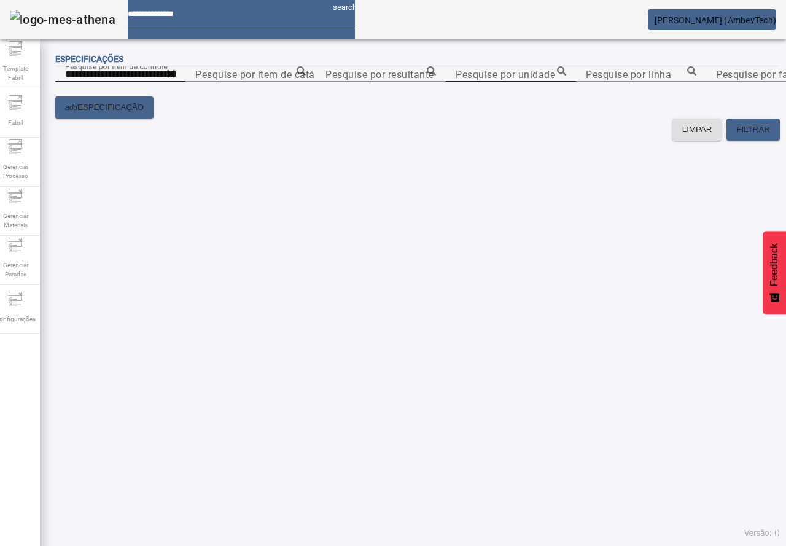
click at [541, 82] on input "Pesquise por unidade" at bounding box center [510, 74] width 110 height 15
click at [566, 82] on input "**" at bounding box center [510, 74] width 110 height 15
click at [566, 75] on icon at bounding box center [561, 70] width 9 height 9
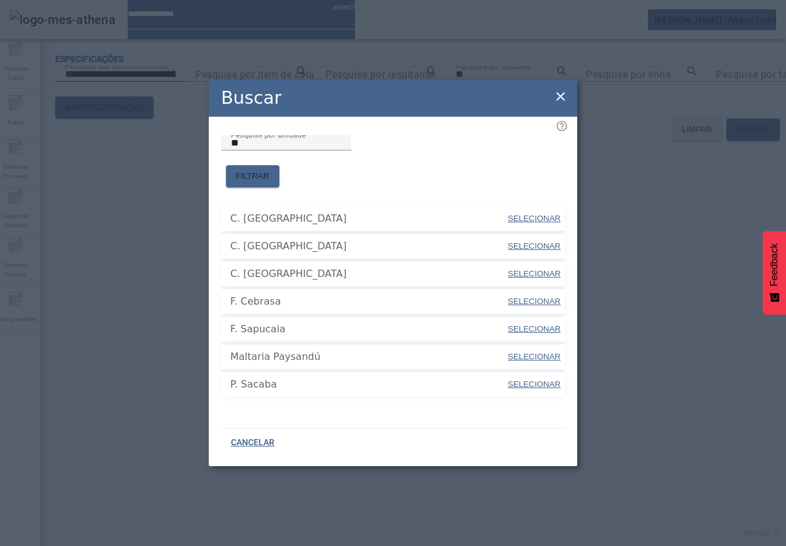
click at [528, 271] on span "SELECIONAR" at bounding box center [534, 273] width 53 height 9
type input "**********"
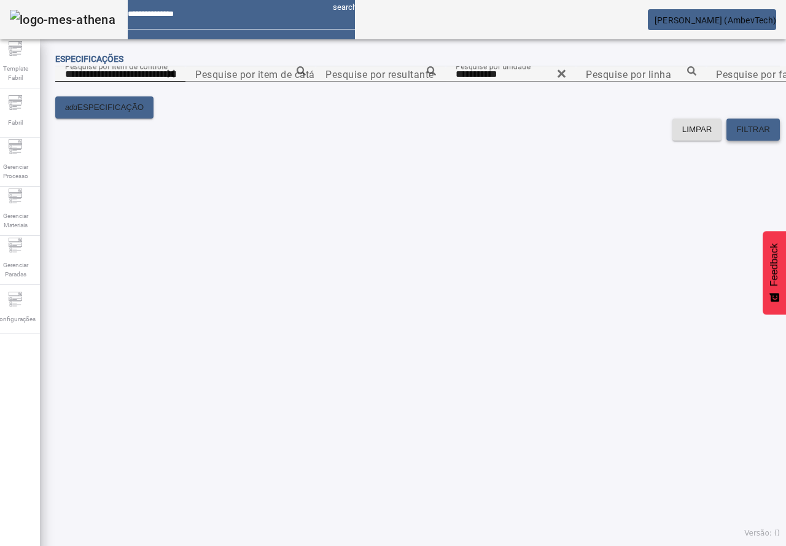
click at [735, 144] on span at bounding box center [752, 129] width 53 height 29
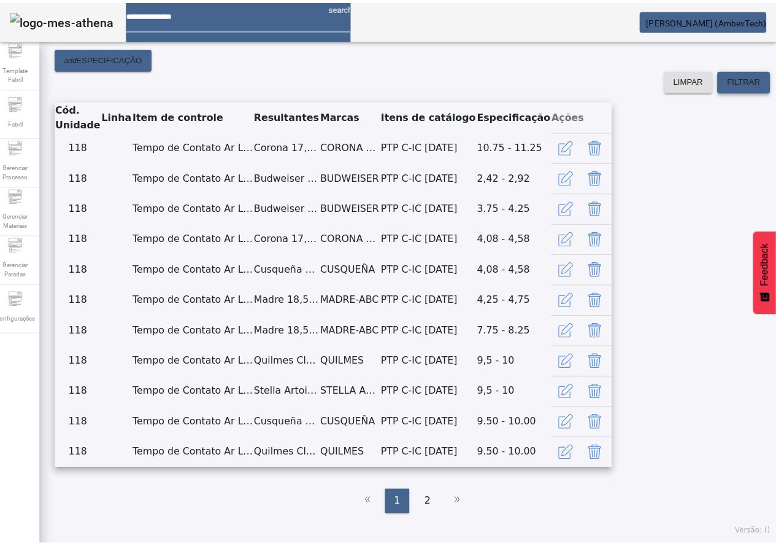
scroll to position [145, 0]
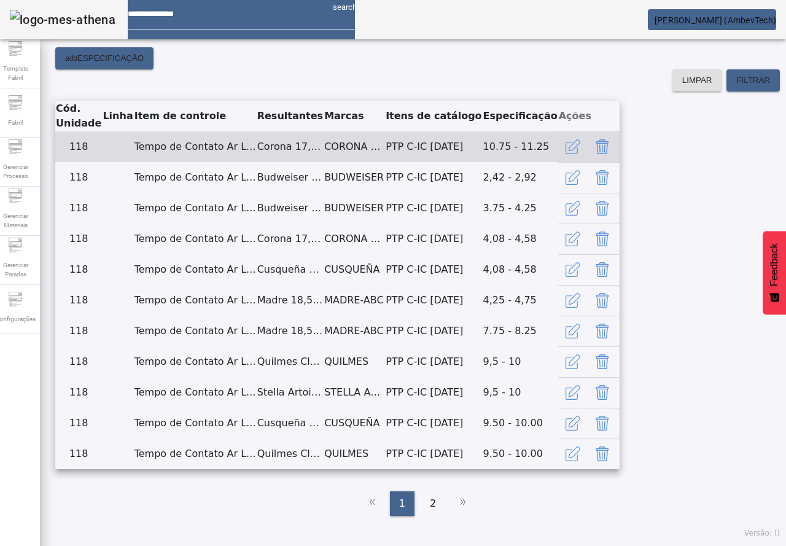
click at [609, 154] on icon "Delete" at bounding box center [602, 146] width 15 height 15
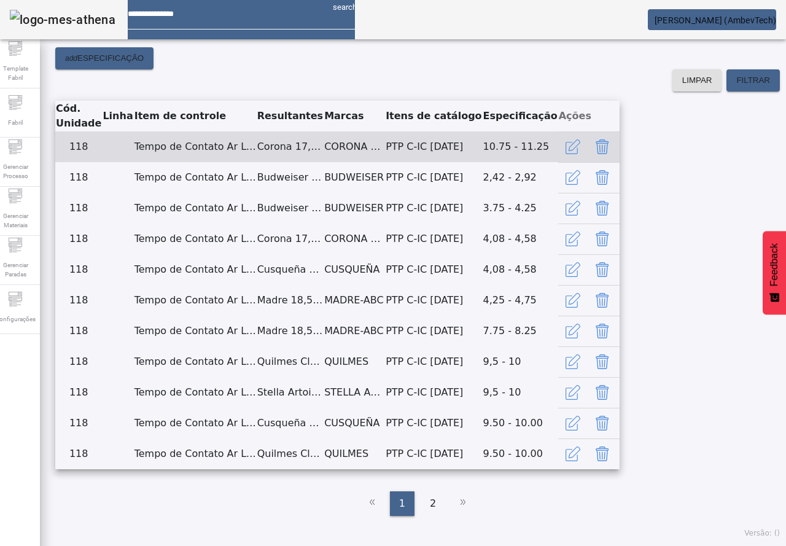
click at [605, 152] on icon "Delete" at bounding box center [603, 148] width 1 height 8
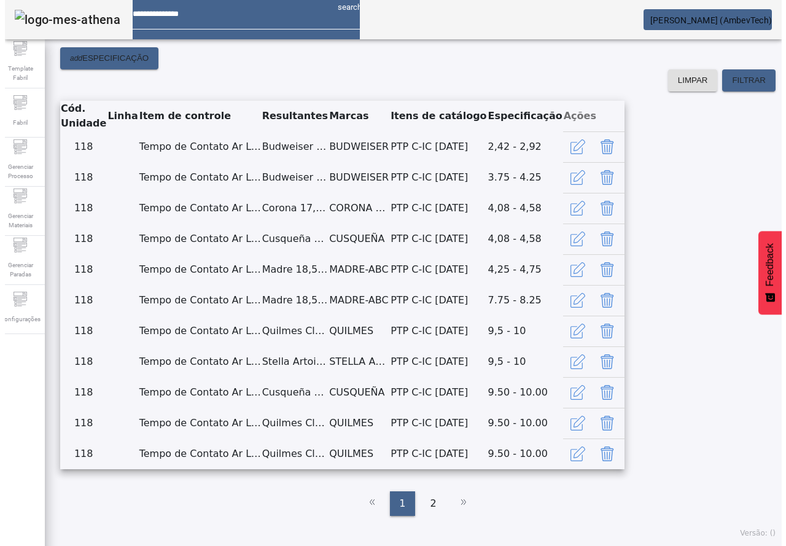
scroll to position [311, 0]
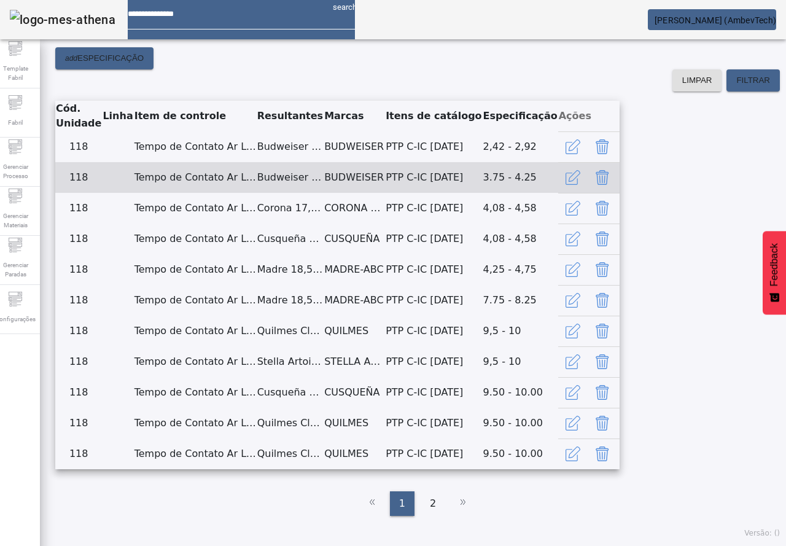
click at [602, 175] on icon "Delete" at bounding box center [602, 179] width 1 height 8
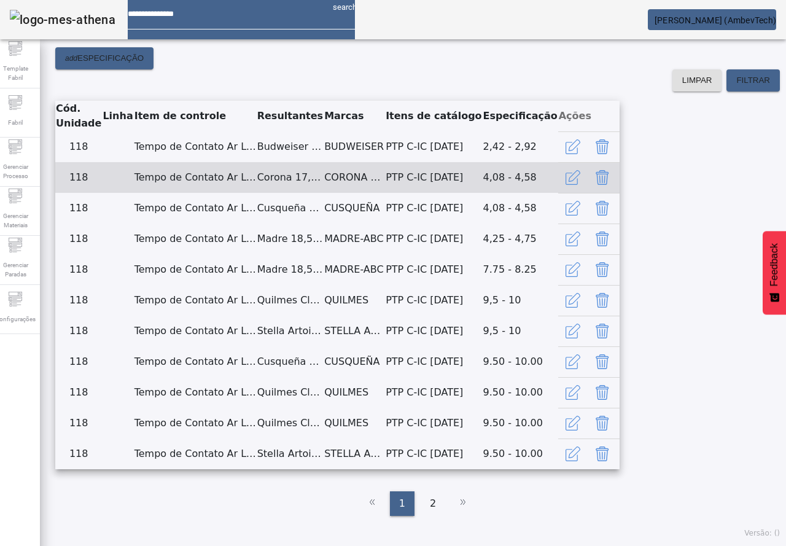
scroll to position [127, 0]
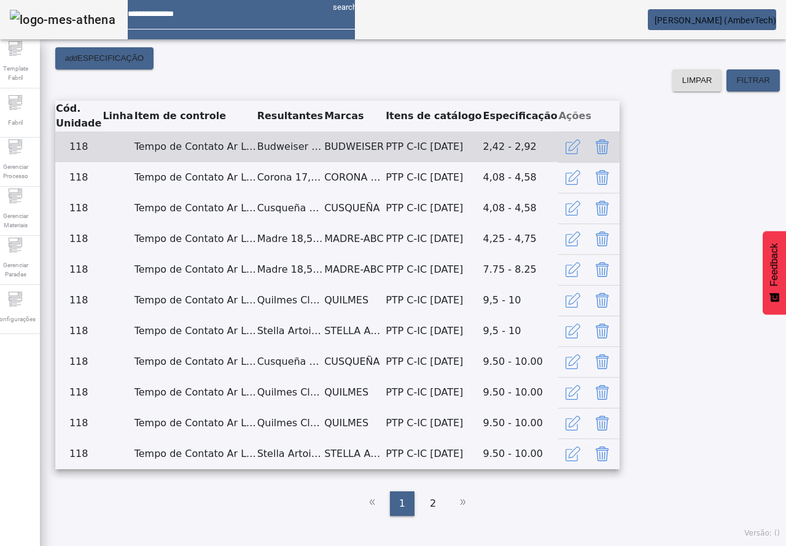
click at [609, 154] on icon "Delete" at bounding box center [602, 146] width 15 height 15
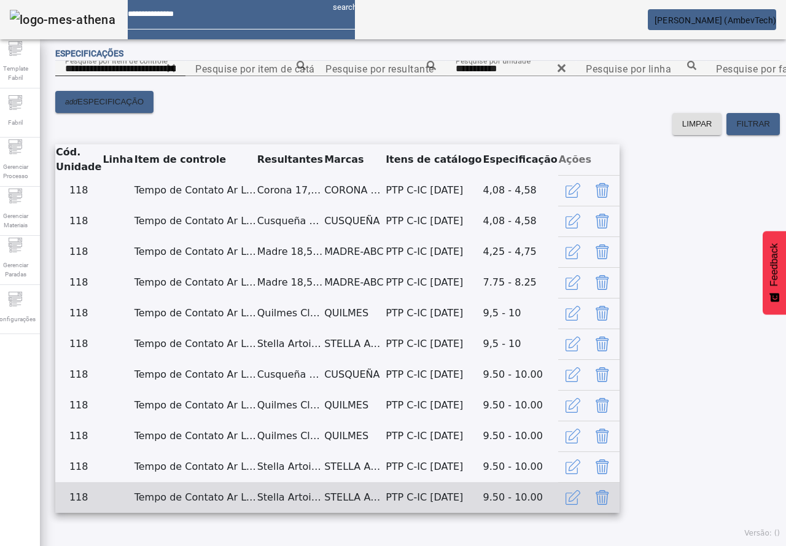
scroll to position [602, 0]
click at [608, 490] on icon "Delete" at bounding box center [601, 497] width 13 height 15
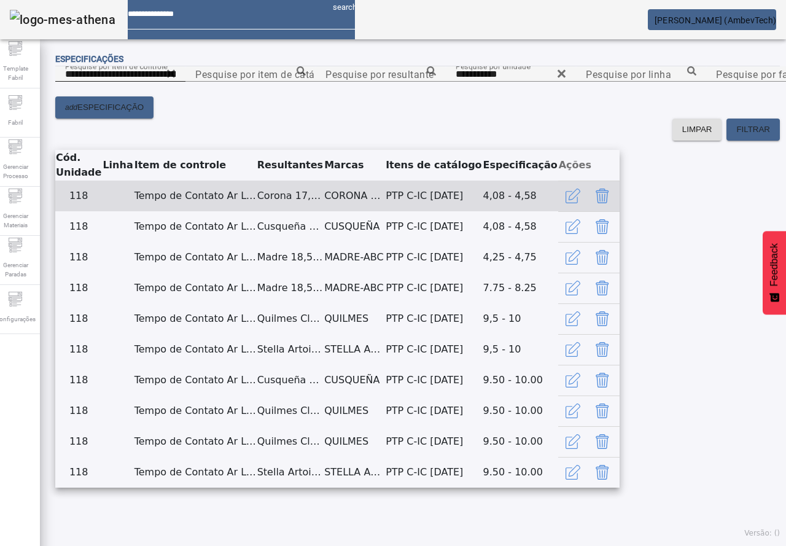
scroll to position [4, 0]
click at [609, 203] on icon "Delete" at bounding box center [602, 195] width 15 height 15
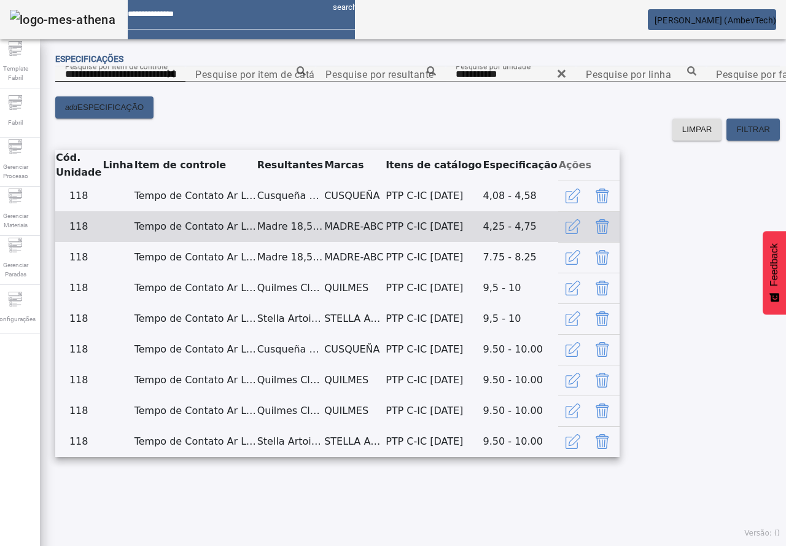
scroll to position [311, 0]
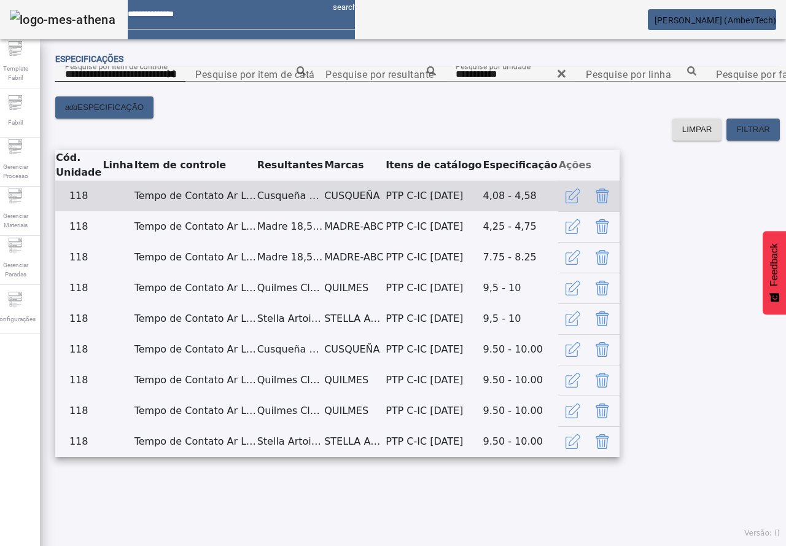
click at [617, 181] on button "Delete" at bounding box center [601, 195] width 29 height 29
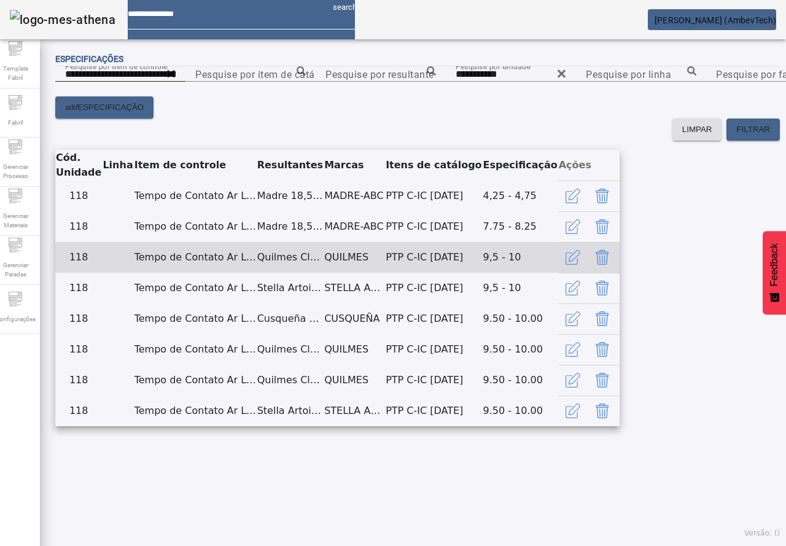
scroll to position [188, 0]
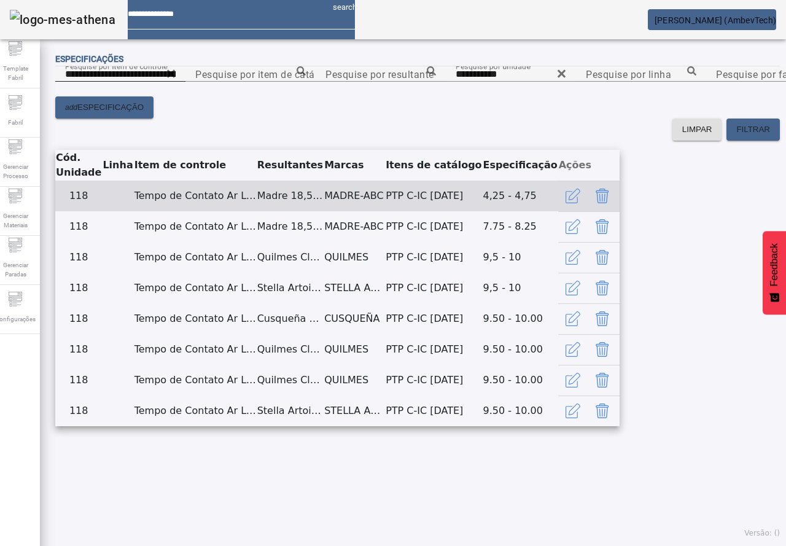
click at [617, 211] on button "Delete" at bounding box center [601, 195] width 29 height 29
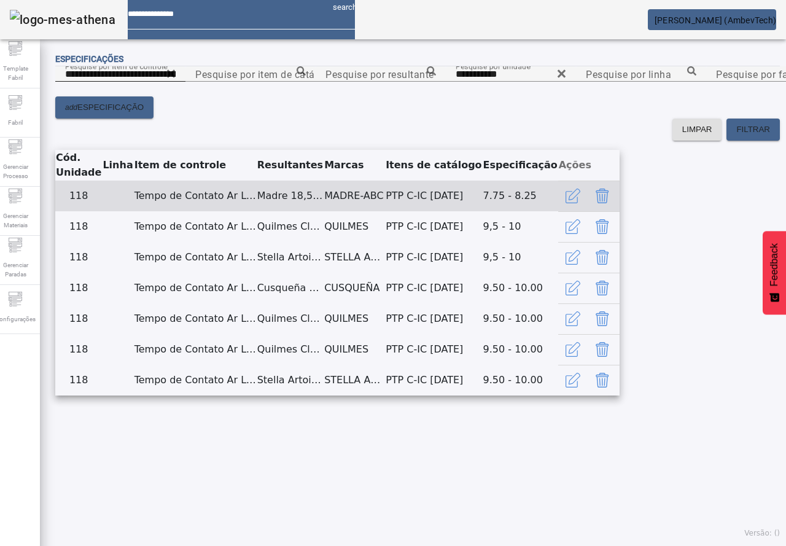
scroll to position [127, 0]
click at [617, 211] on button "Delete" at bounding box center [601, 195] width 29 height 29
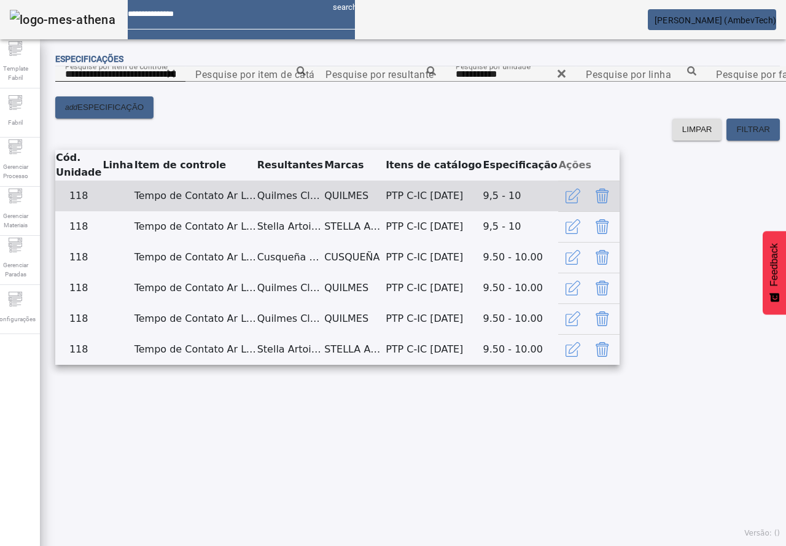
scroll to position [255, 0]
click at [617, 181] on button "Delete" at bounding box center [601, 195] width 29 height 29
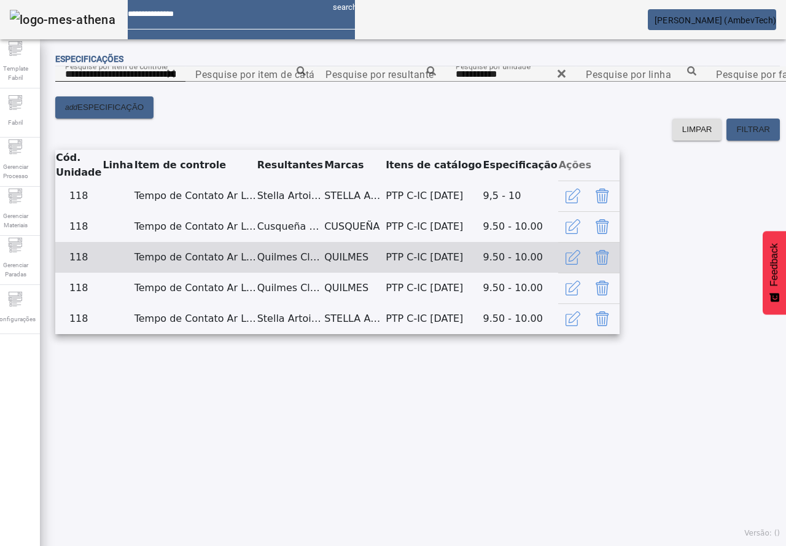
scroll to position [186, 0]
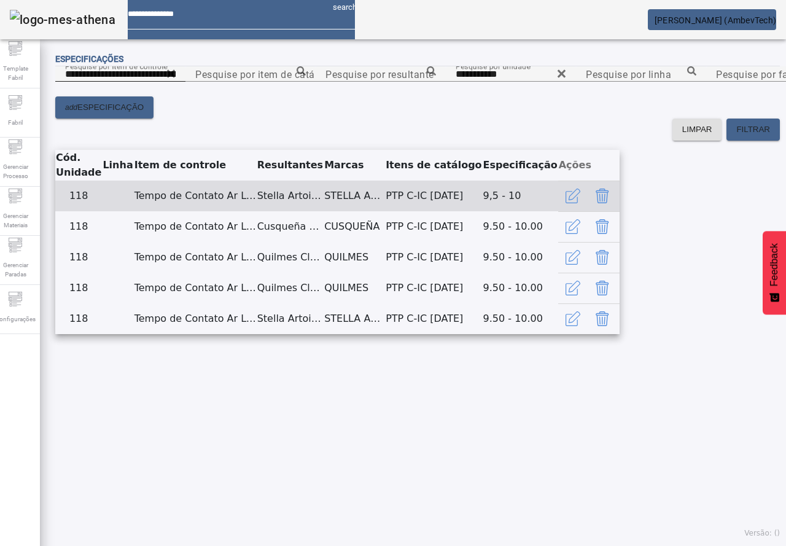
click at [617, 203] on button "Delete" at bounding box center [601, 195] width 29 height 29
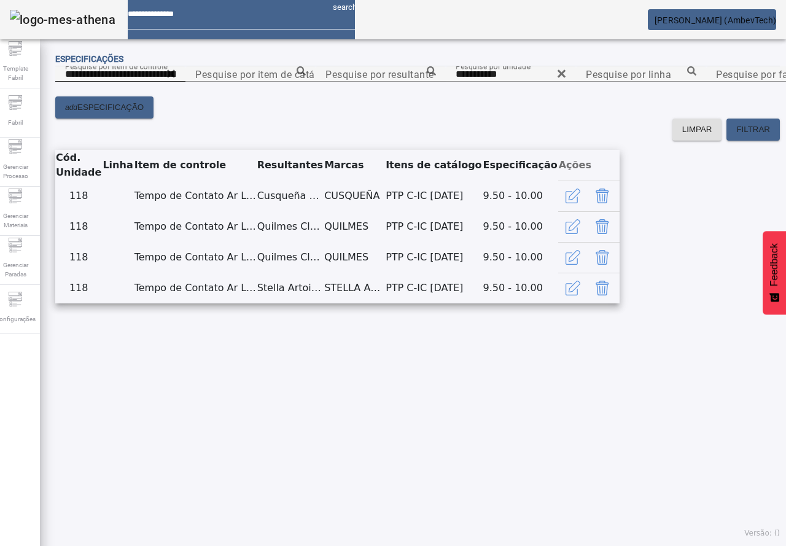
scroll to position [117, 0]
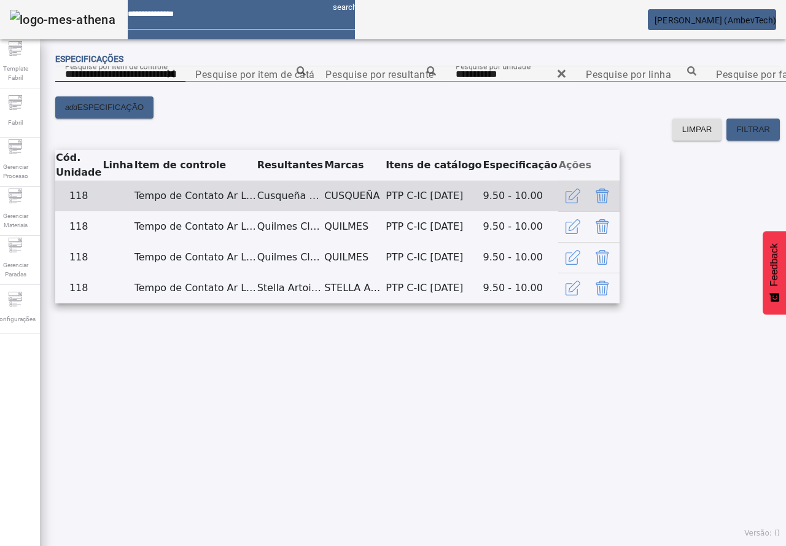
click at [608, 203] on icon "Delete" at bounding box center [601, 195] width 13 height 15
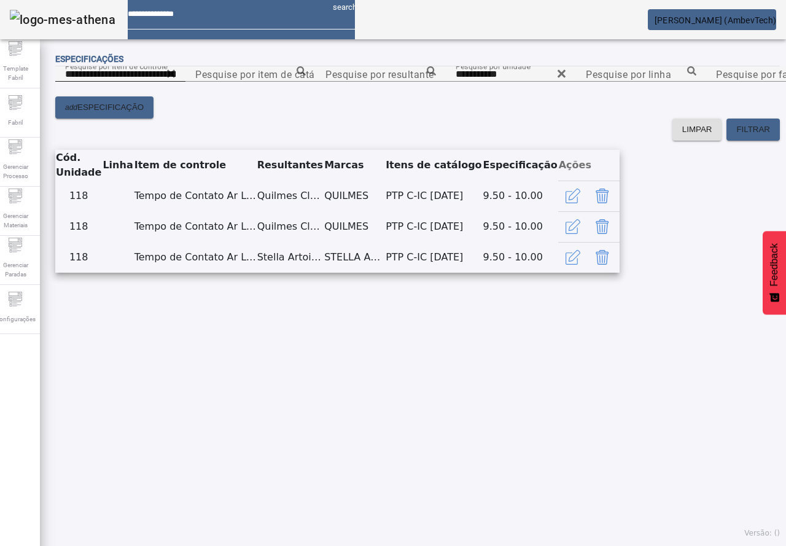
scroll to position [47, 0]
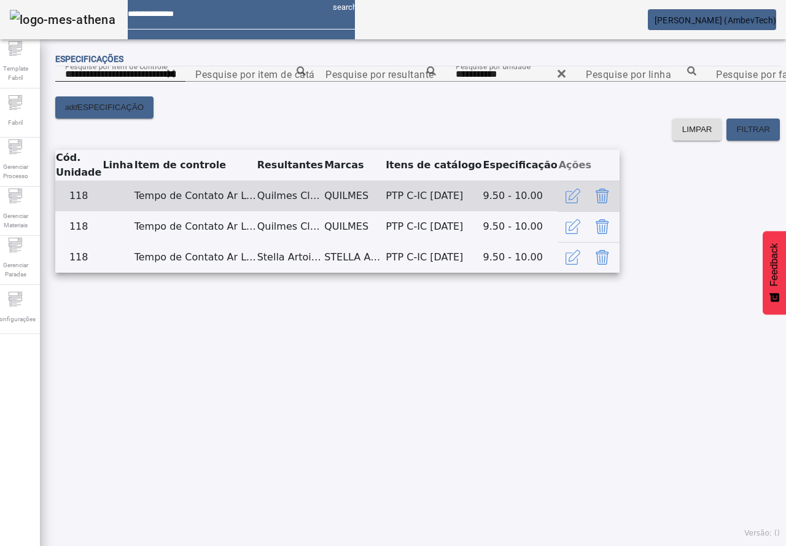
click at [608, 203] on icon "Delete" at bounding box center [601, 195] width 13 height 15
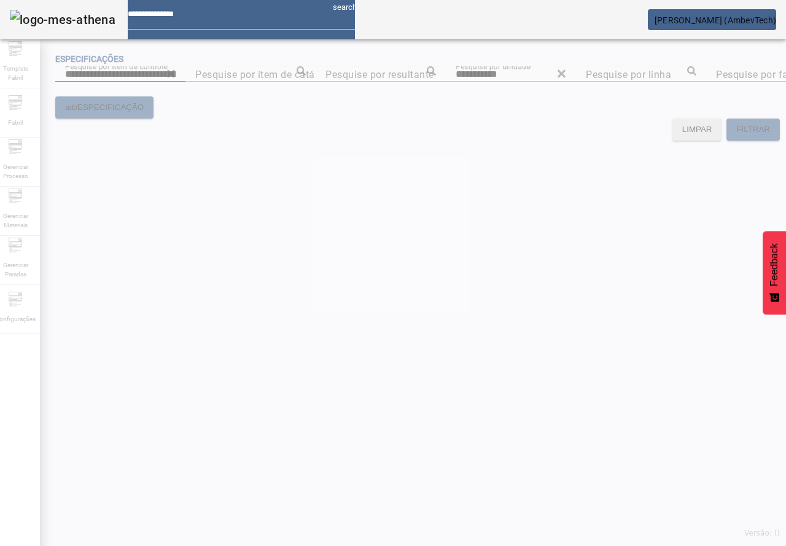
scroll to position [0, 0]
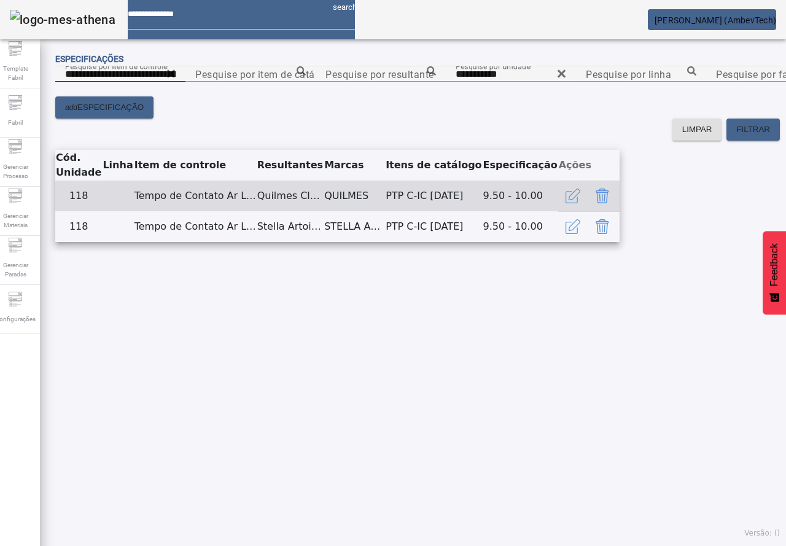
click at [609, 203] on icon "Delete" at bounding box center [602, 195] width 15 height 15
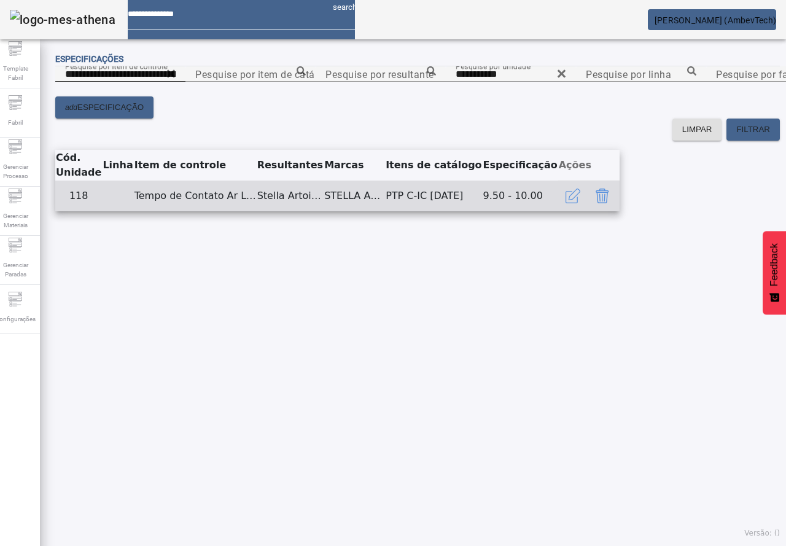
click at [609, 203] on icon "Delete" at bounding box center [602, 195] width 15 height 15
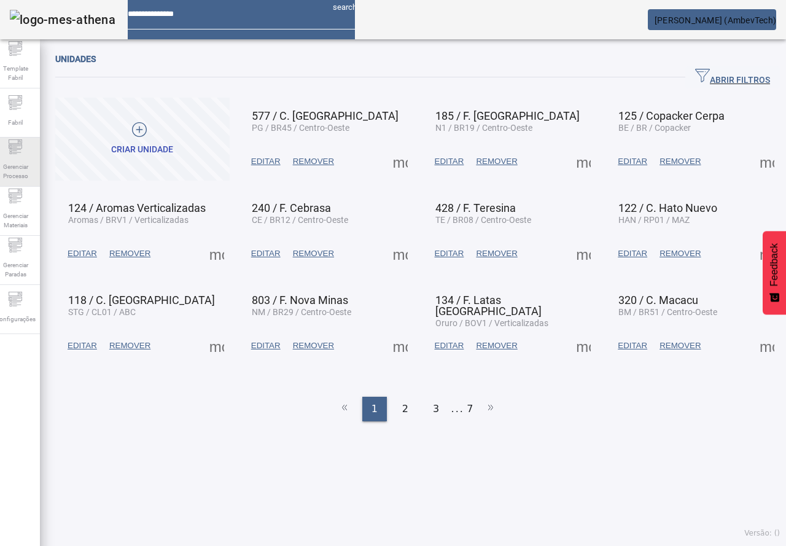
click at [7, 148] on div "Gerenciar Processo" at bounding box center [15, 161] width 49 height 49
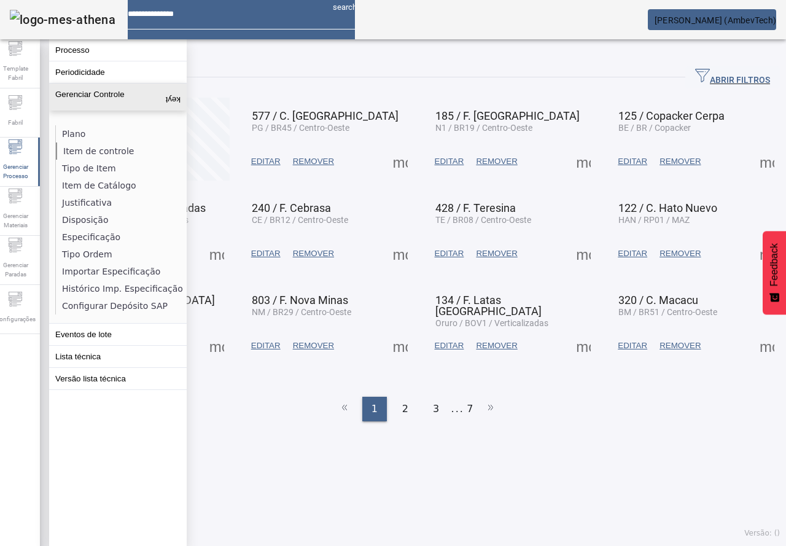
click at [98, 150] on li "Item de controle" at bounding box center [121, 150] width 130 height 17
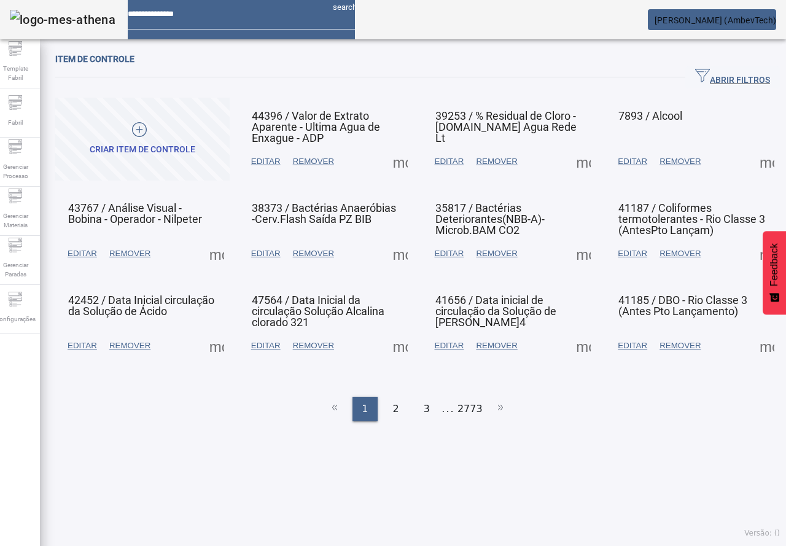
click at [724, 73] on span "ABRIR FILTROS" at bounding box center [732, 77] width 75 height 18
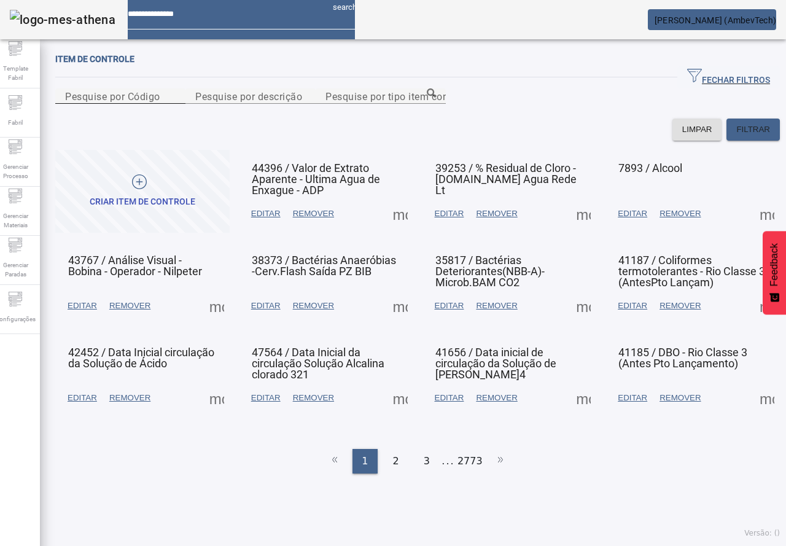
click at [123, 102] on mat-label "Pesquise por Código" at bounding box center [112, 96] width 95 height 12
click at [123, 104] on input "Pesquise por Código" at bounding box center [120, 96] width 110 height 15
paste input "*****"
type input "*****"
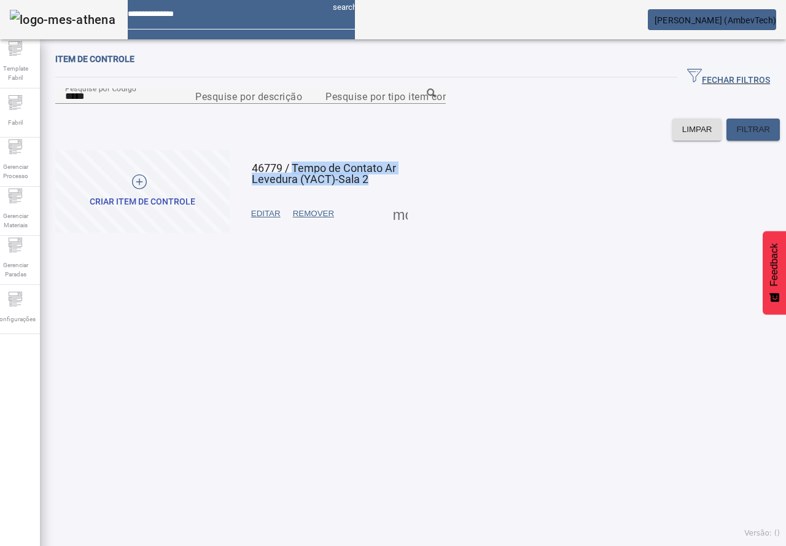
drag, startPoint x: 295, startPoint y: 231, endPoint x: 390, endPoint y: 245, distance: 96.8
click at [390, 185] on mat-card-title "46779 / Tempo de Contato Ar Levedura (YACT)-Sala 2" at bounding box center [326, 174] width 149 height 22
copy span "Tempo de Contato Ar Levedura (YACT)-Sala 2"
